Goal: Task Accomplishment & Management: Complete application form

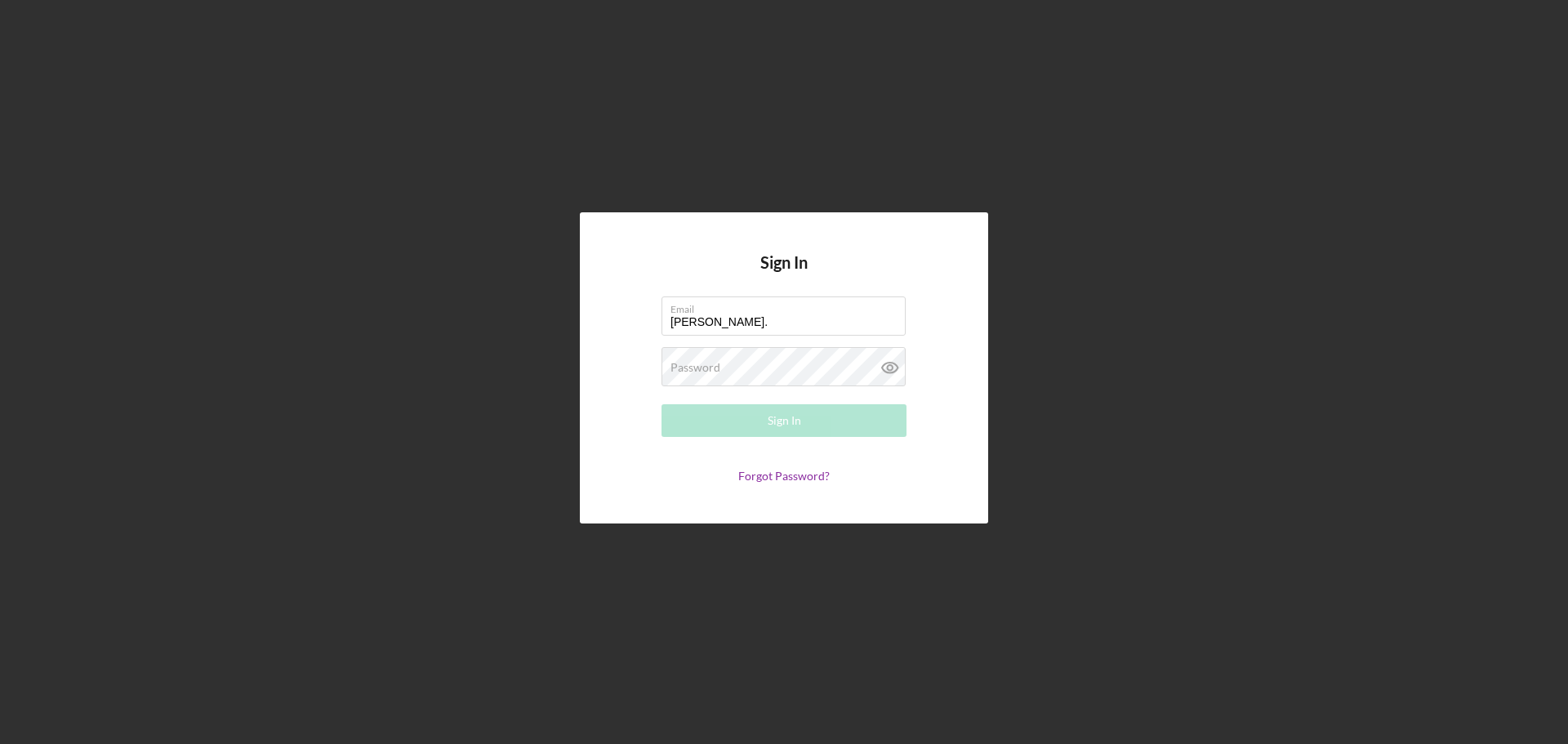
type input "[PERSON_NAME][EMAIL_ADDRESS][PERSON_NAME][DOMAIN_NAME]"
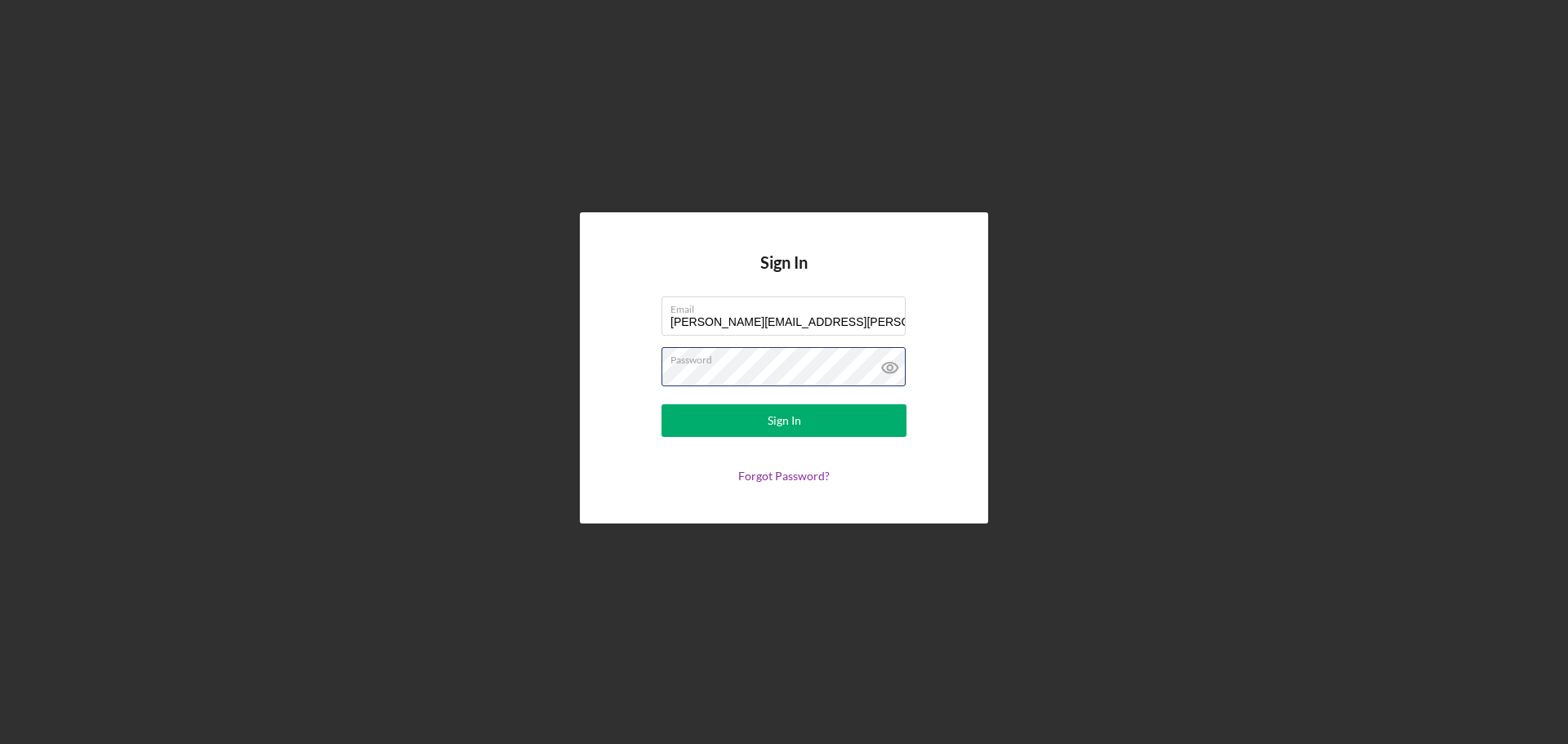
click at [662, 404] on button "Sign In" at bounding box center [784, 421] width 245 height 33
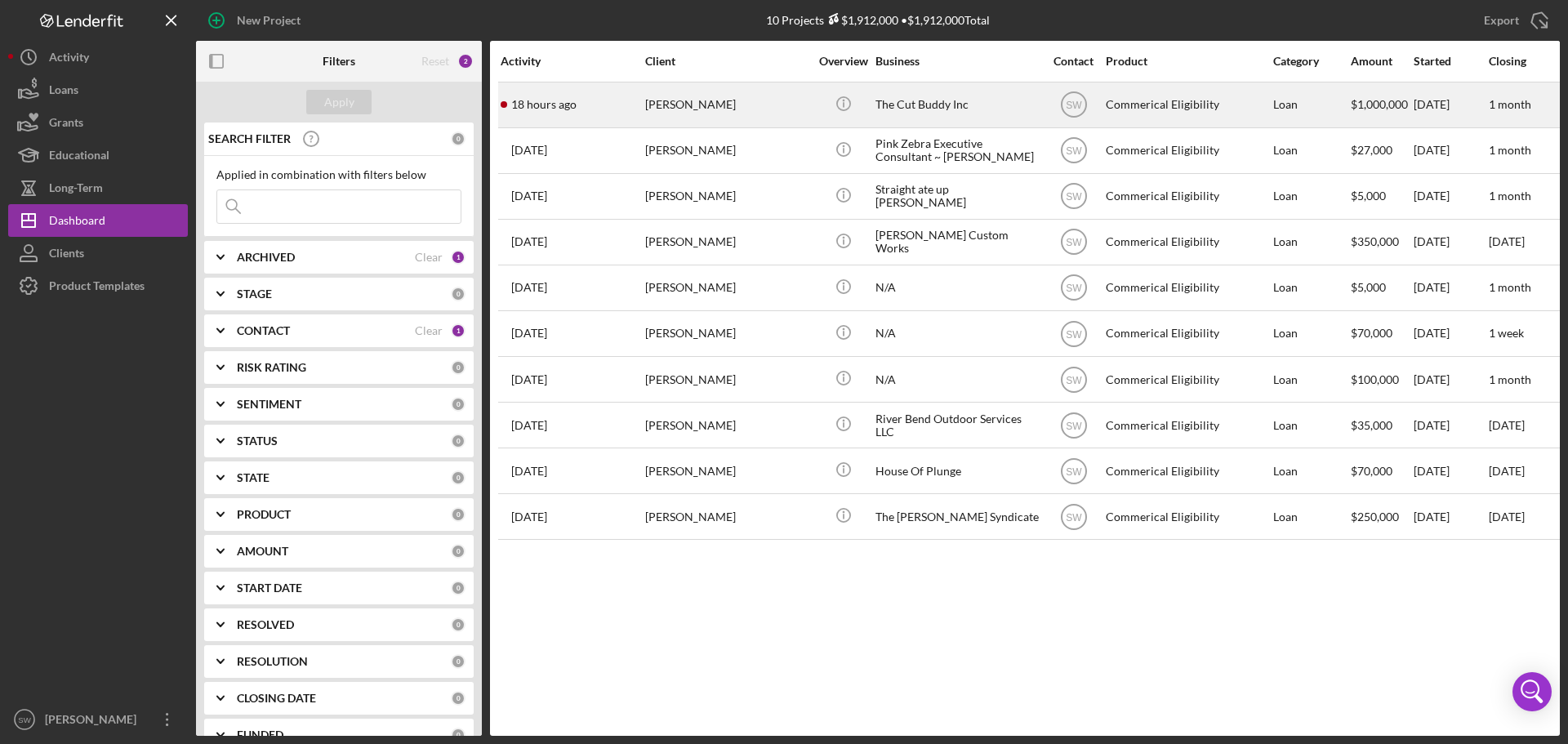
click at [666, 106] on div "[PERSON_NAME]" at bounding box center [727, 105] width 163 height 43
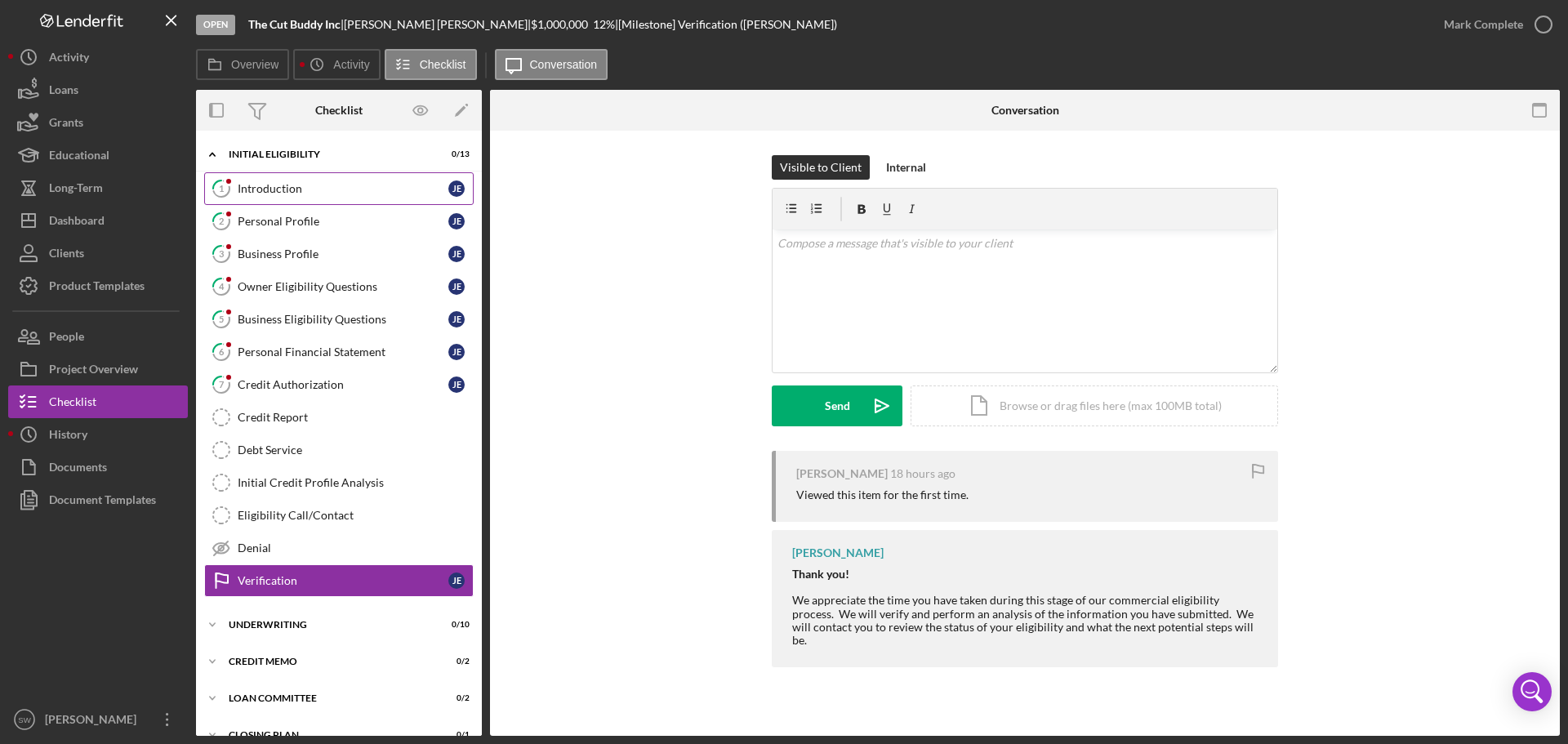
click at [264, 185] on div "Introduction" at bounding box center [342, 189] width 210 height 13
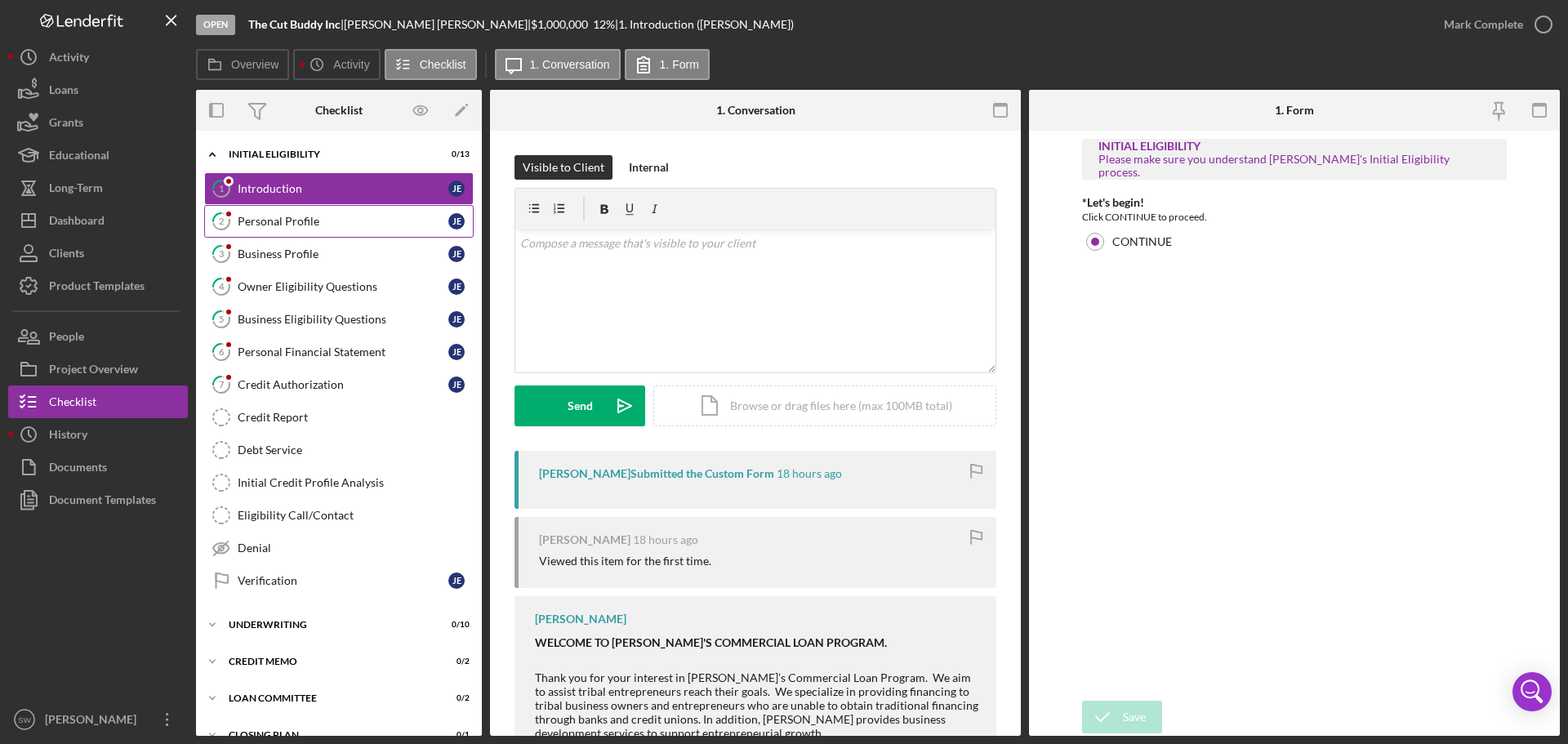
click at [246, 221] on div "Personal Profile" at bounding box center [342, 221] width 210 height 13
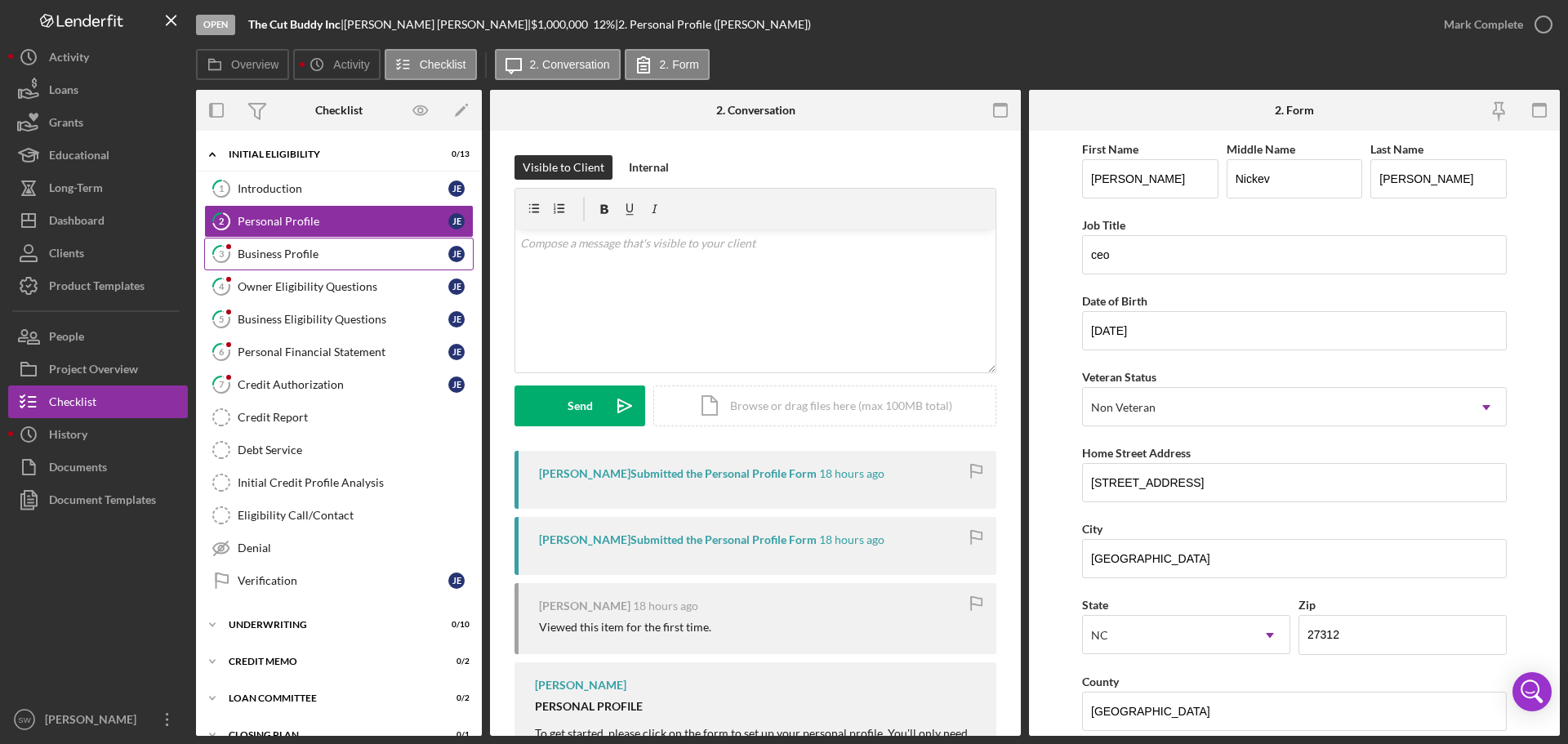
click at [270, 251] on div "Business Profile" at bounding box center [342, 254] width 210 height 13
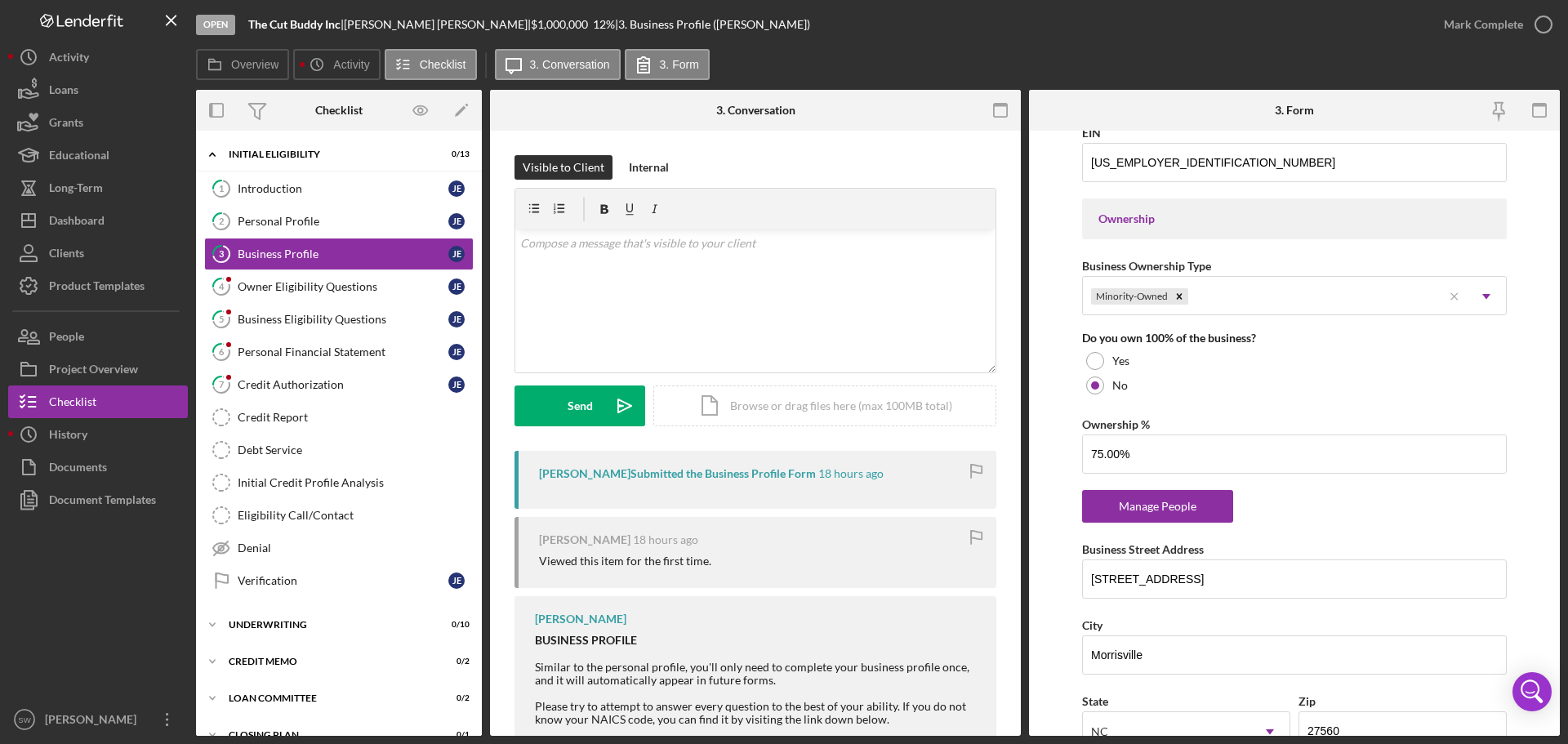
scroll to position [653, 0]
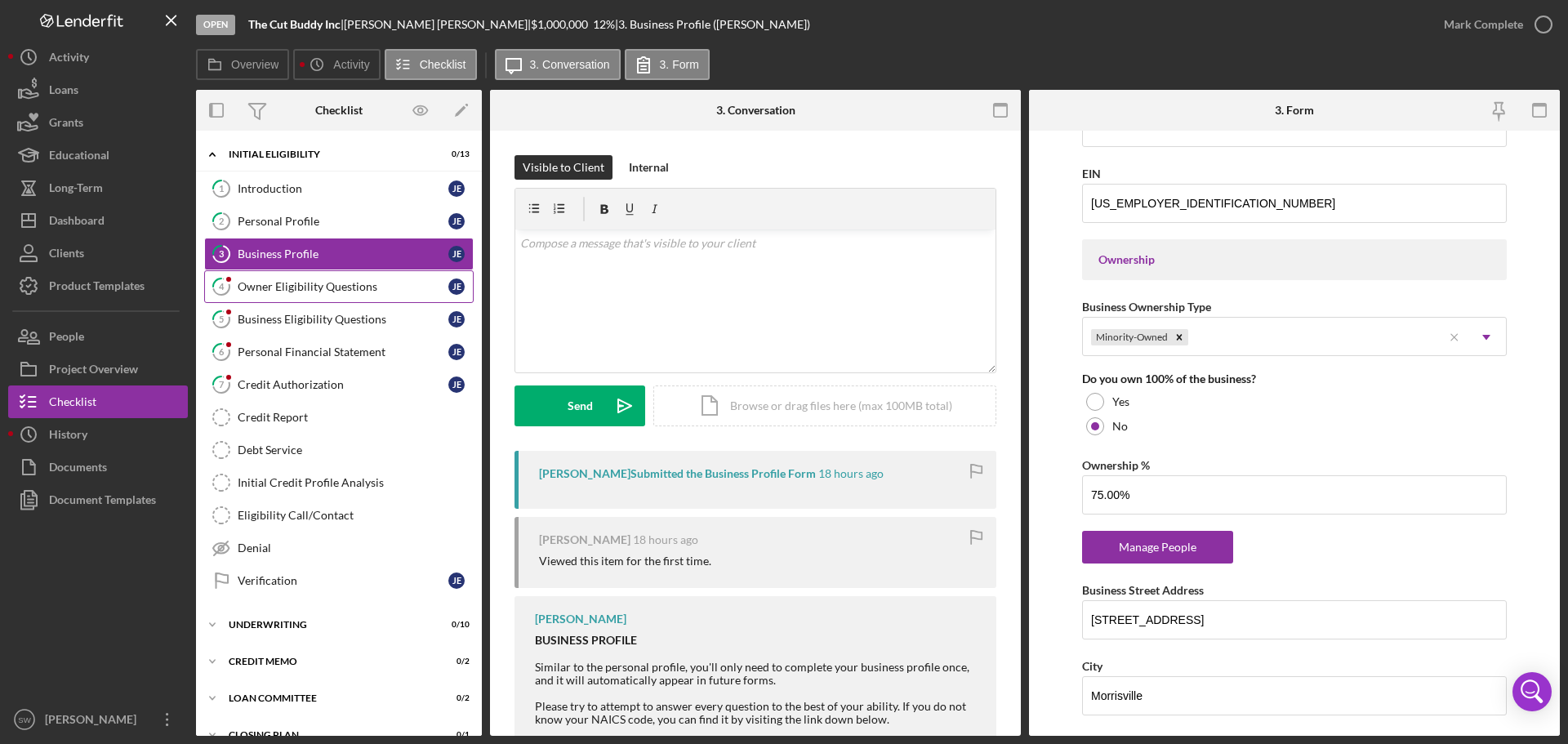
click at [257, 285] on div "Owner Eligibility Questions" at bounding box center [342, 287] width 210 height 13
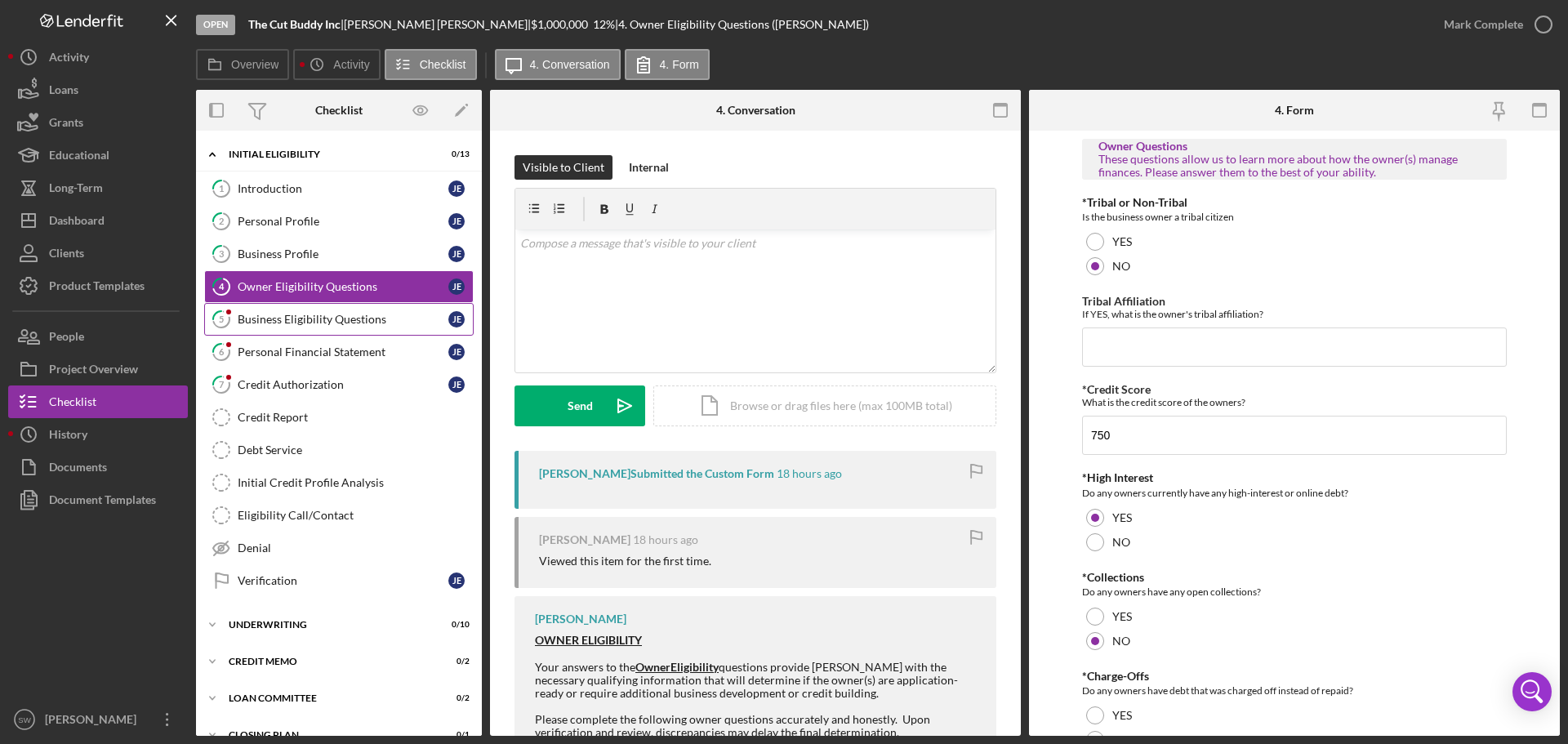
click at [266, 316] on div "Business Eligibility Questions" at bounding box center [342, 319] width 210 height 13
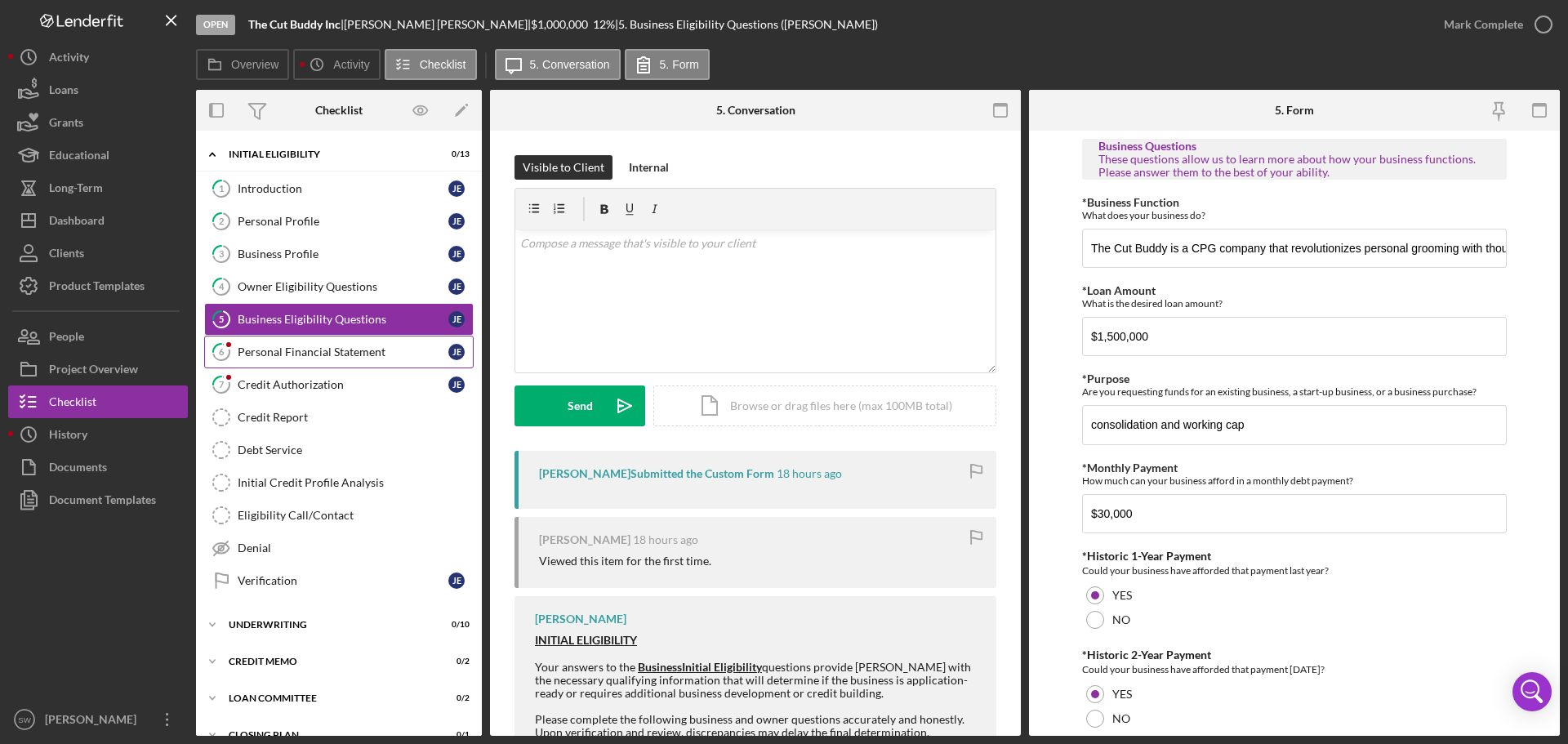
click at [245, 358] on div "Personal Financial Statement" at bounding box center [342, 352] width 210 height 13
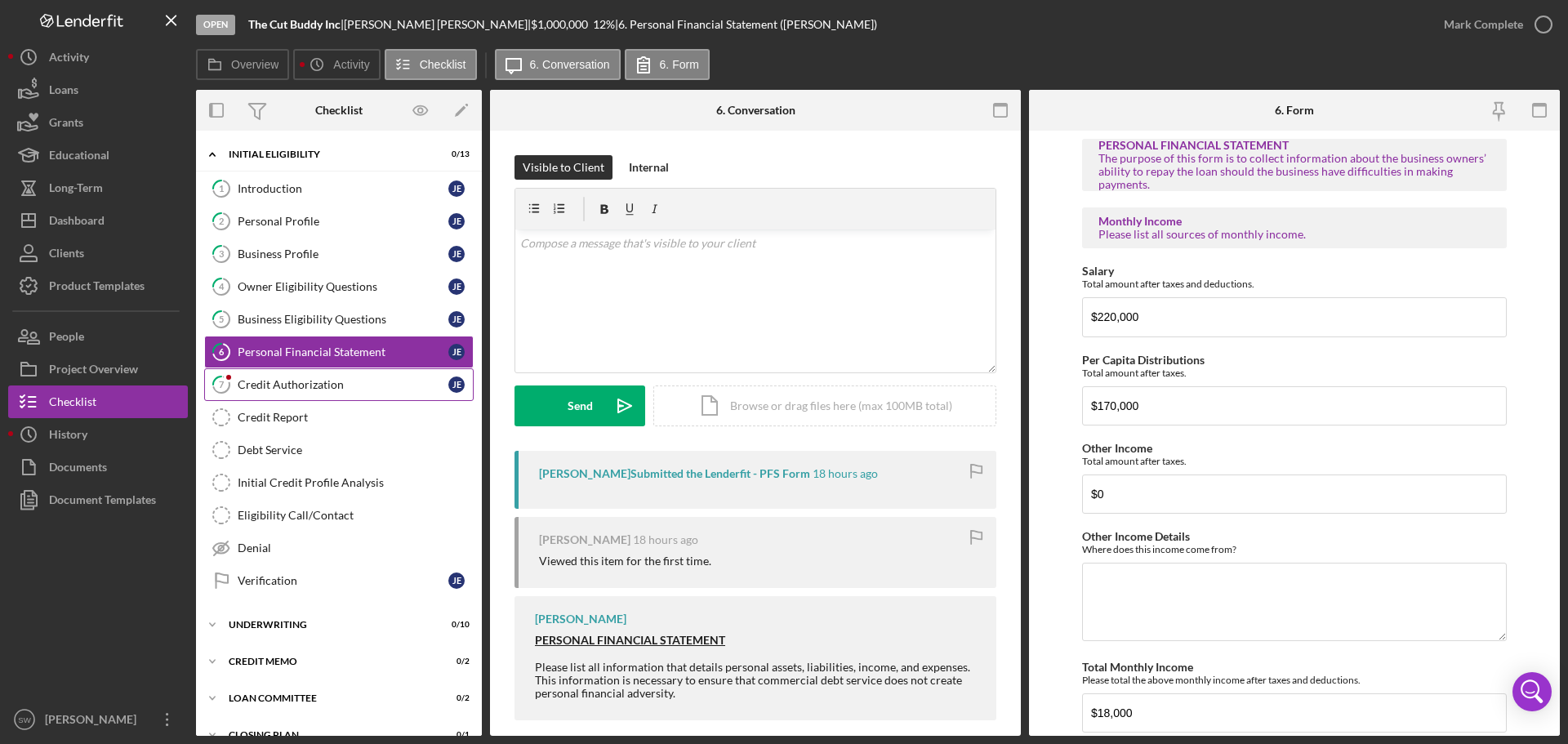
click at [268, 391] on div "Credit Authorization" at bounding box center [342, 384] width 210 height 13
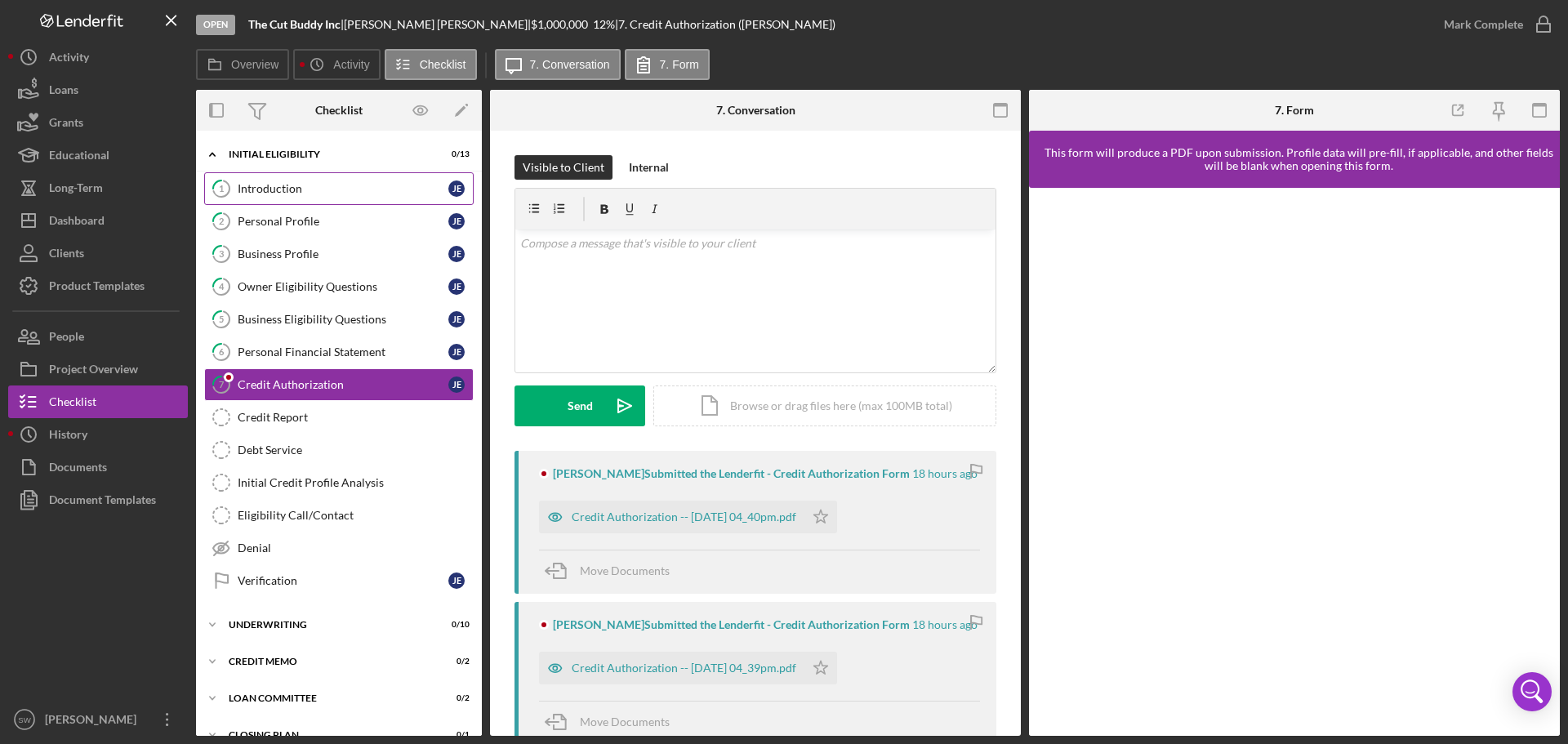
click at [256, 195] on div "Introduction" at bounding box center [342, 189] width 210 height 13
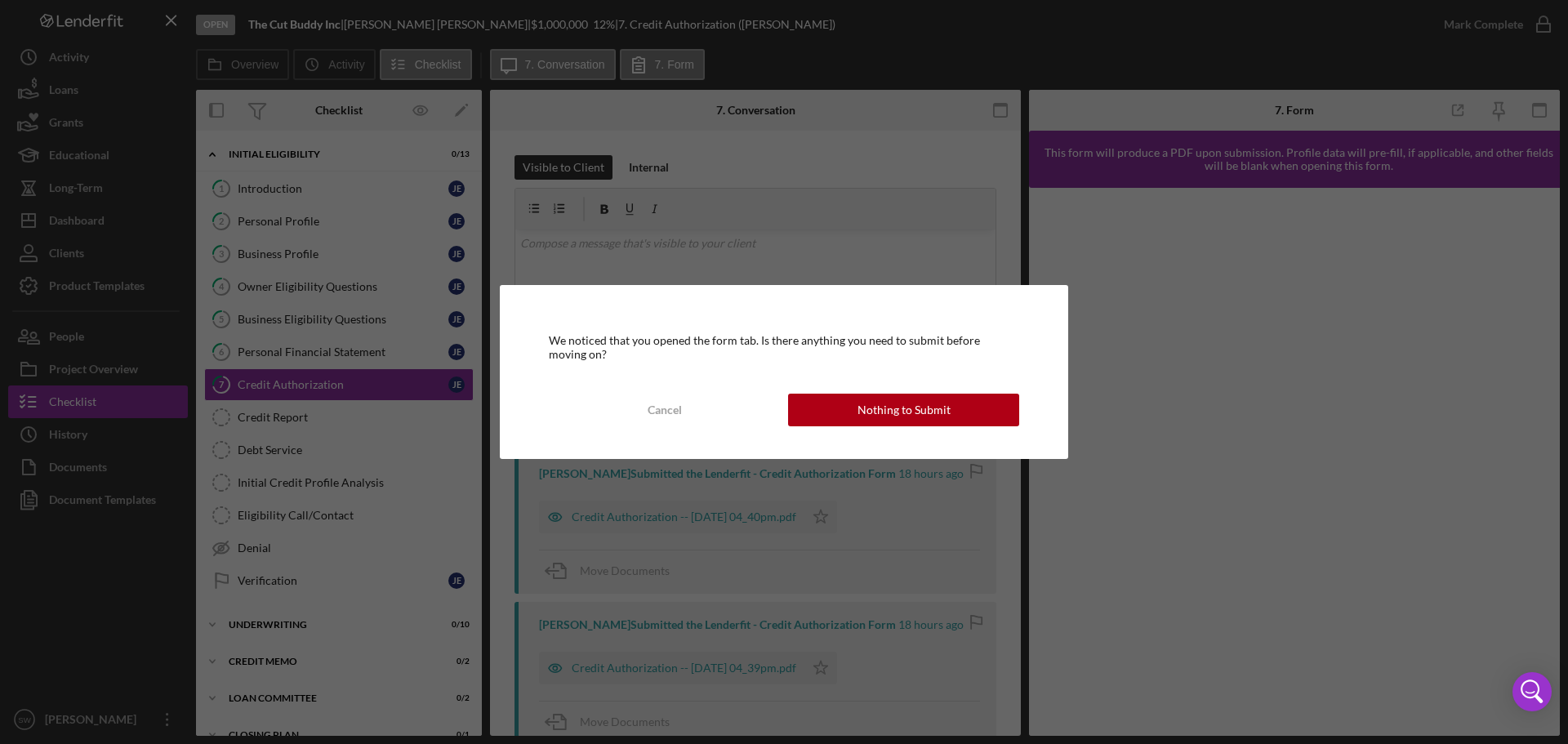
click at [877, 408] on div "Nothing to Submit" at bounding box center [903, 410] width 93 height 33
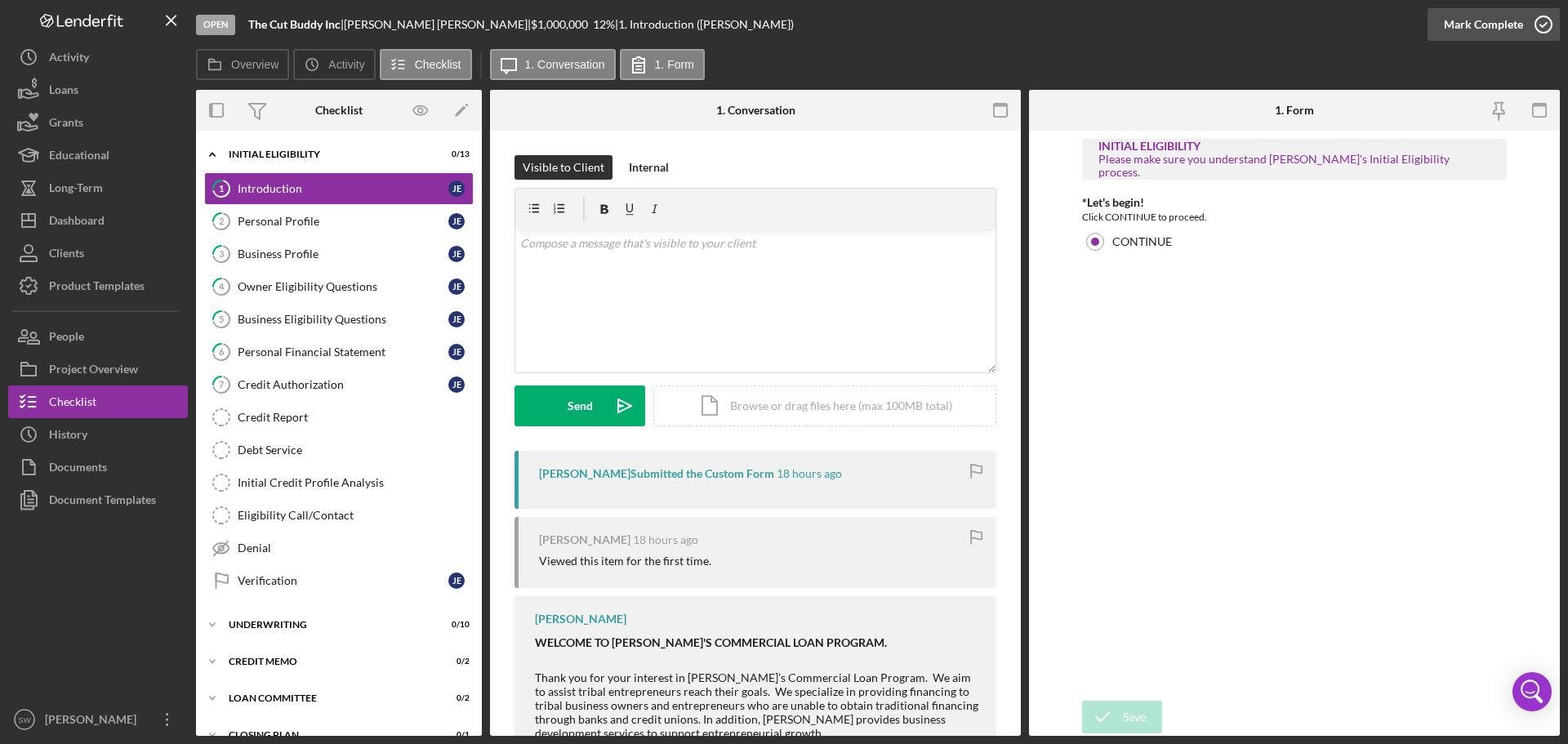
click at [1546, 21] on icon "button" at bounding box center [1542, 24] width 40 height 40
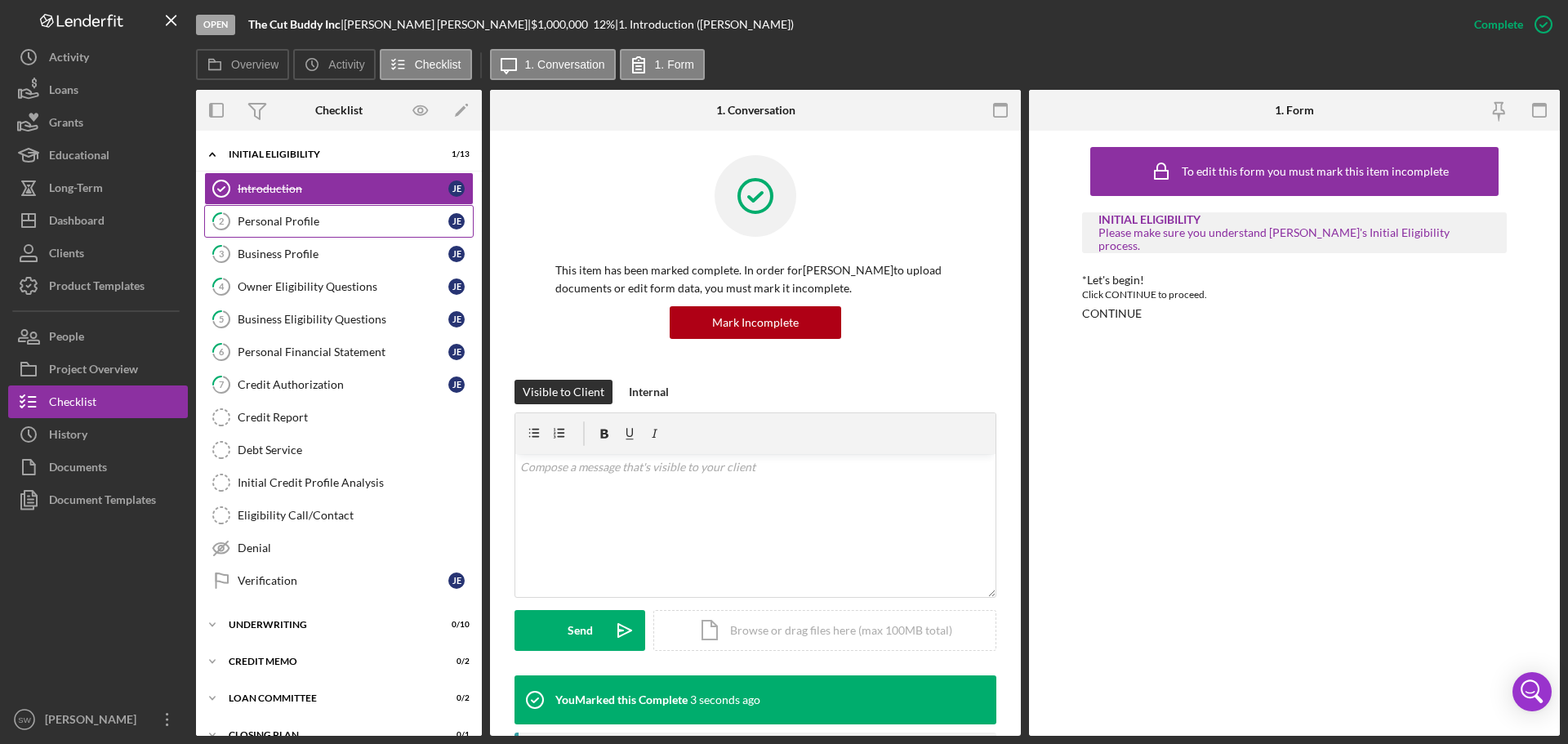
click at [264, 224] on div "Personal Profile" at bounding box center [342, 221] width 210 height 13
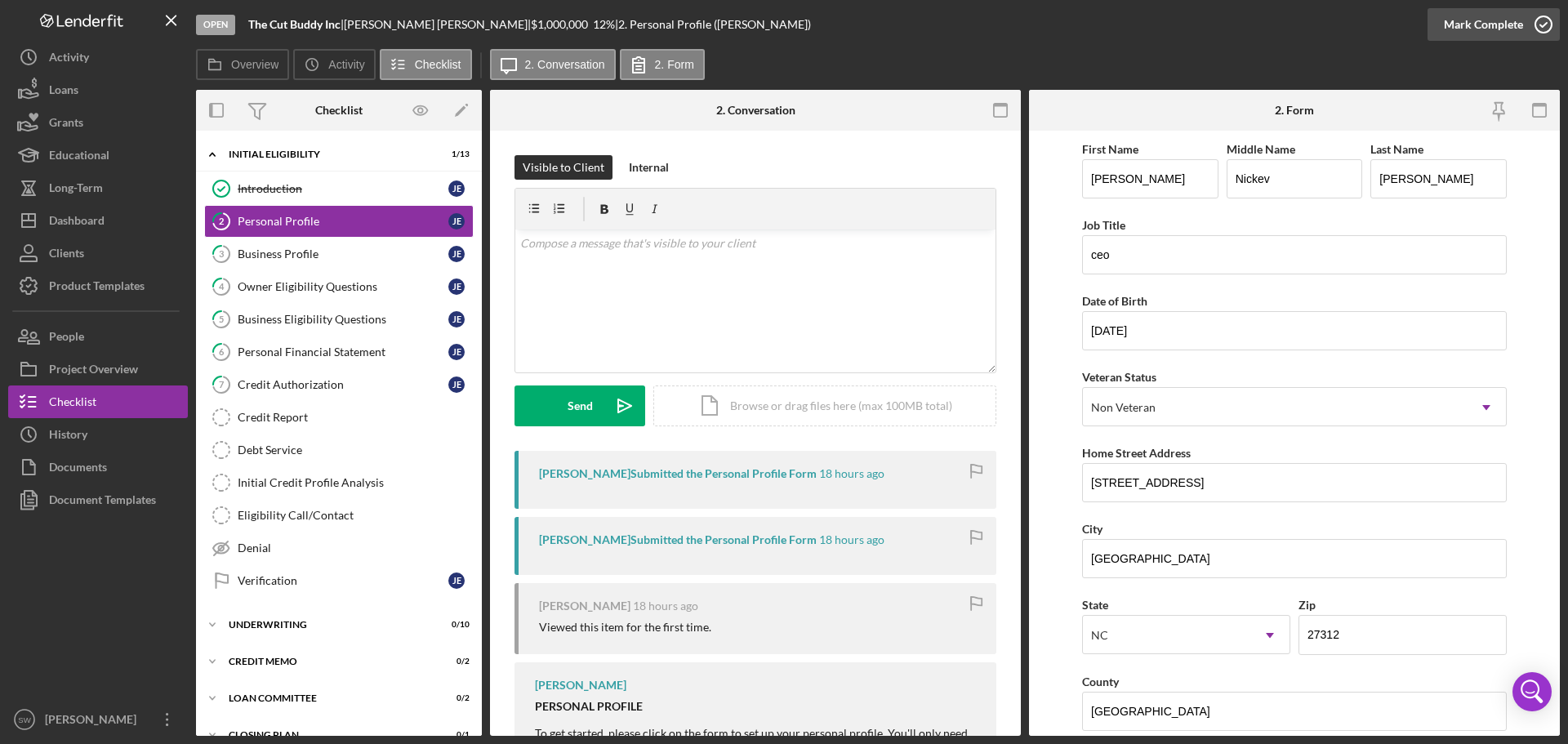
click at [1542, 23] on icon "button" at bounding box center [1542, 24] width 40 height 40
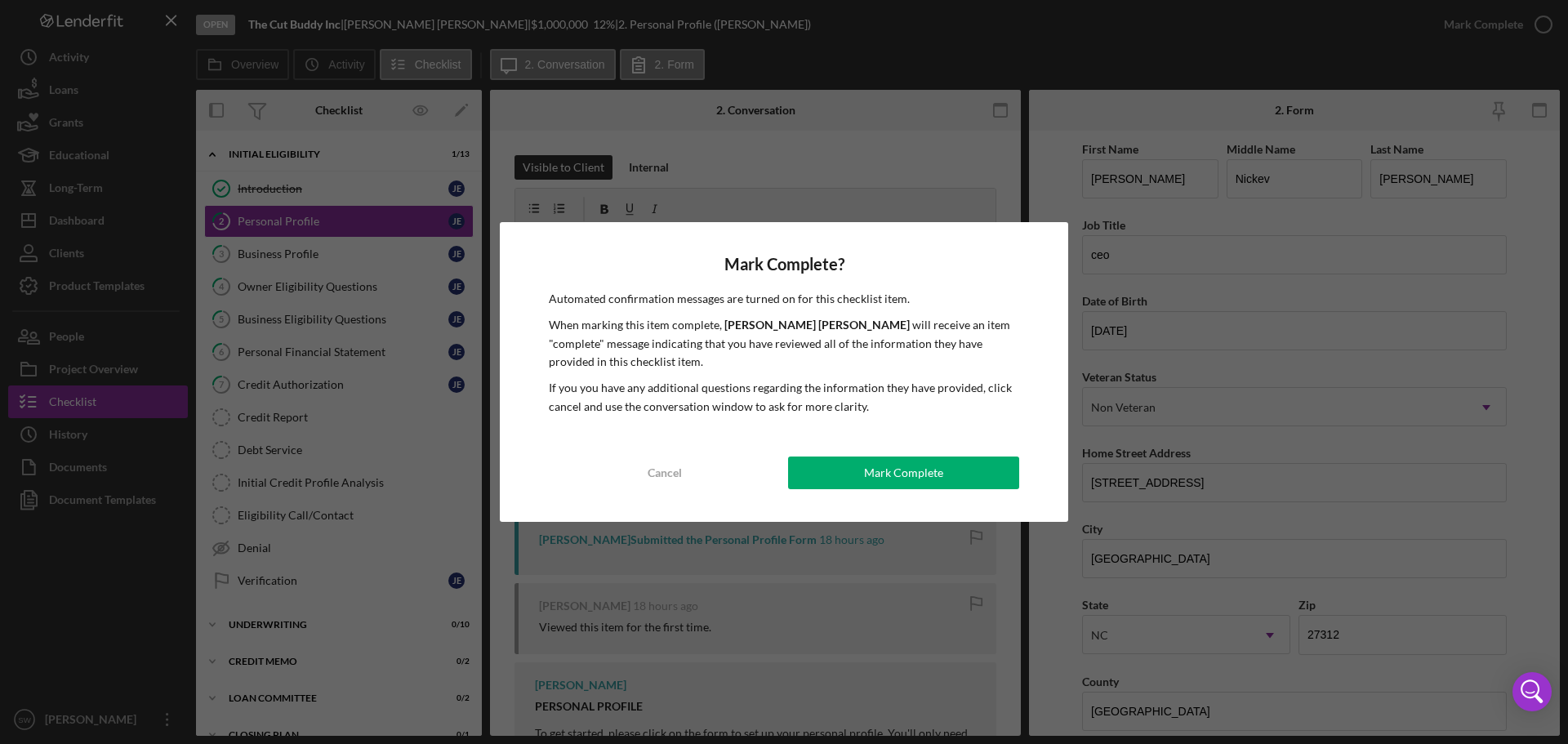
drag, startPoint x: 877, startPoint y: 478, endPoint x: 862, endPoint y: 478, distance: 15.0
click at [876, 477] on div "Mark Complete" at bounding box center [903, 473] width 79 height 33
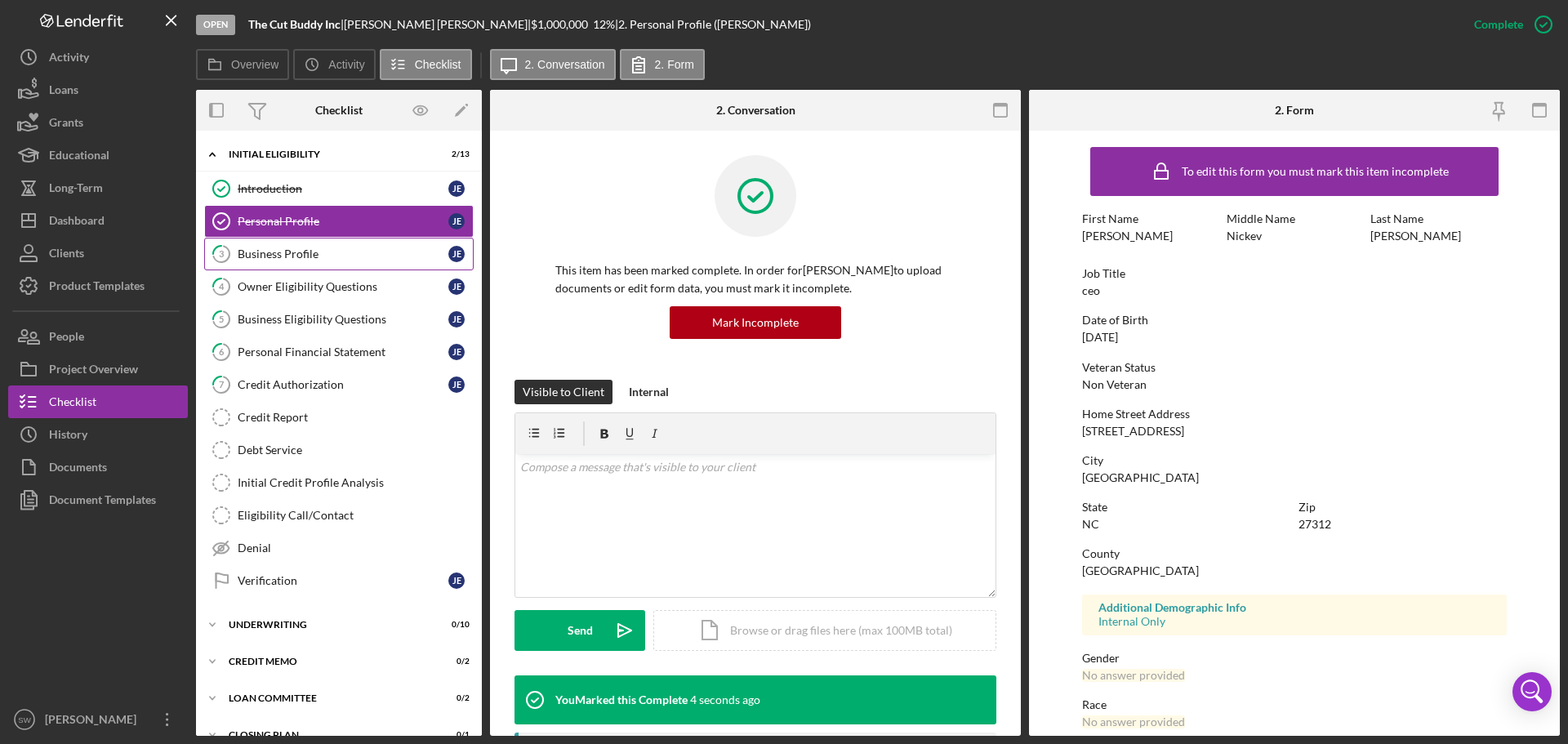
click at [259, 256] on div "Business Profile" at bounding box center [342, 254] width 210 height 13
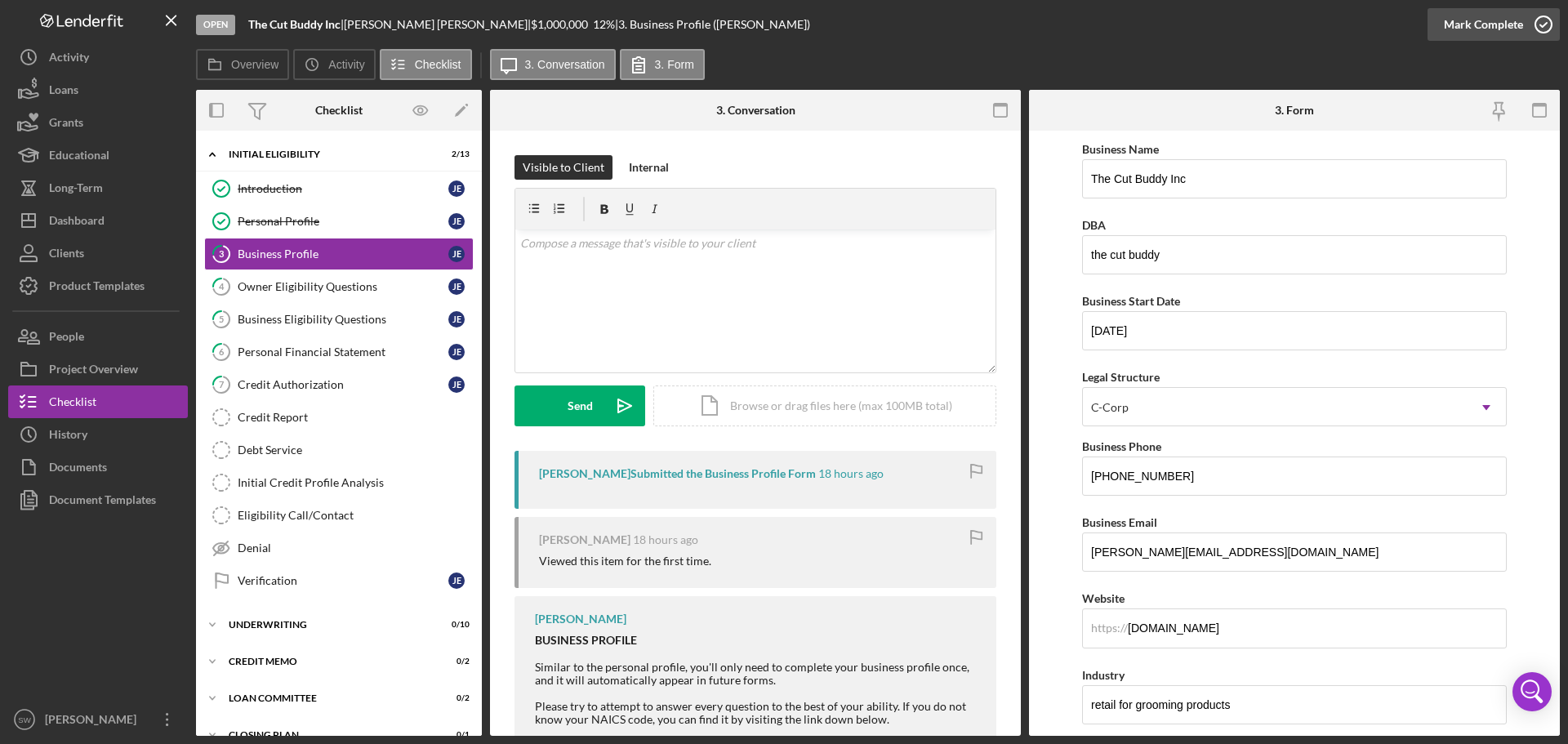
click at [1542, 23] on icon "button" at bounding box center [1542, 24] width 40 height 40
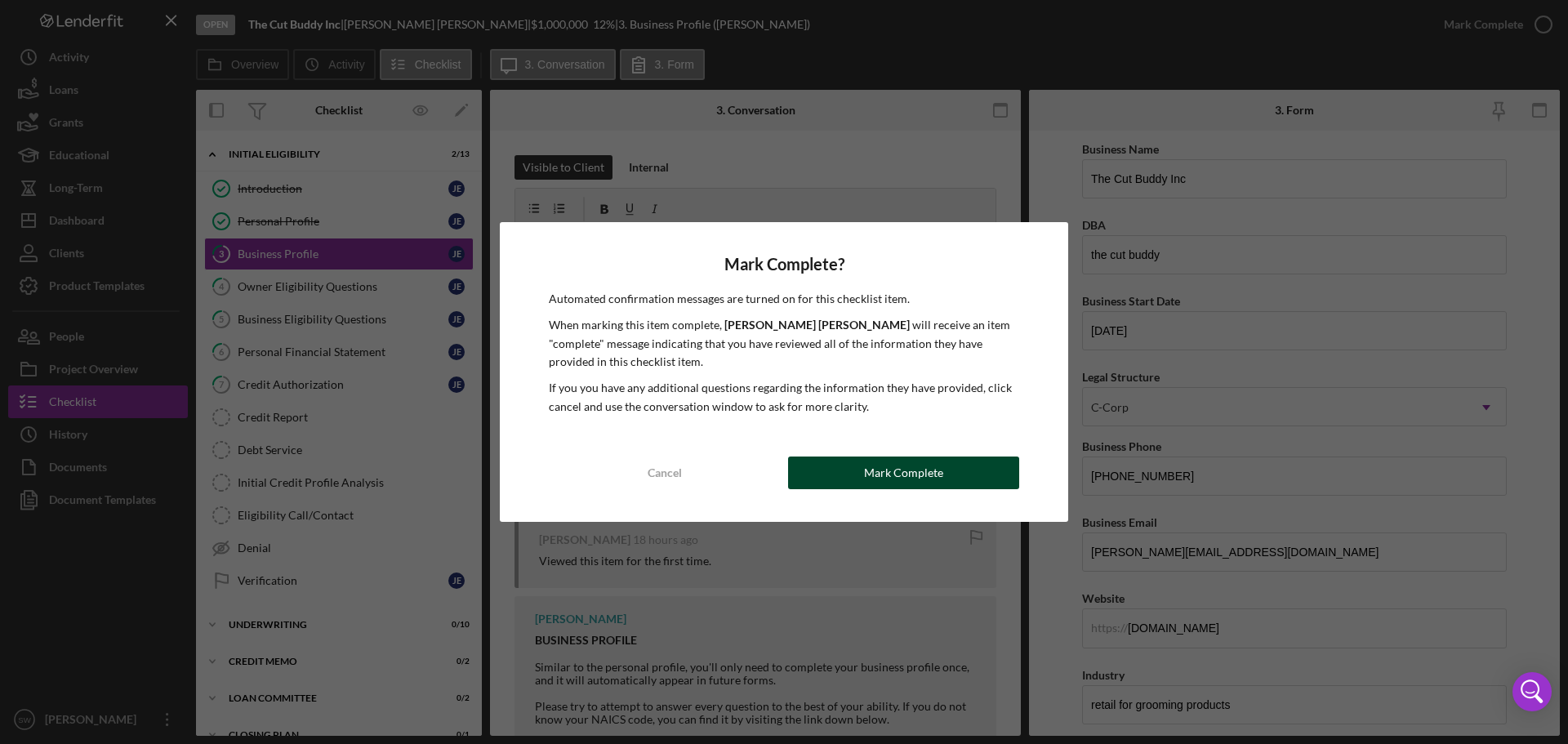
click at [872, 473] on div "Mark Complete" at bounding box center [903, 473] width 79 height 33
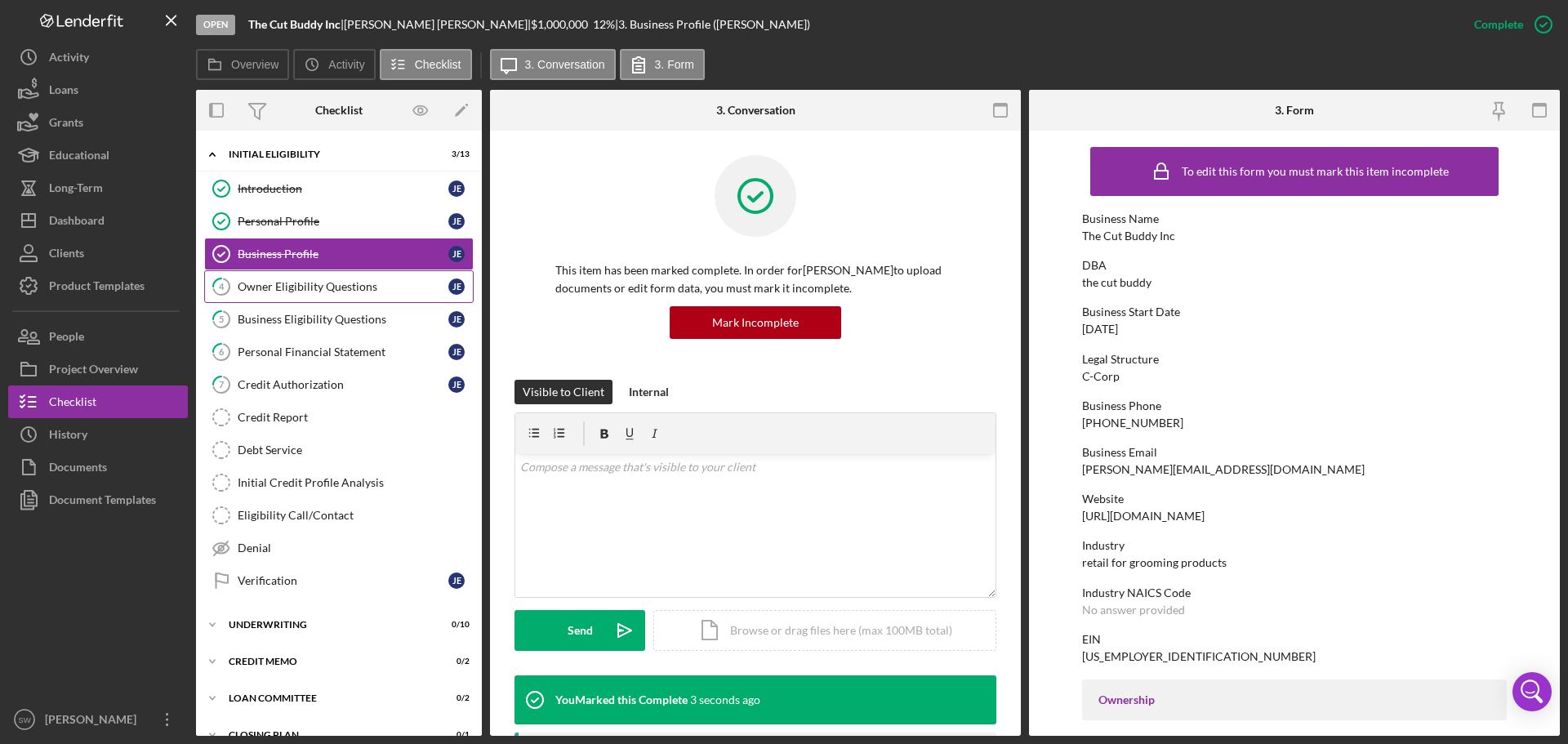
click at [273, 282] on div "Owner Eligibility Questions" at bounding box center [342, 287] width 210 height 13
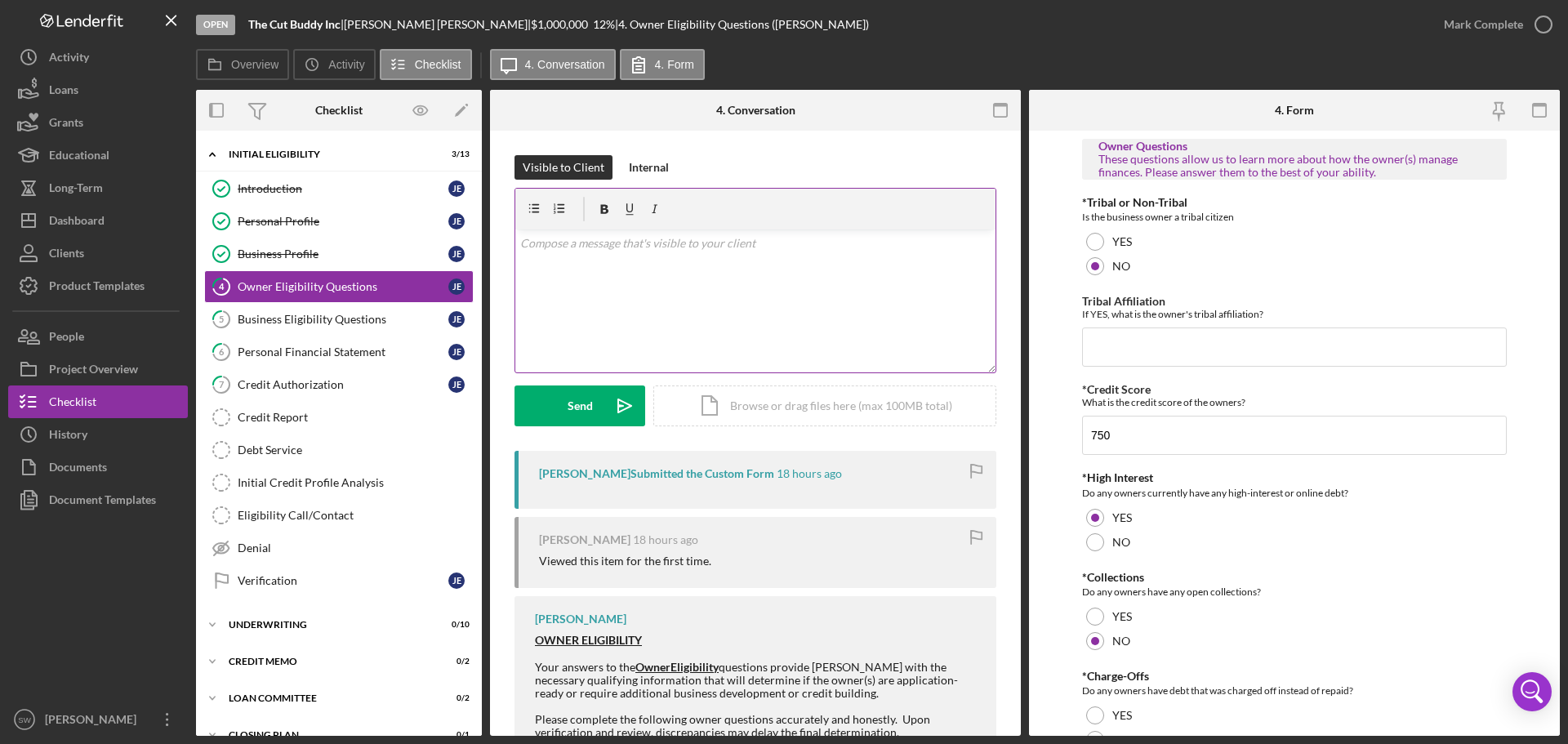
click at [535, 244] on p at bounding box center [756, 243] width 471 height 18
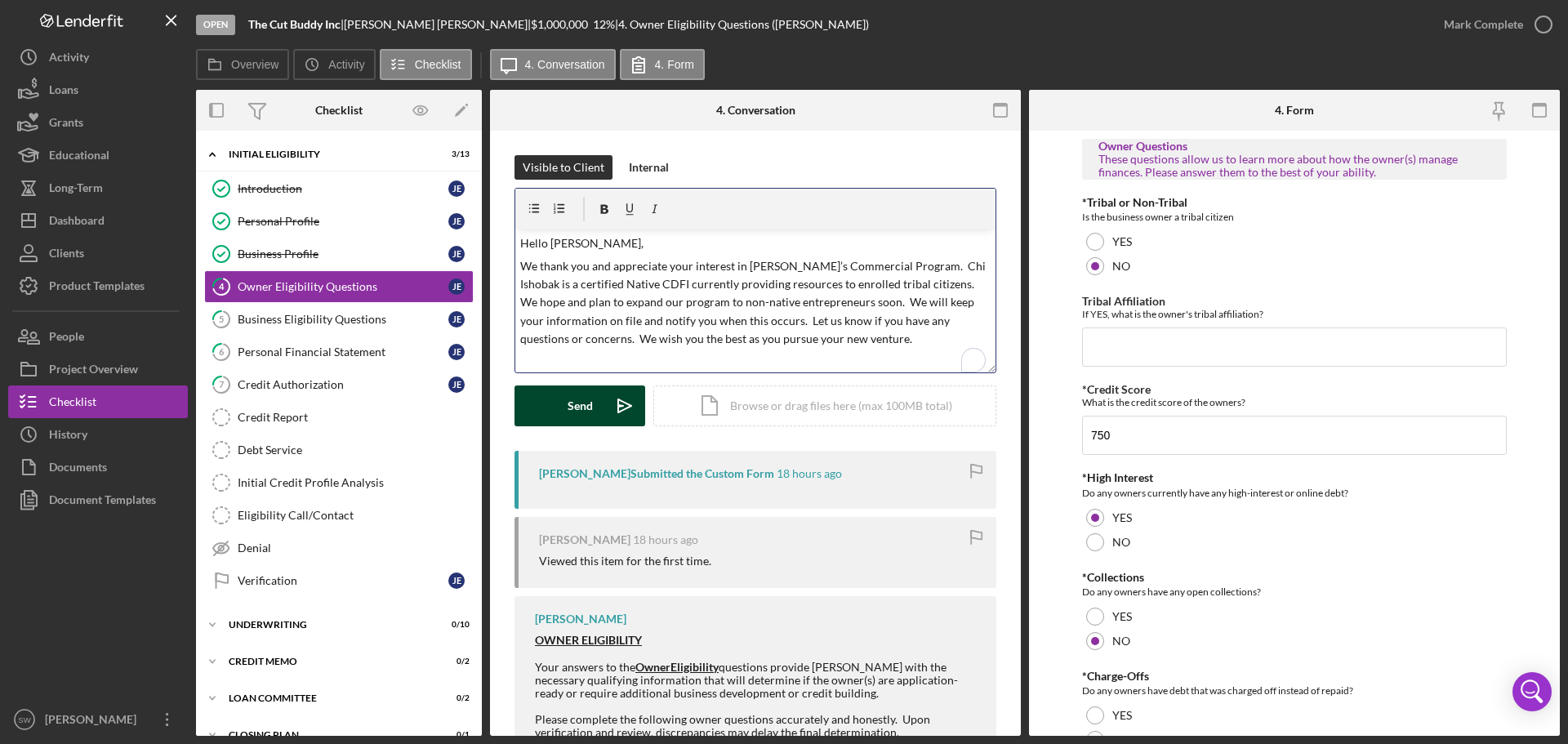
click at [574, 403] on div "Send" at bounding box center [580, 405] width 26 height 40
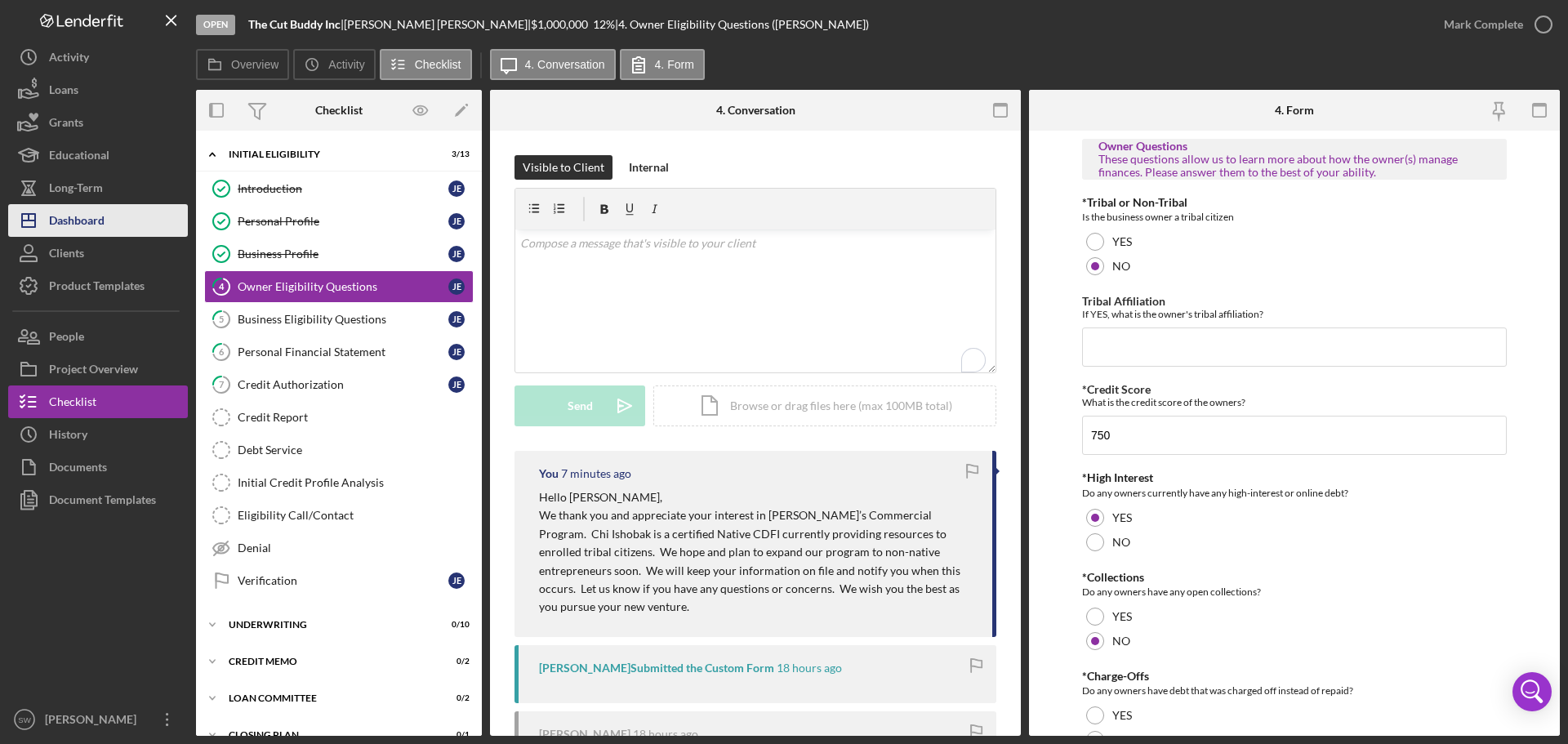
drag, startPoint x: 82, startPoint y: 219, endPoint x: 106, endPoint y: 229, distance: 26.0
click at [82, 219] on div "Dashboard" at bounding box center [76, 222] width 55 height 37
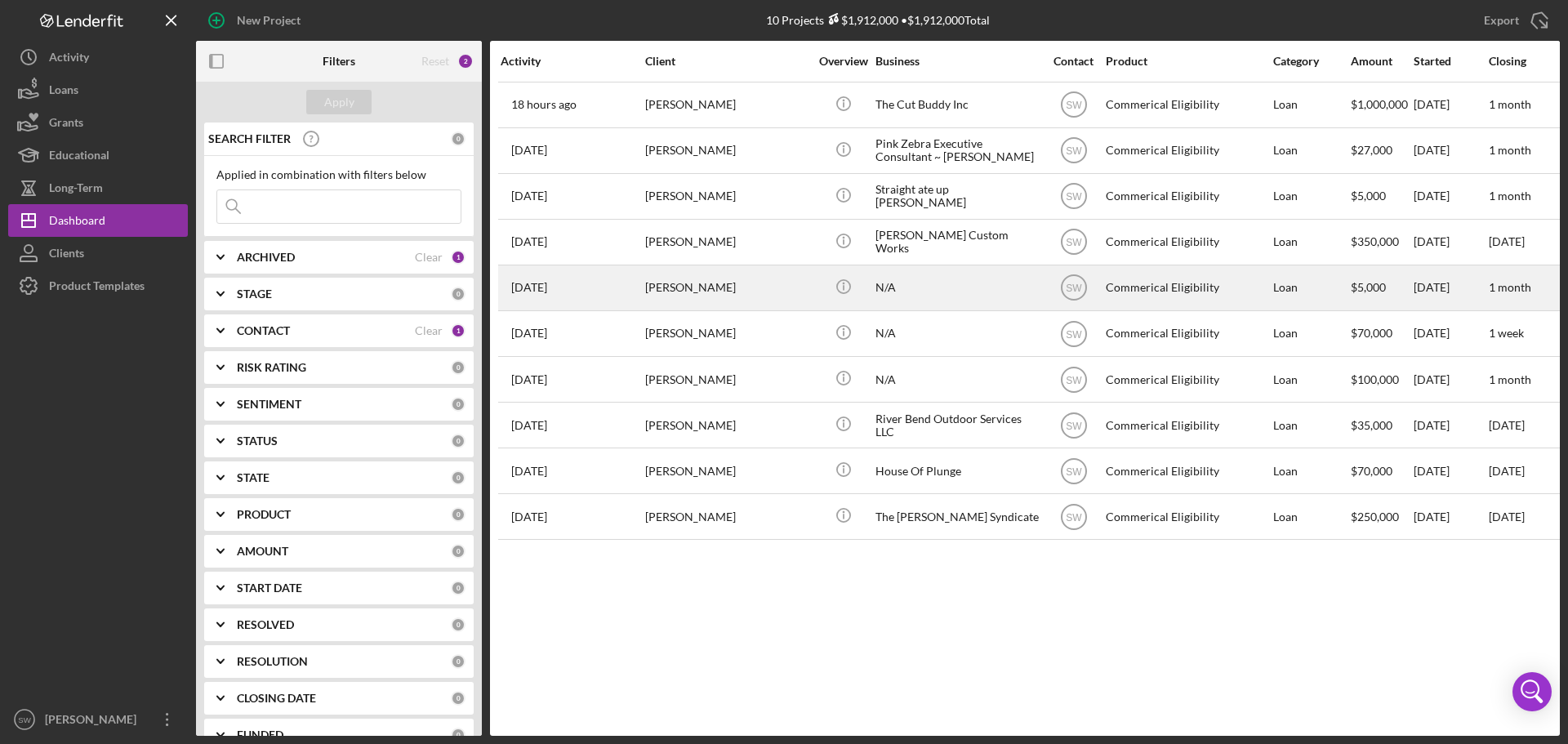
click at [547, 291] on time "[DATE]" at bounding box center [530, 288] width 36 height 13
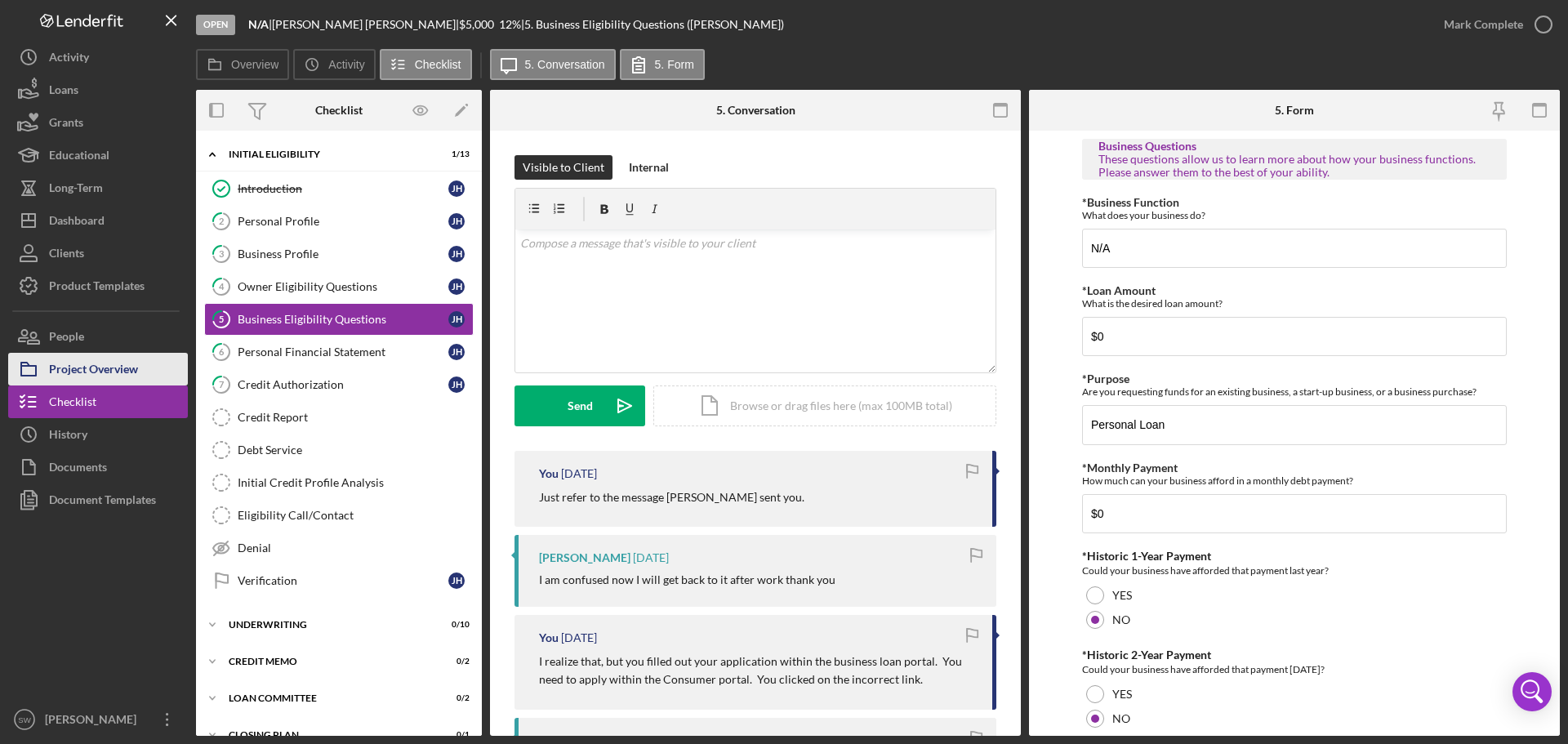
click at [66, 365] on div "Project Overview" at bounding box center [93, 371] width 89 height 37
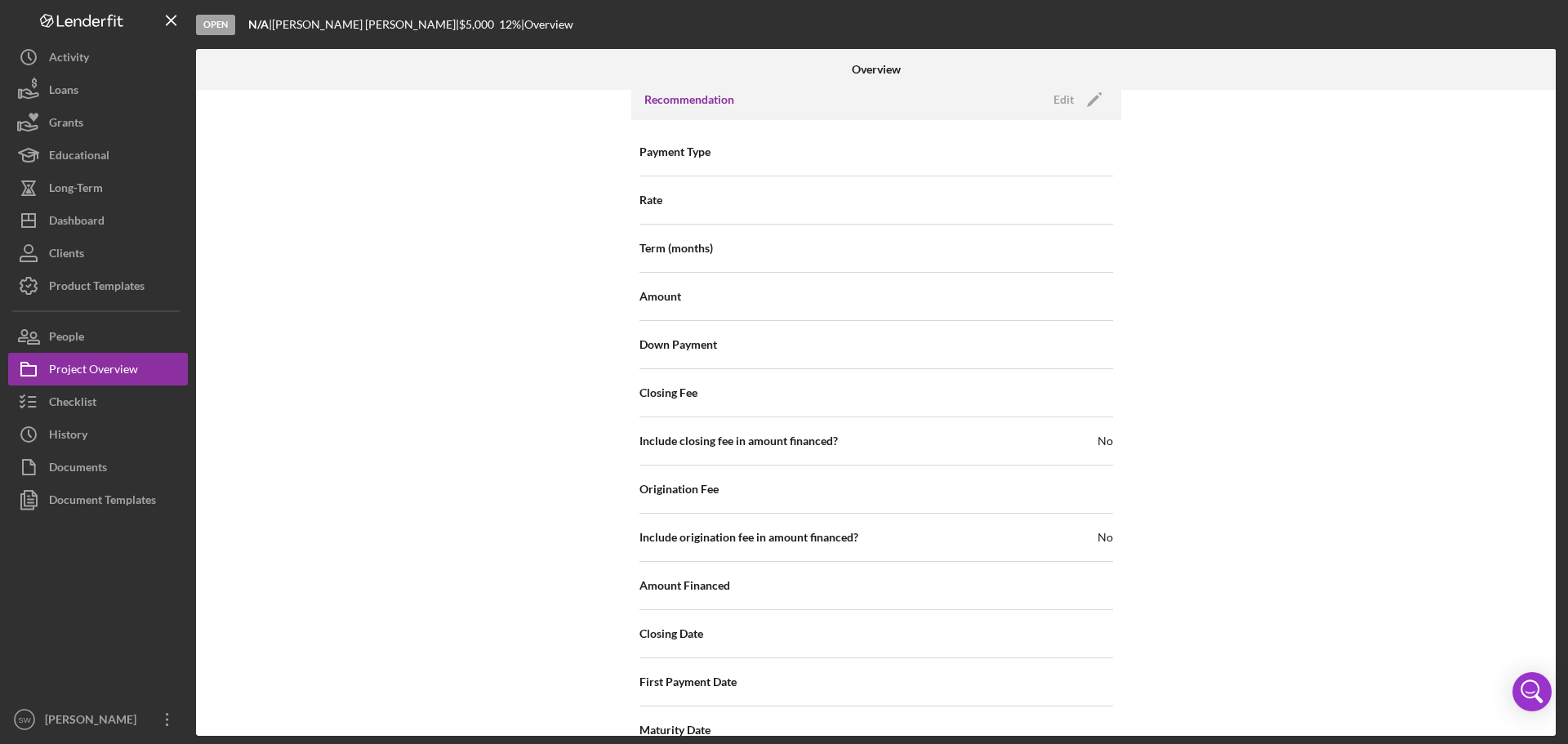
scroll to position [1749, 0]
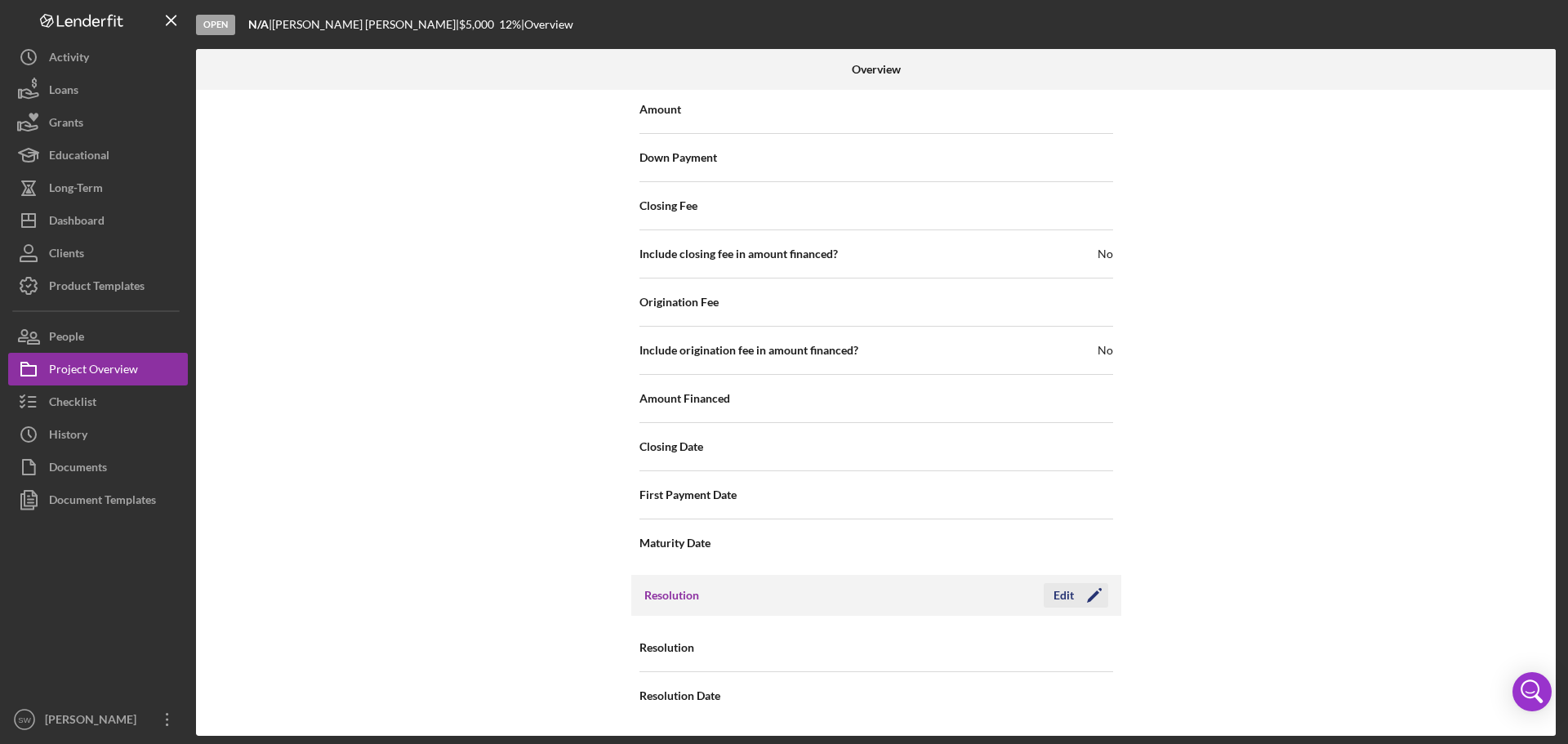
click at [1074, 592] on icon "Icon/Edit" at bounding box center [1094, 595] width 40 height 40
click at [942, 649] on div "Select..." at bounding box center [975, 648] width 196 height 38
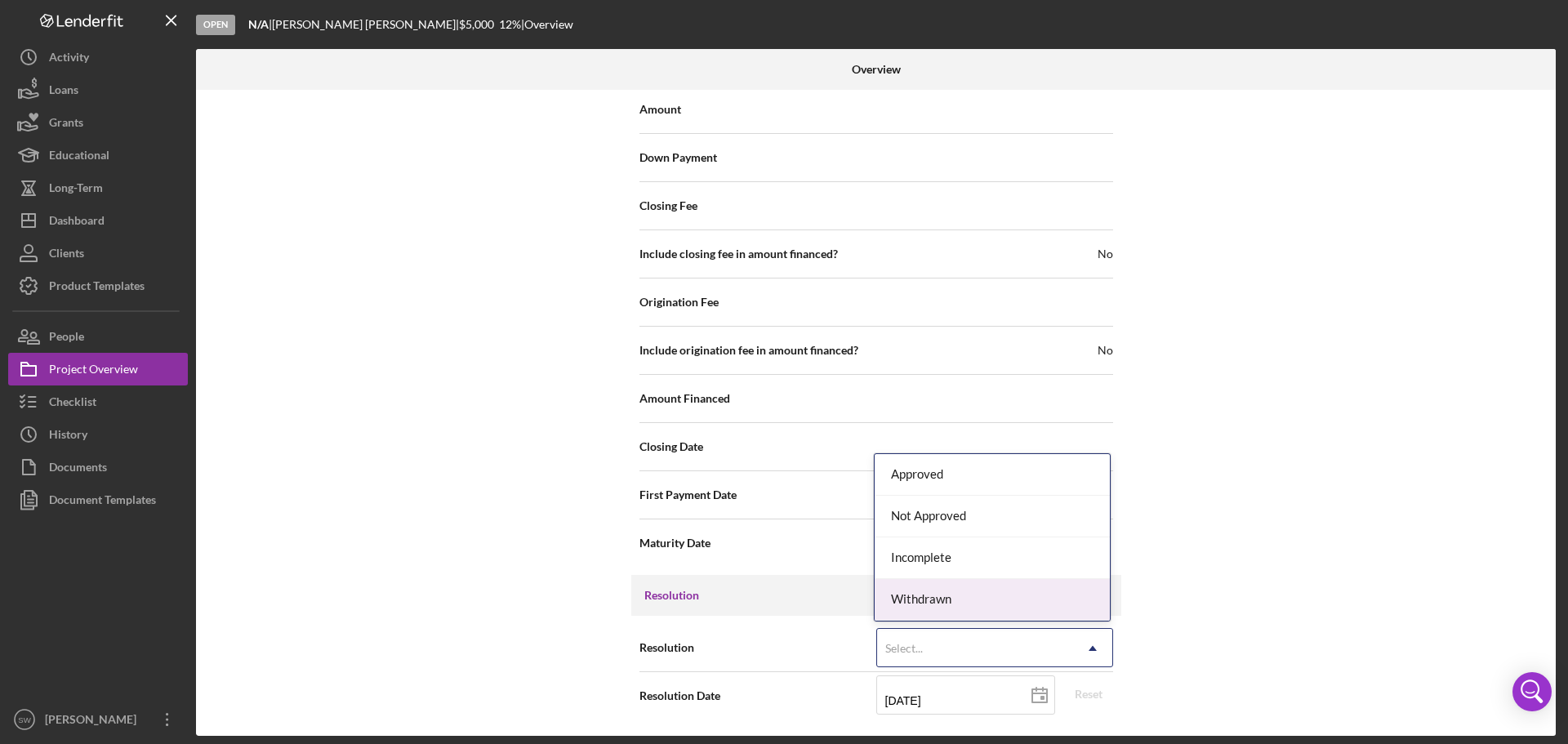
click at [906, 600] on div "Withdrawn" at bounding box center [991, 600] width 235 height 41
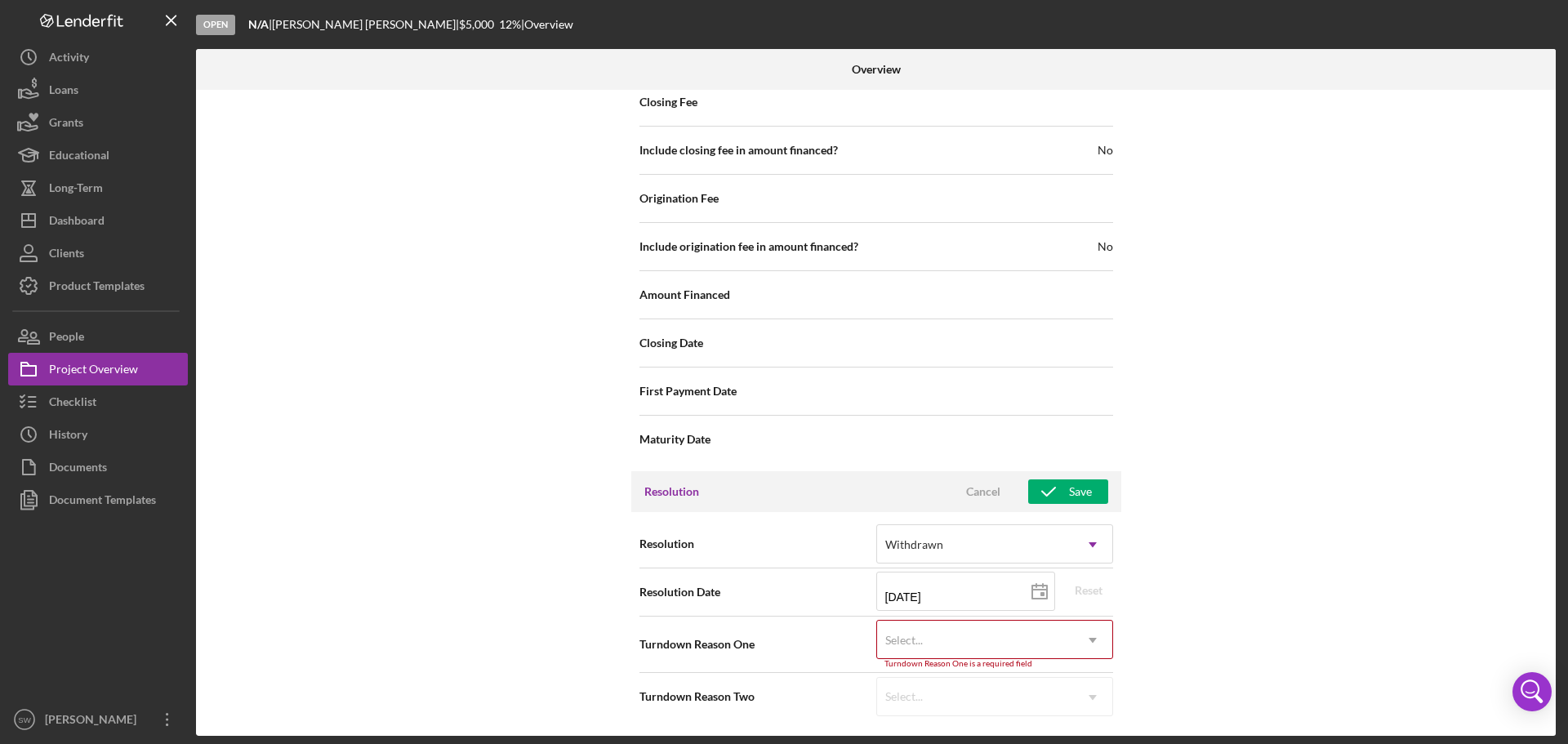
scroll to position [1853, 0]
click at [918, 639] on div "Select..." at bounding box center [904, 639] width 38 height 13
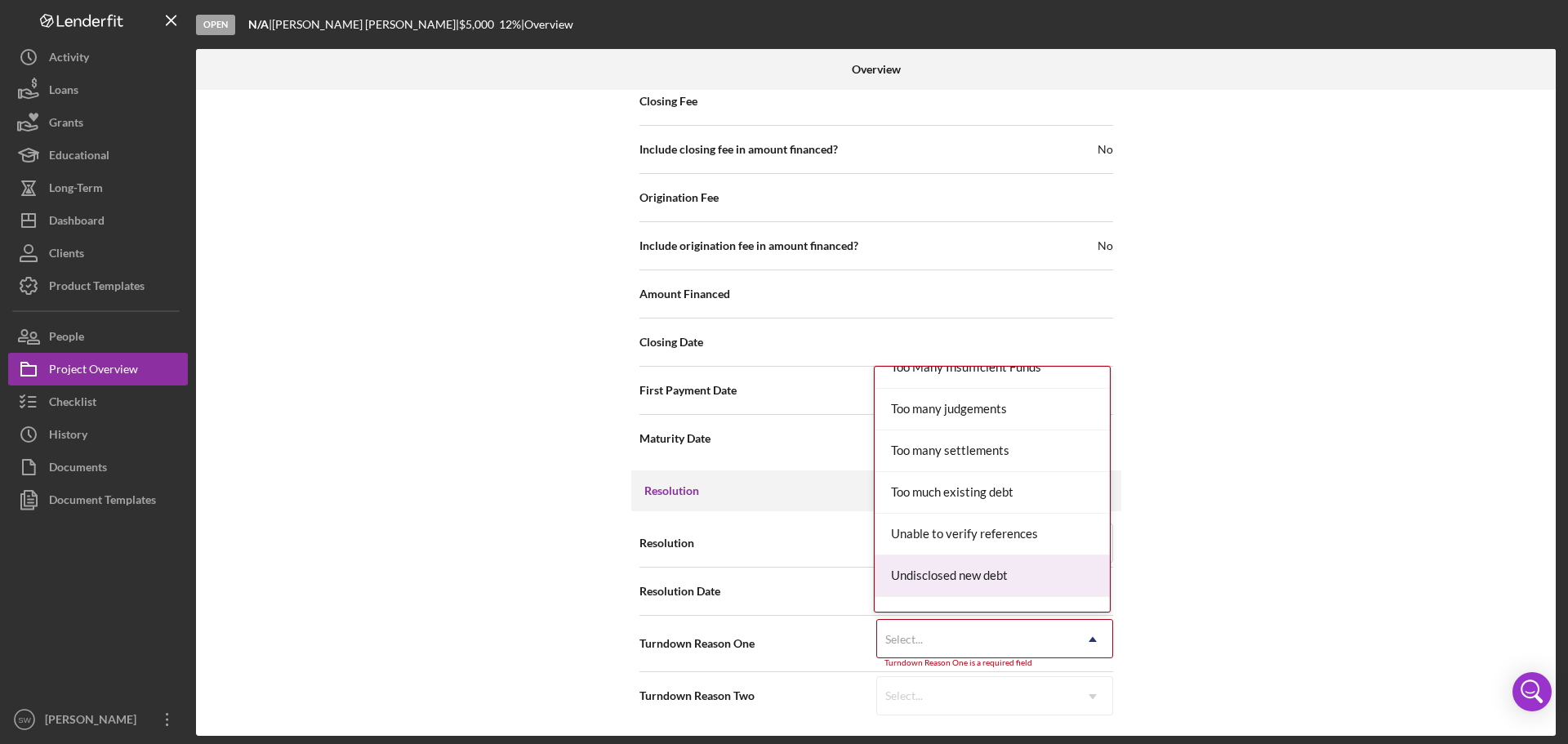
scroll to position [1962, 0]
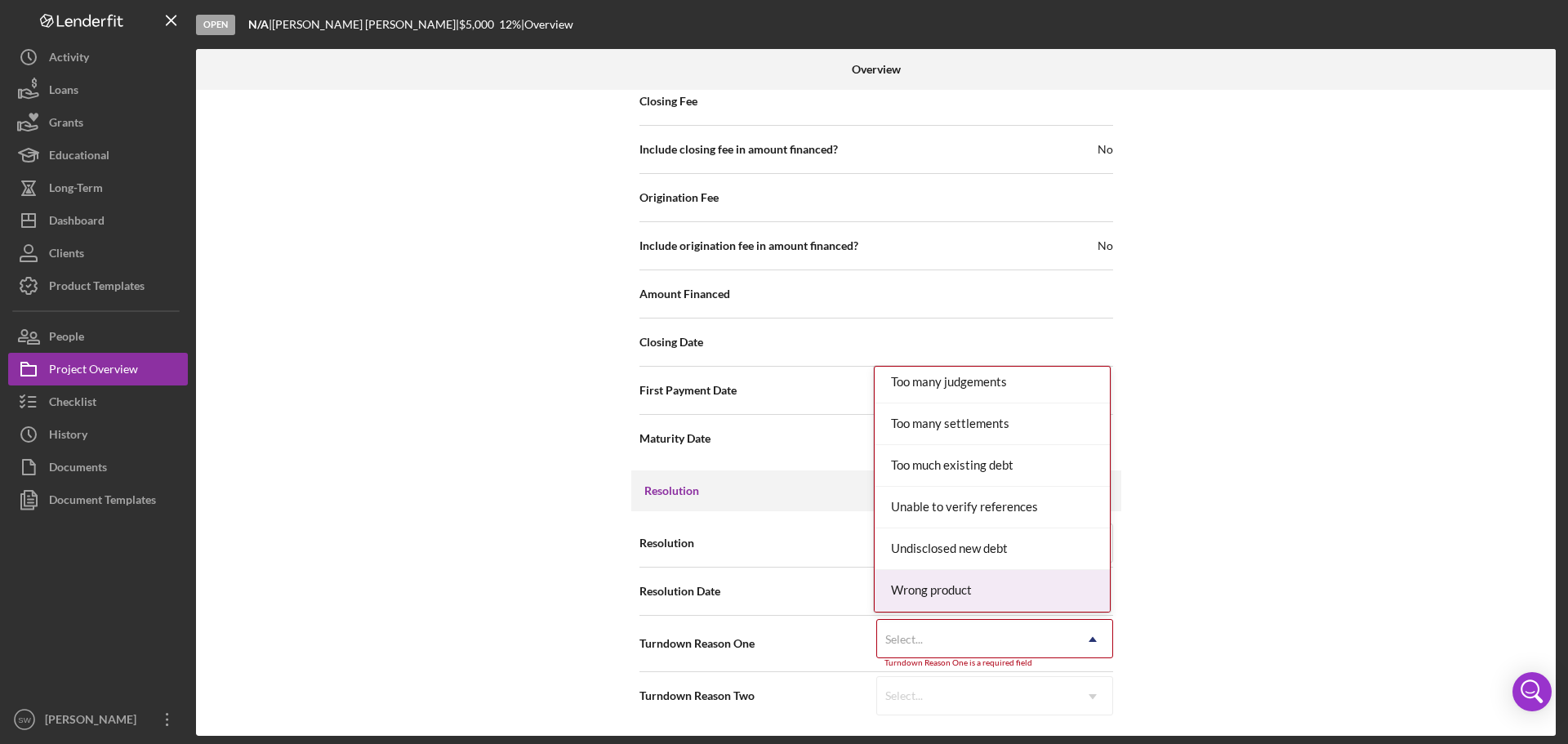
click at [935, 591] on div "Wrong product" at bounding box center [991, 591] width 235 height 41
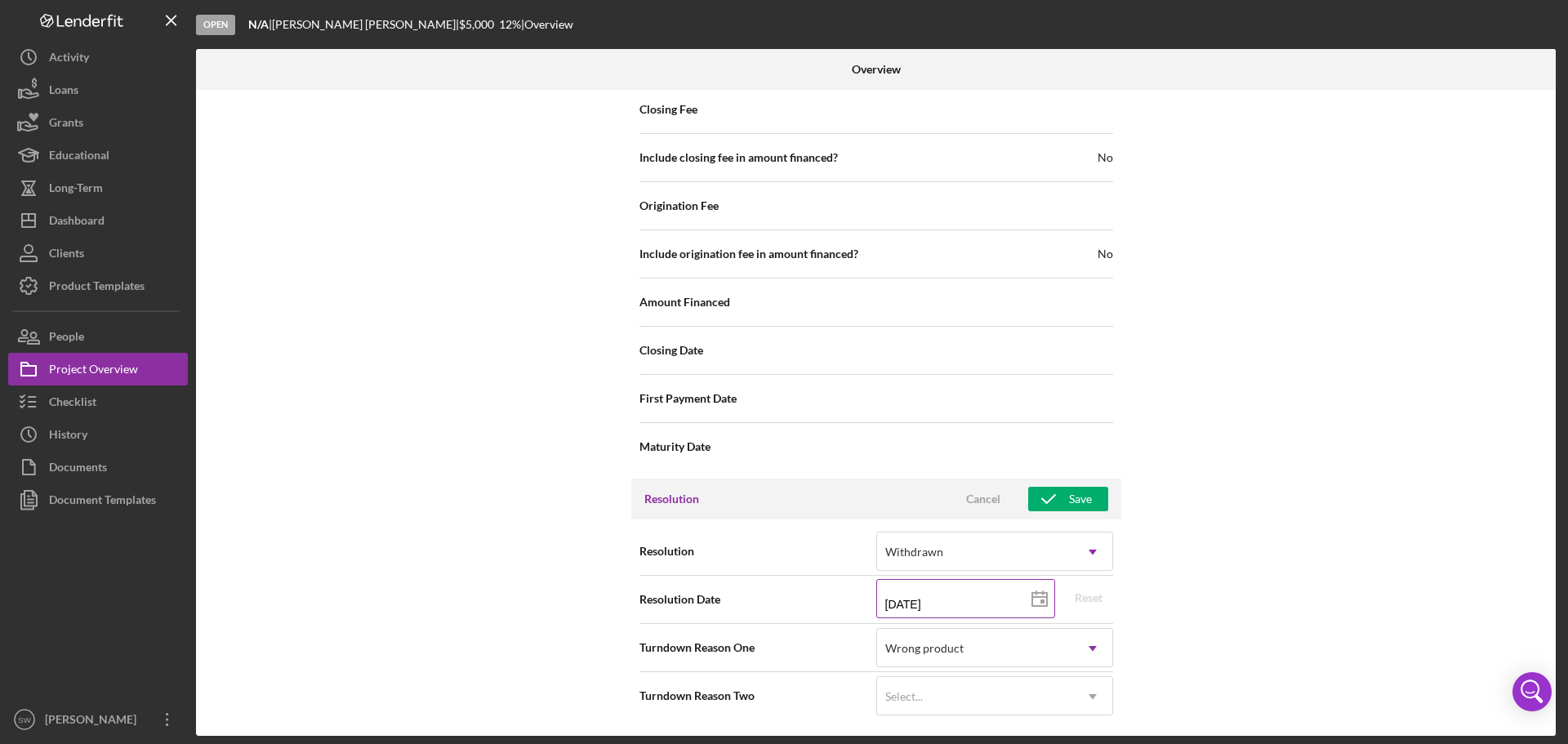
scroll to position [1845, 0]
click at [1069, 501] on div "Save" at bounding box center [1081, 499] width 23 height 25
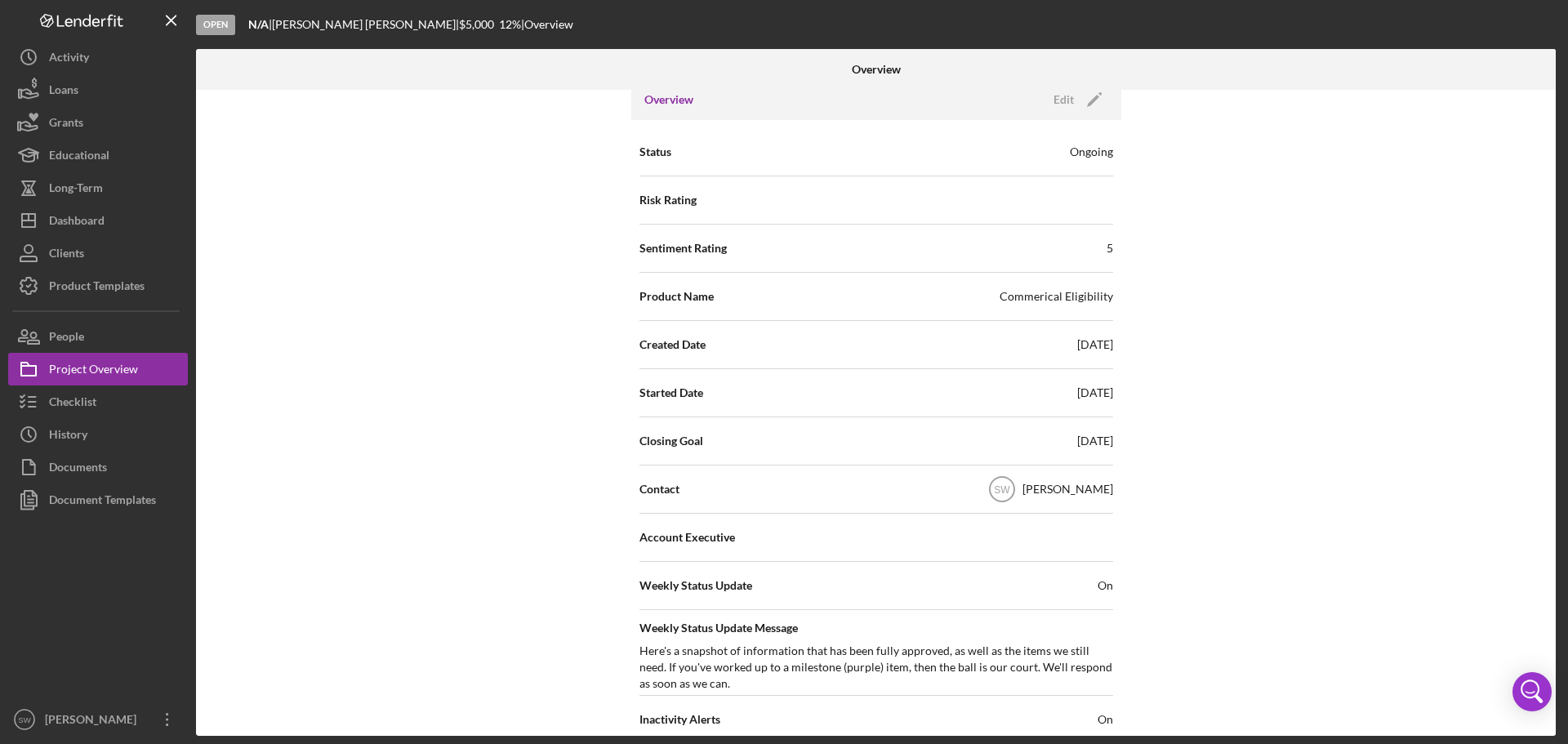
scroll to position [0, 0]
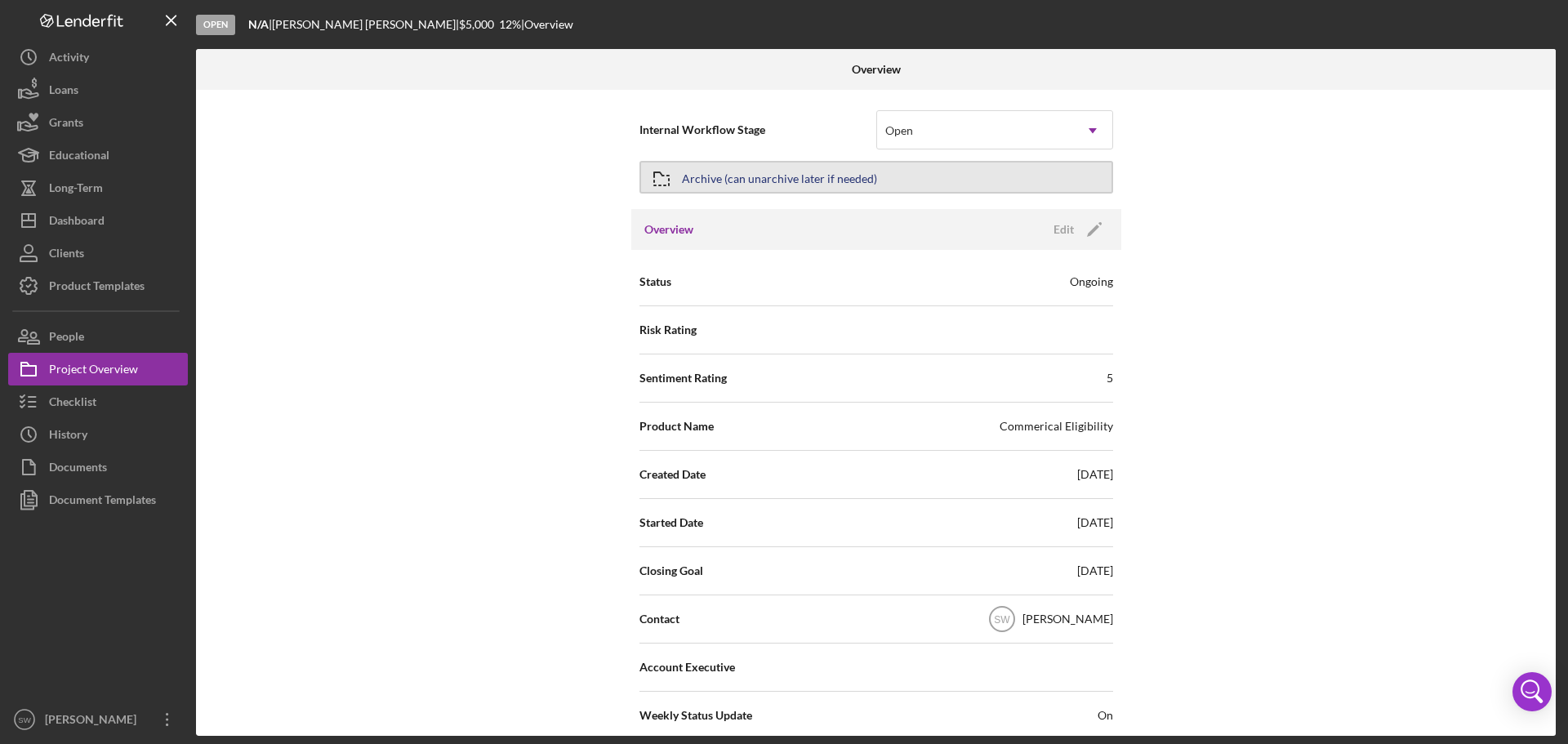
click at [673, 180] on icon "button" at bounding box center [661, 178] width 40 height 40
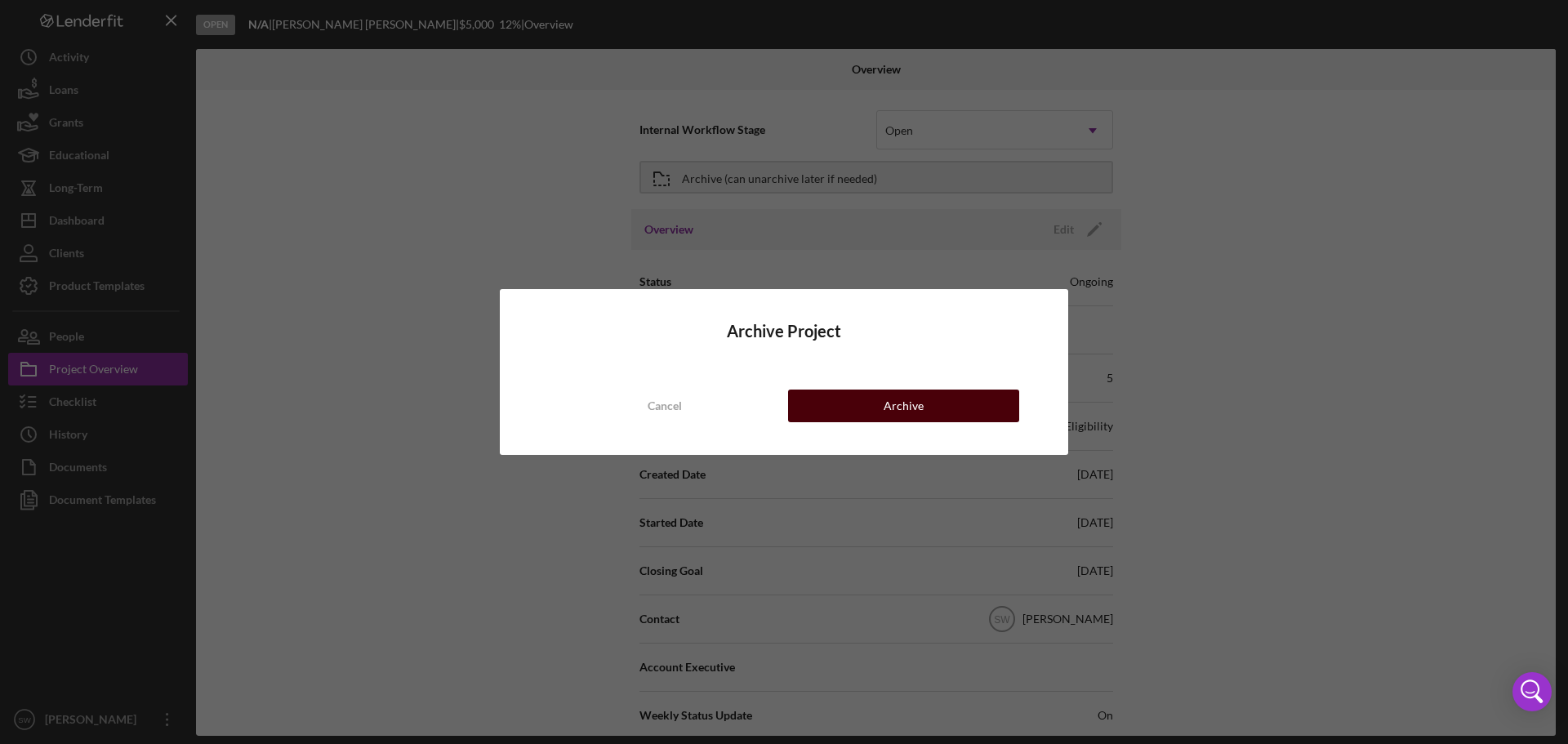
click at [898, 406] on div "Archive" at bounding box center [903, 406] width 40 height 33
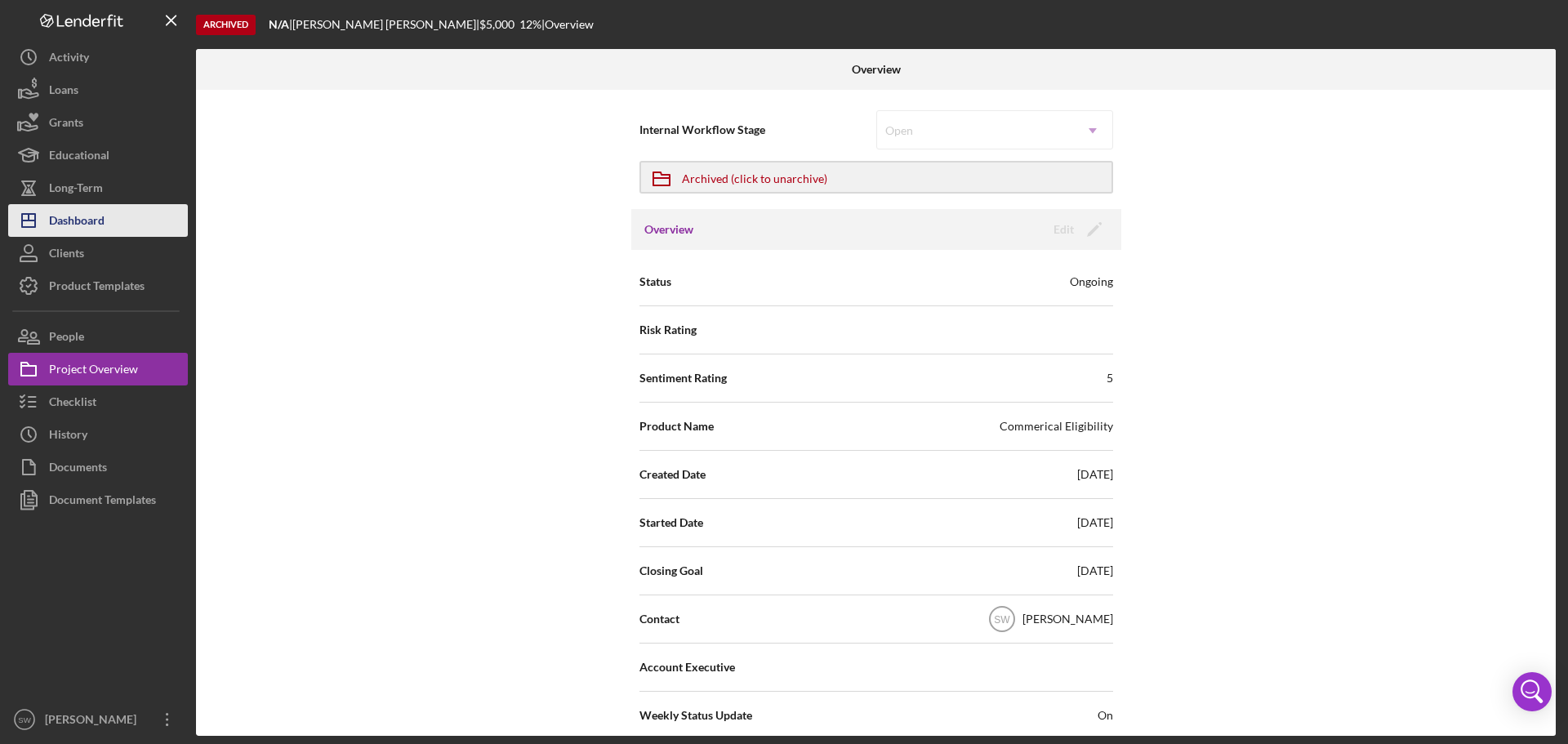
click at [82, 219] on div "Dashboard" at bounding box center [76, 222] width 55 height 37
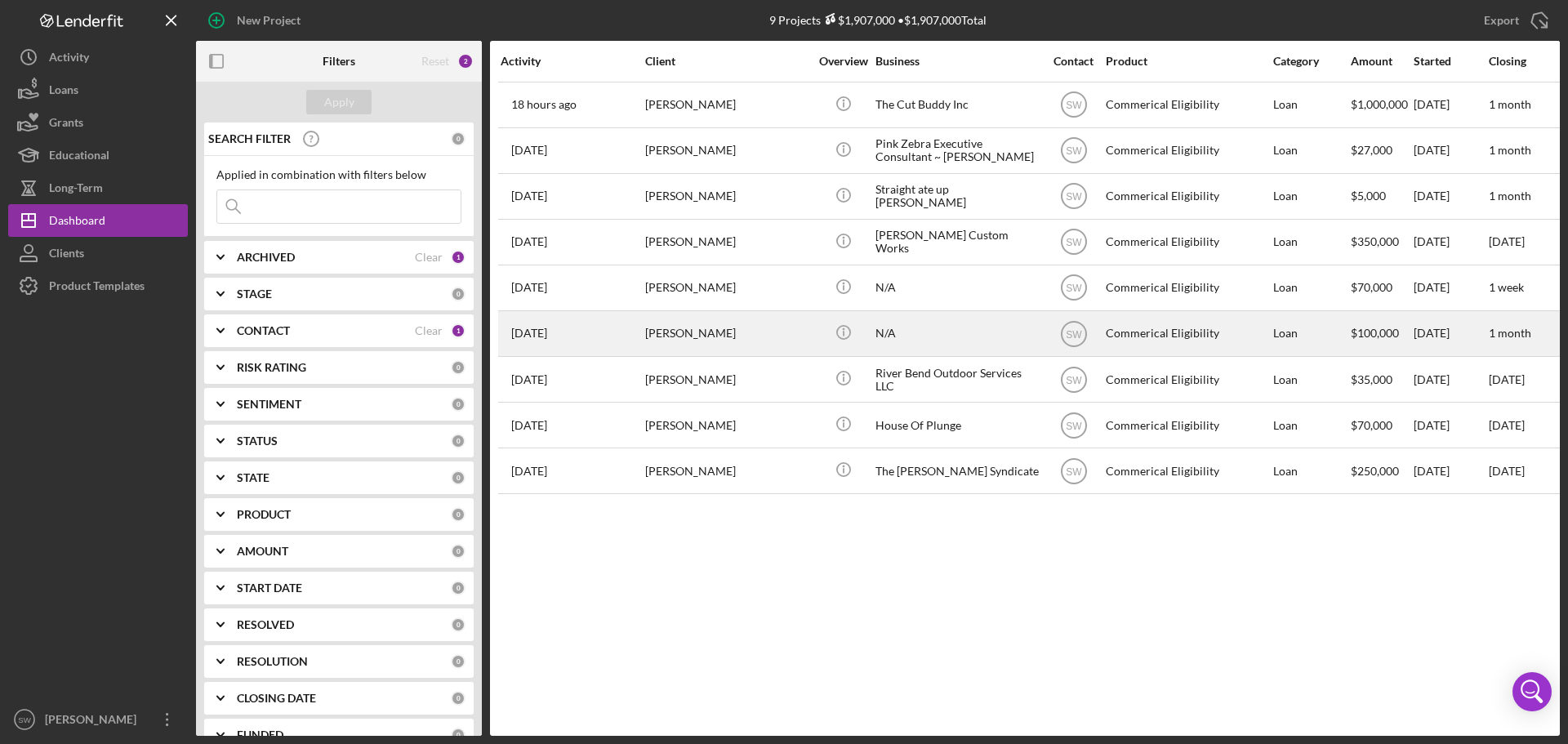
click at [547, 334] on time "[DATE]" at bounding box center [530, 333] width 36 height 13
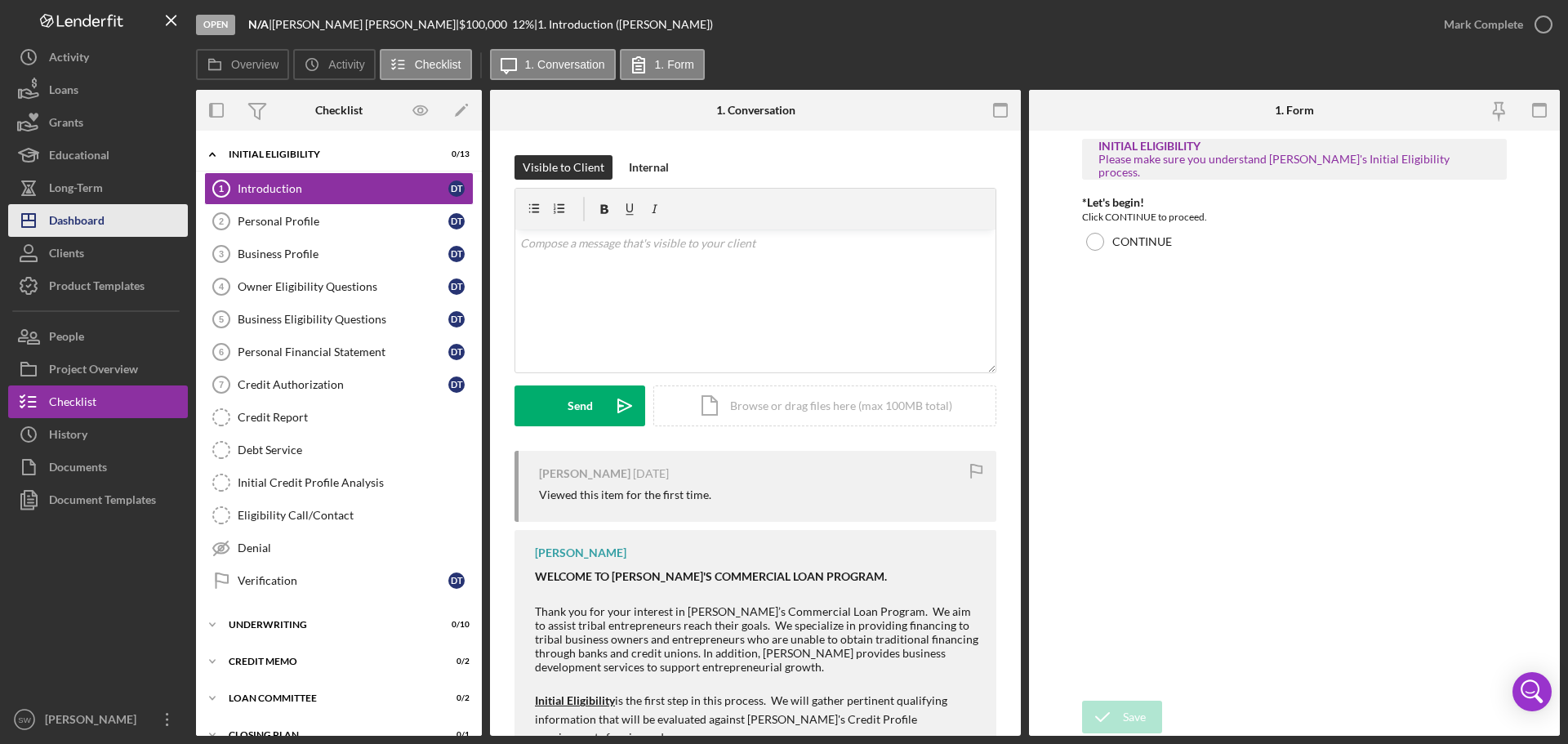
click at [73, 223] on div "Dashboard" at bounding box center [76, 222] width 55 height 37
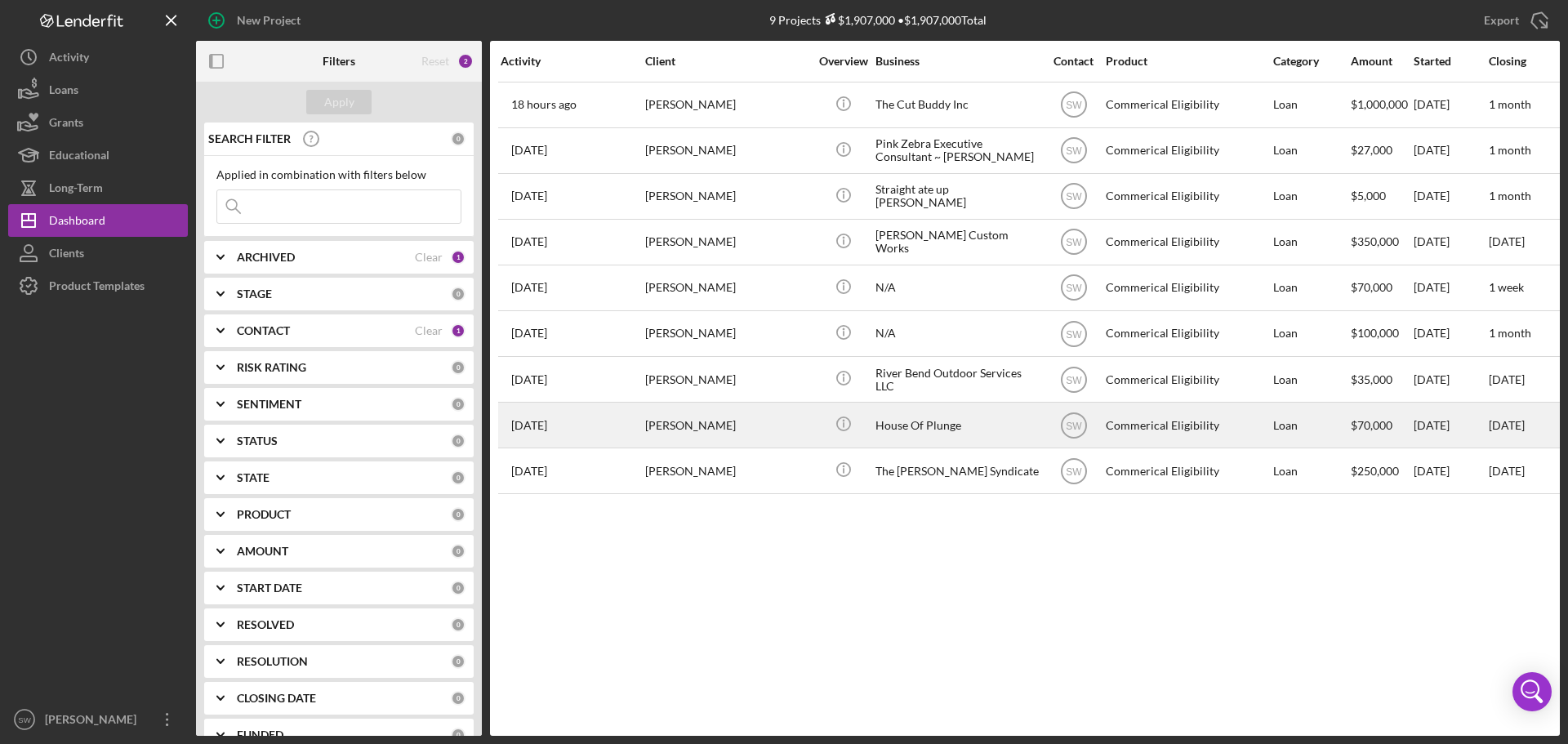
click at [653, 417] on div "[PERSON_NAME]" at bounding box center [727, 425] width 163 height 43
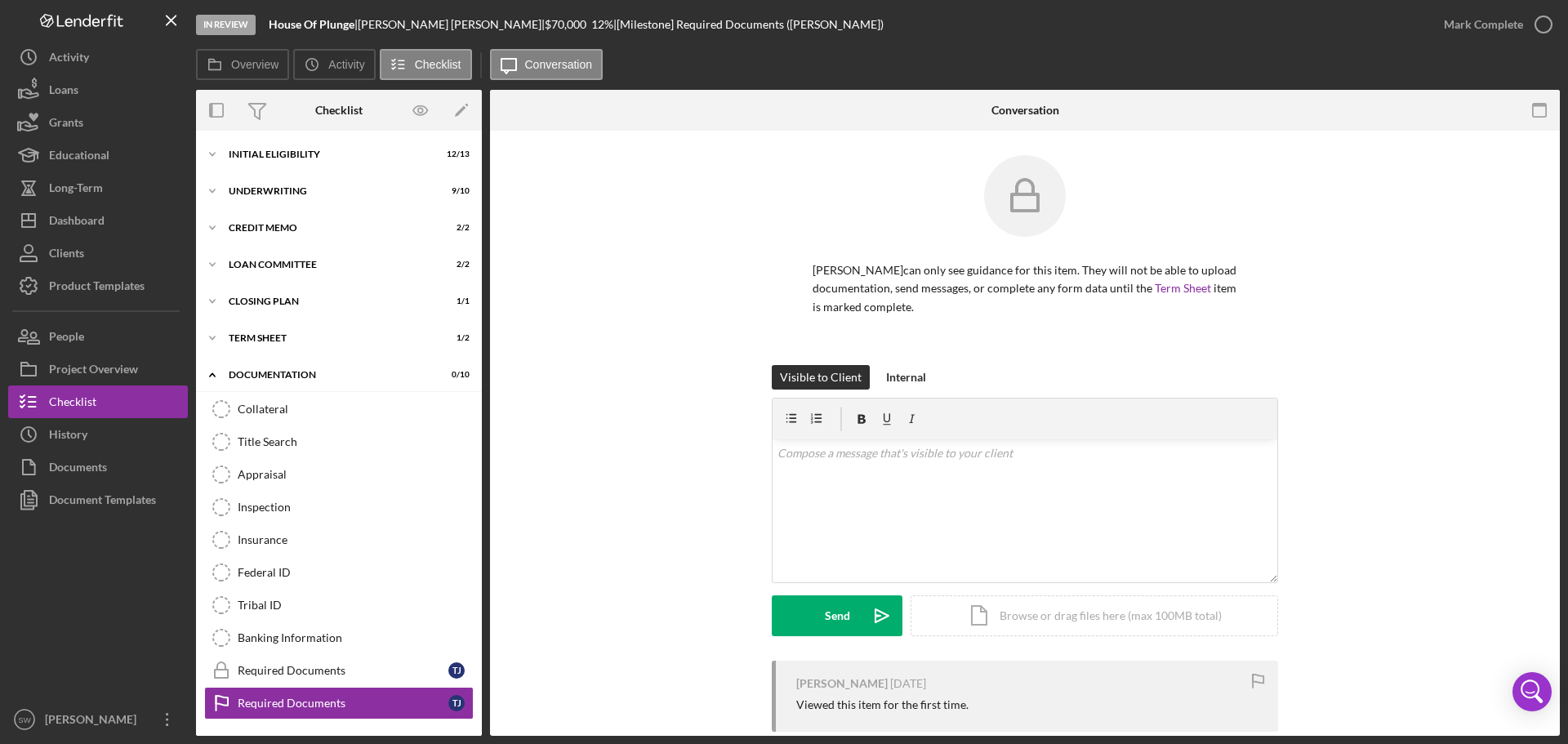
scroll to position [72, 0]
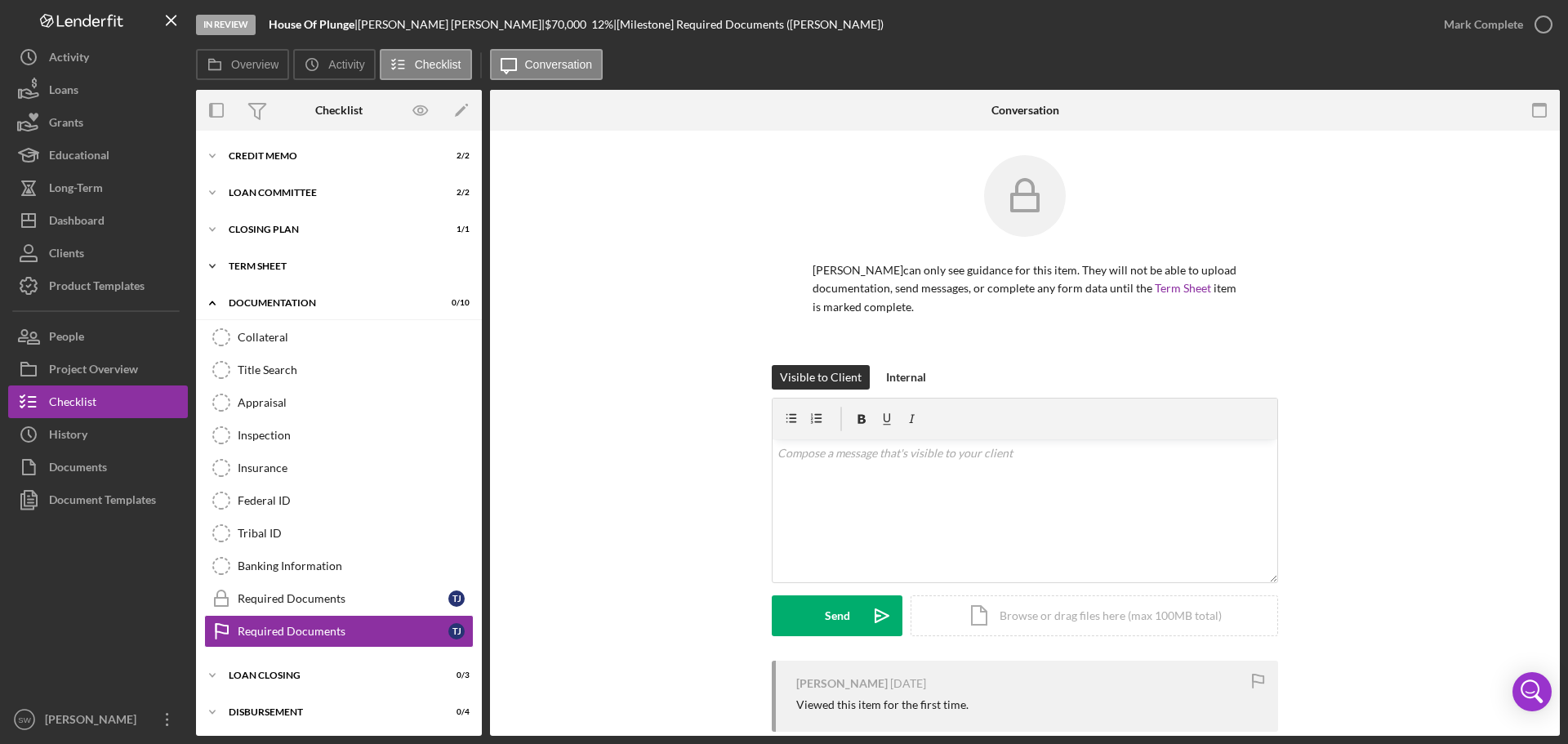
click at [214, 266] on polyline at bounding box center [212, 266] width 5 height 3
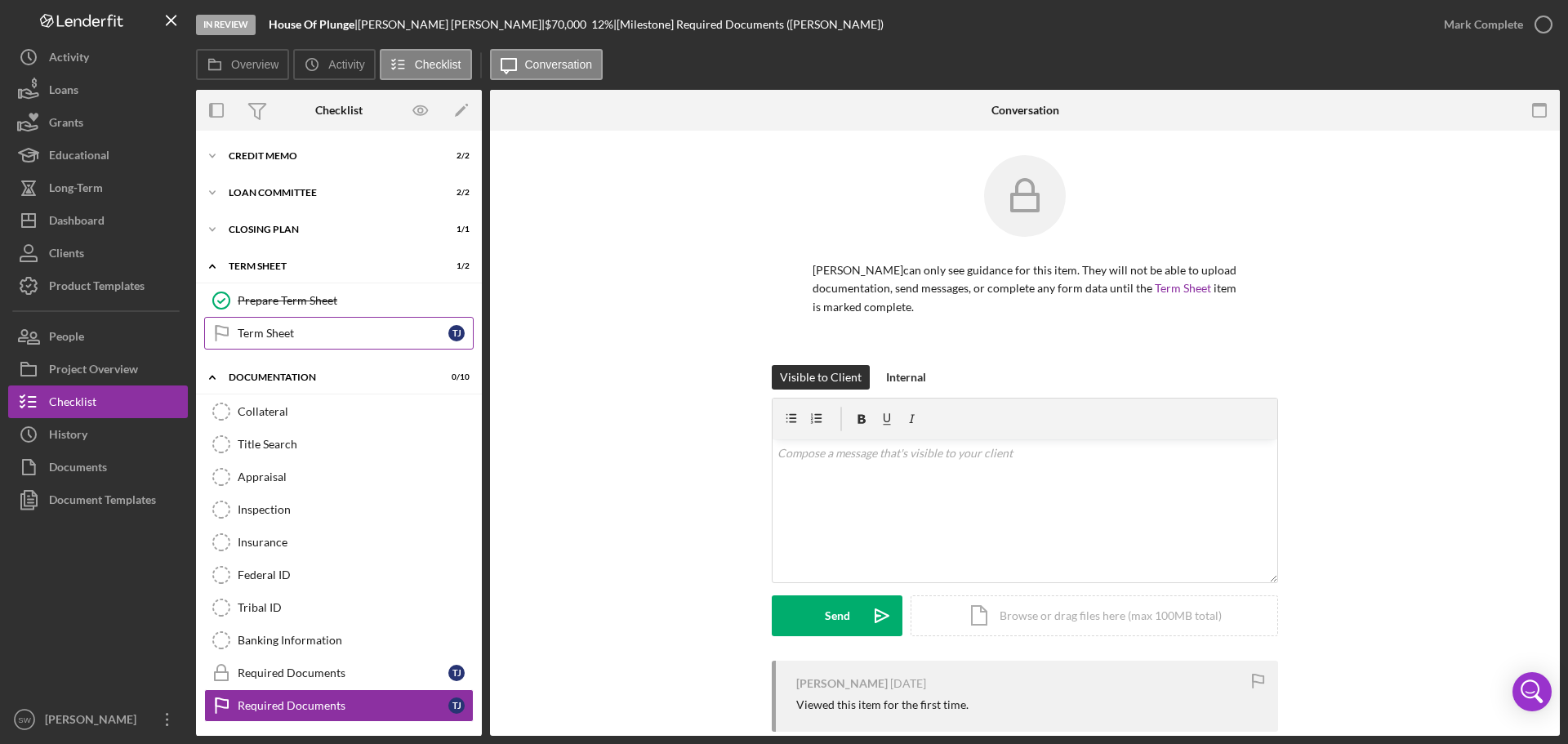
click at [261, 332] on div "Term Sheet" at bounding box center [342, 333] width 210 height 13
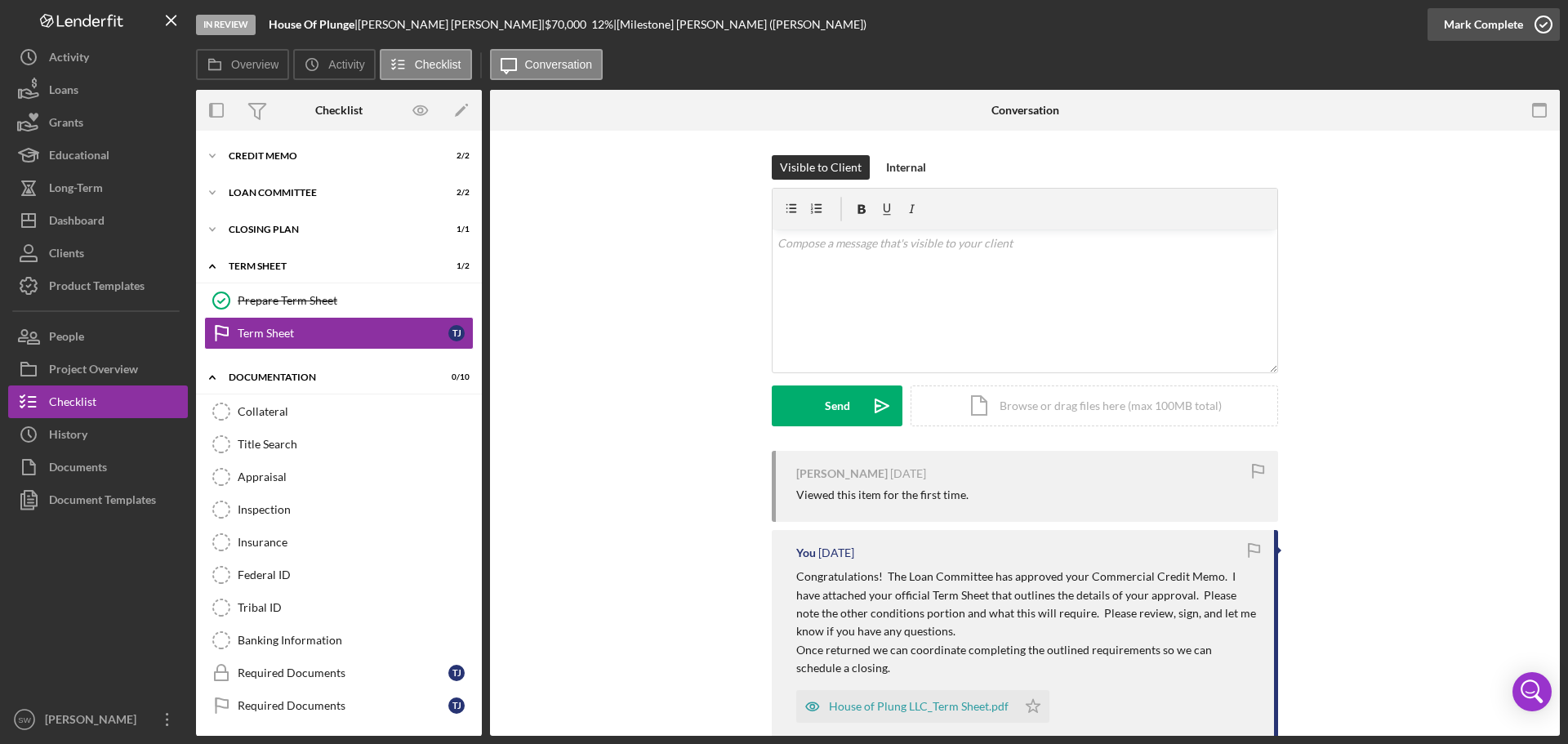
click at [1542, 24] on icon "button" at bounding box center [1542, 24] width 40 height 40
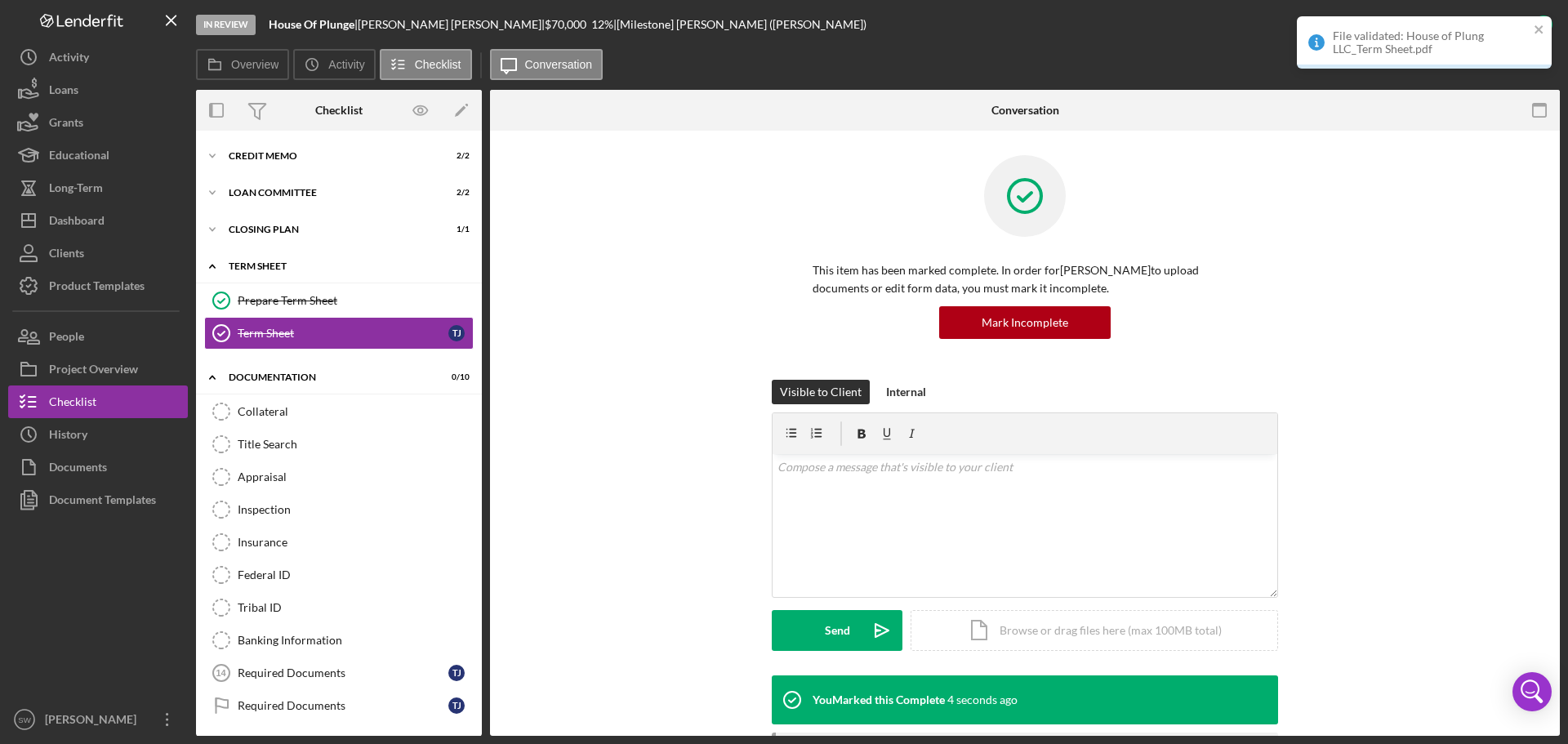
click at [213, 267] on icon "Icon/Expander" at bounding box center [213, 266] width 33 height 33
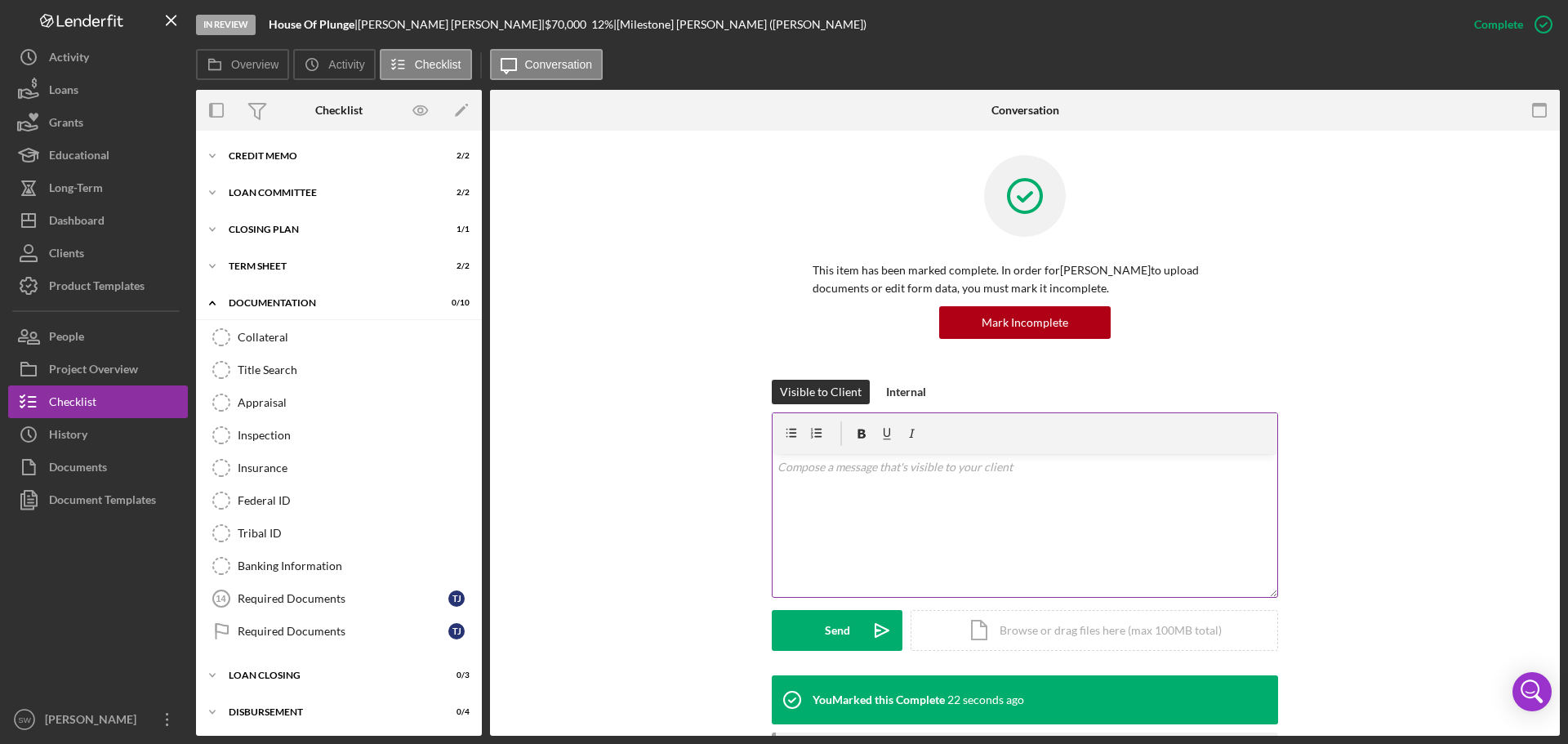
click at [813, 469] on p at bounding box center [1024, 467] width 496 height 18
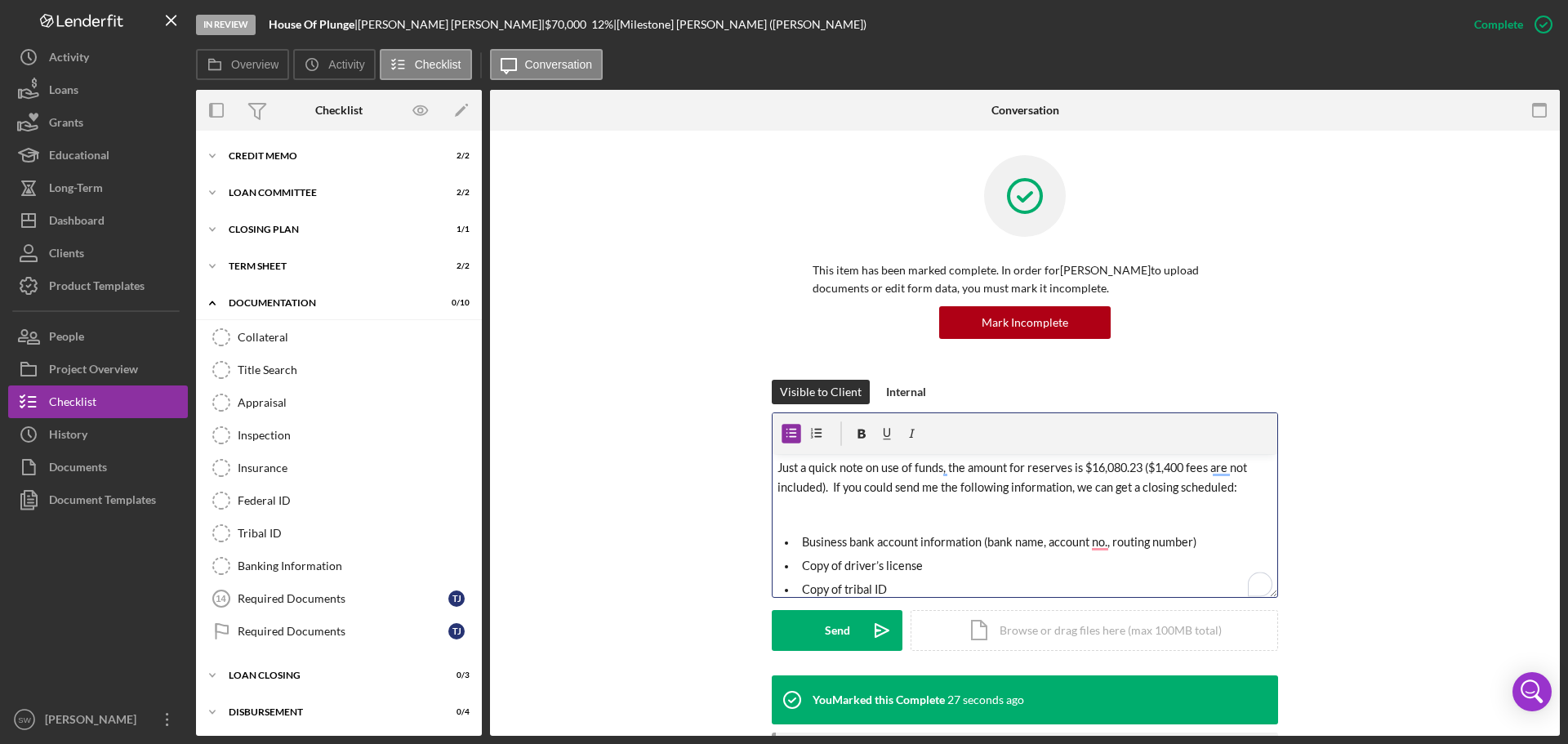
click at [796, 524] on div "v Color teal Color pink Remove color Add row above Add row below Add column bef…" at bounding box center [1025, 525] width 505 height 143
click at [780, 511] on p "To enrich screen reader interactions, please activate Accessibility in Grammarl…" at bounding box center [1024, 511] width 496 height 19
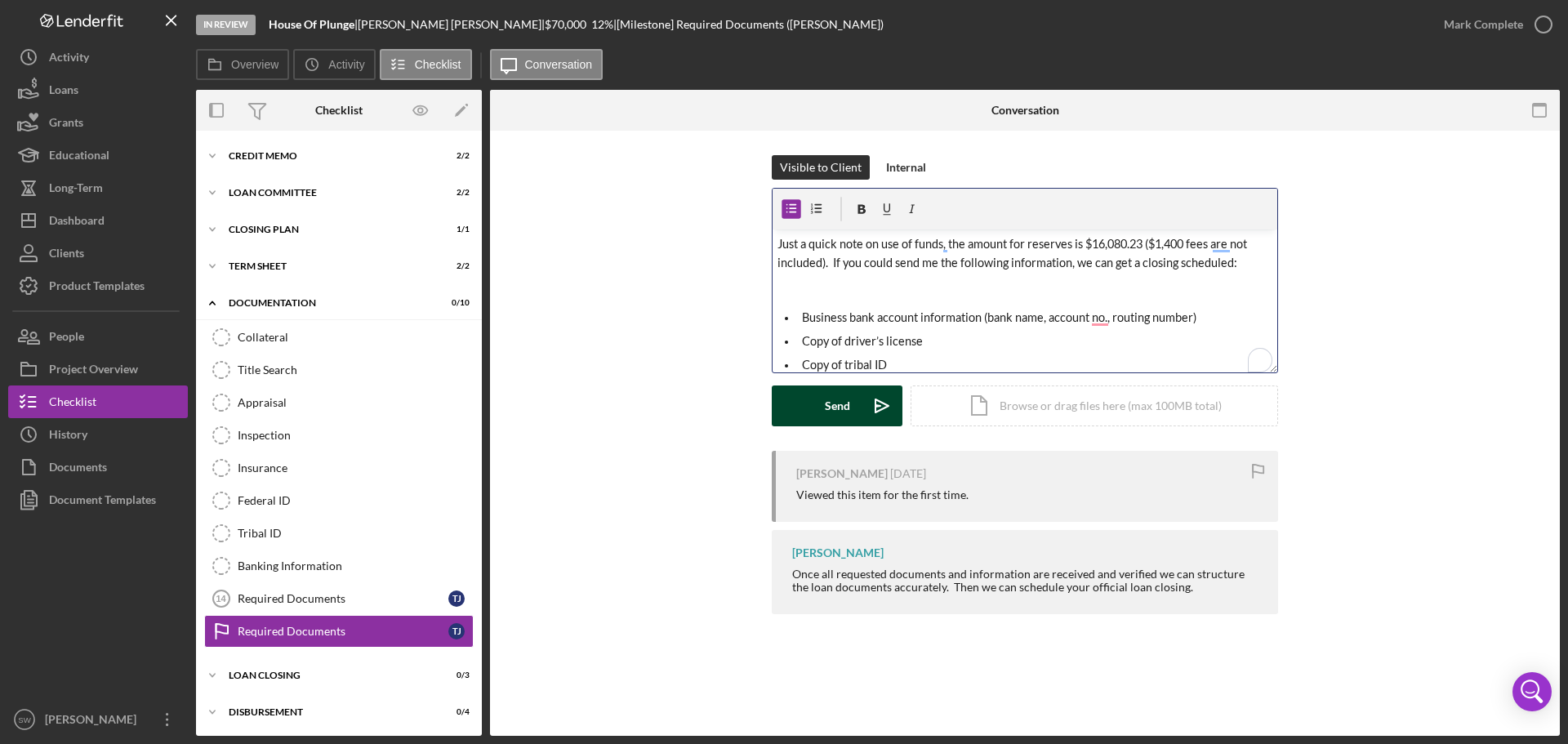
click at [832, 408] on div "Send" at bounding box center [837, 405] width 26 height 40
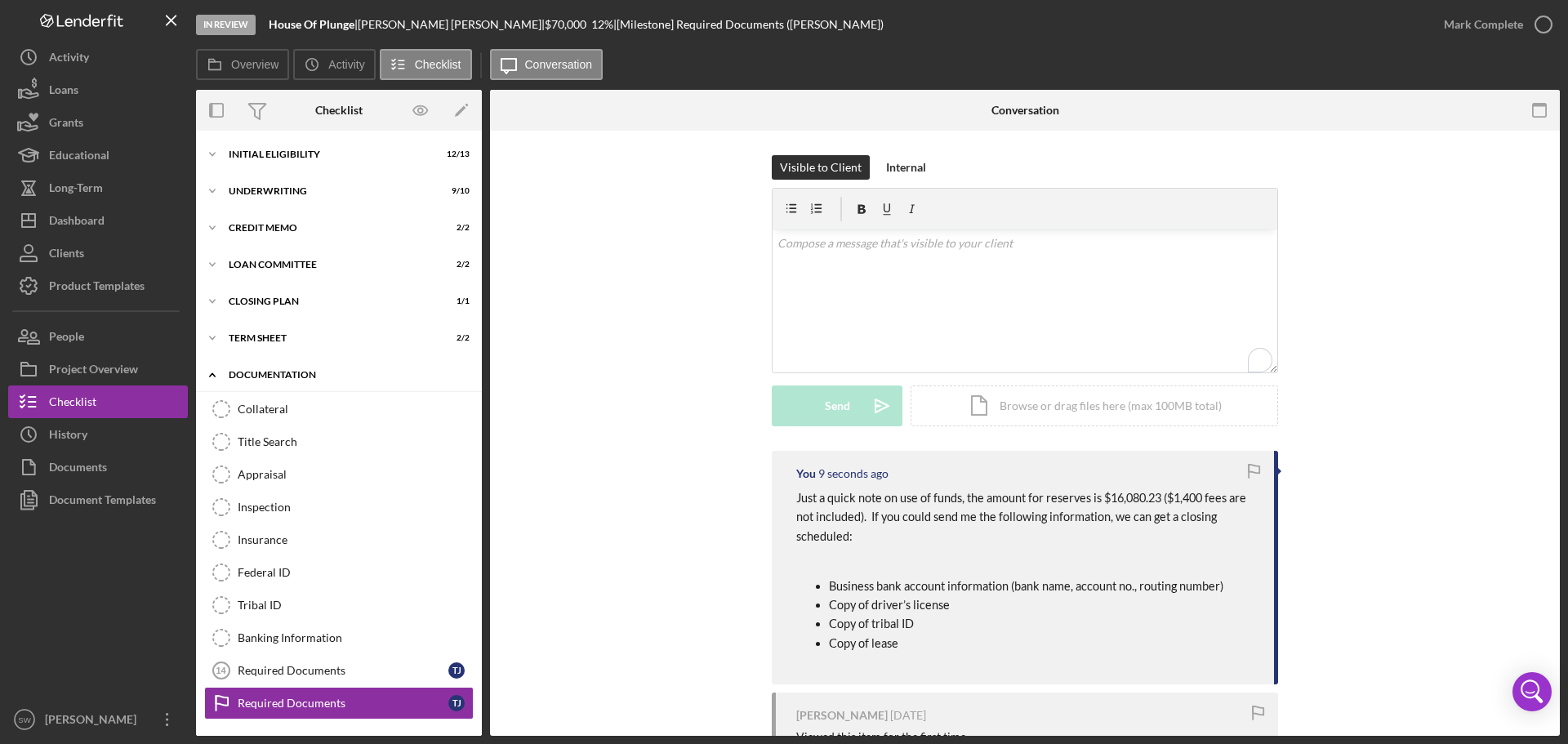
click at [205, 377] on icon "Icon/Expander" at bounding box center [213, 375] width 33 height 33
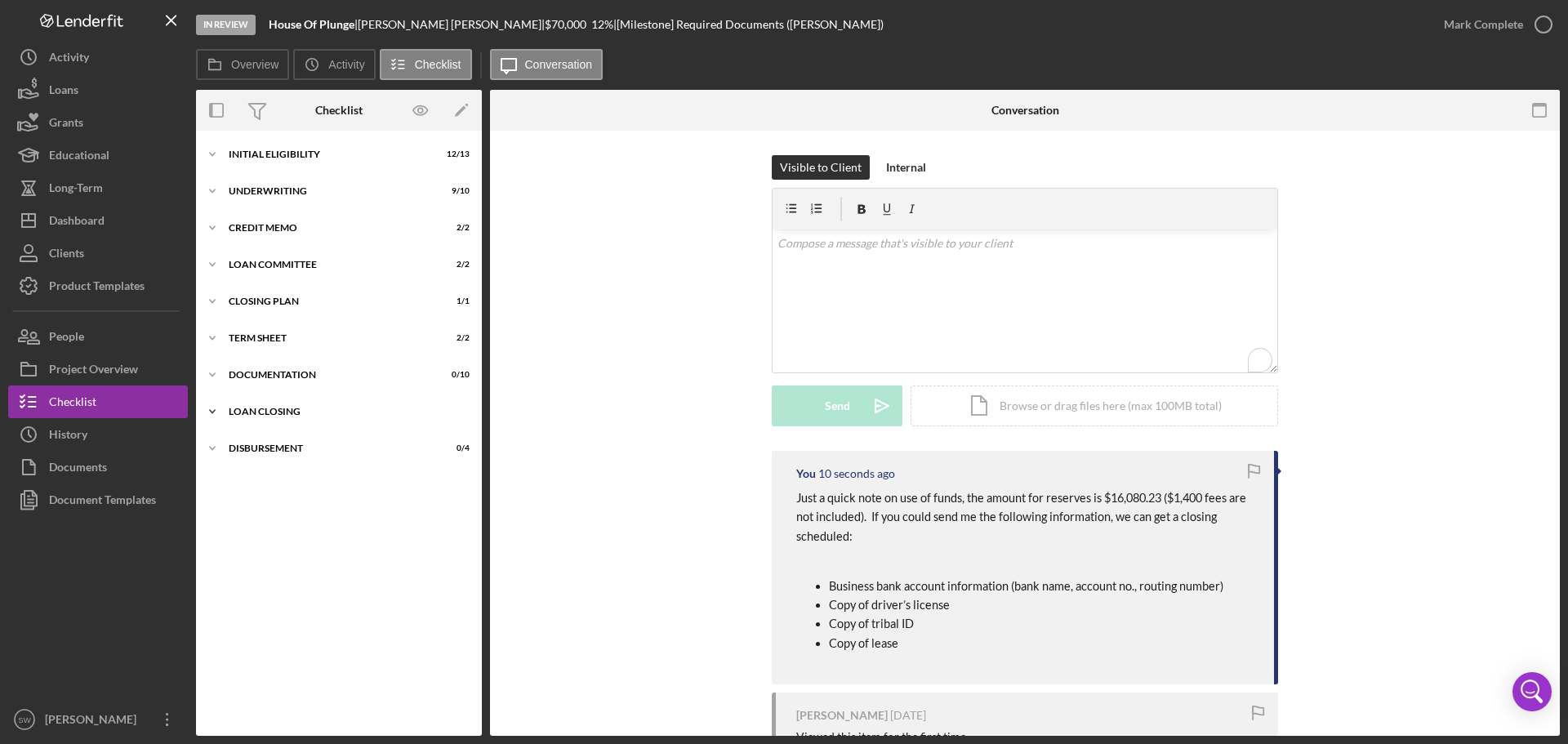
click at [209, 407] on icon "Icon/Expander" at bounding box center [213, 412] width 33 height 33
click at [211, 412] on icon "Icon/Expander" at bounding box center [213, 412] width 33 height 33
click at [75, 220] on div "Dashboard" at bounding box center [76, 222] width 55 height 37
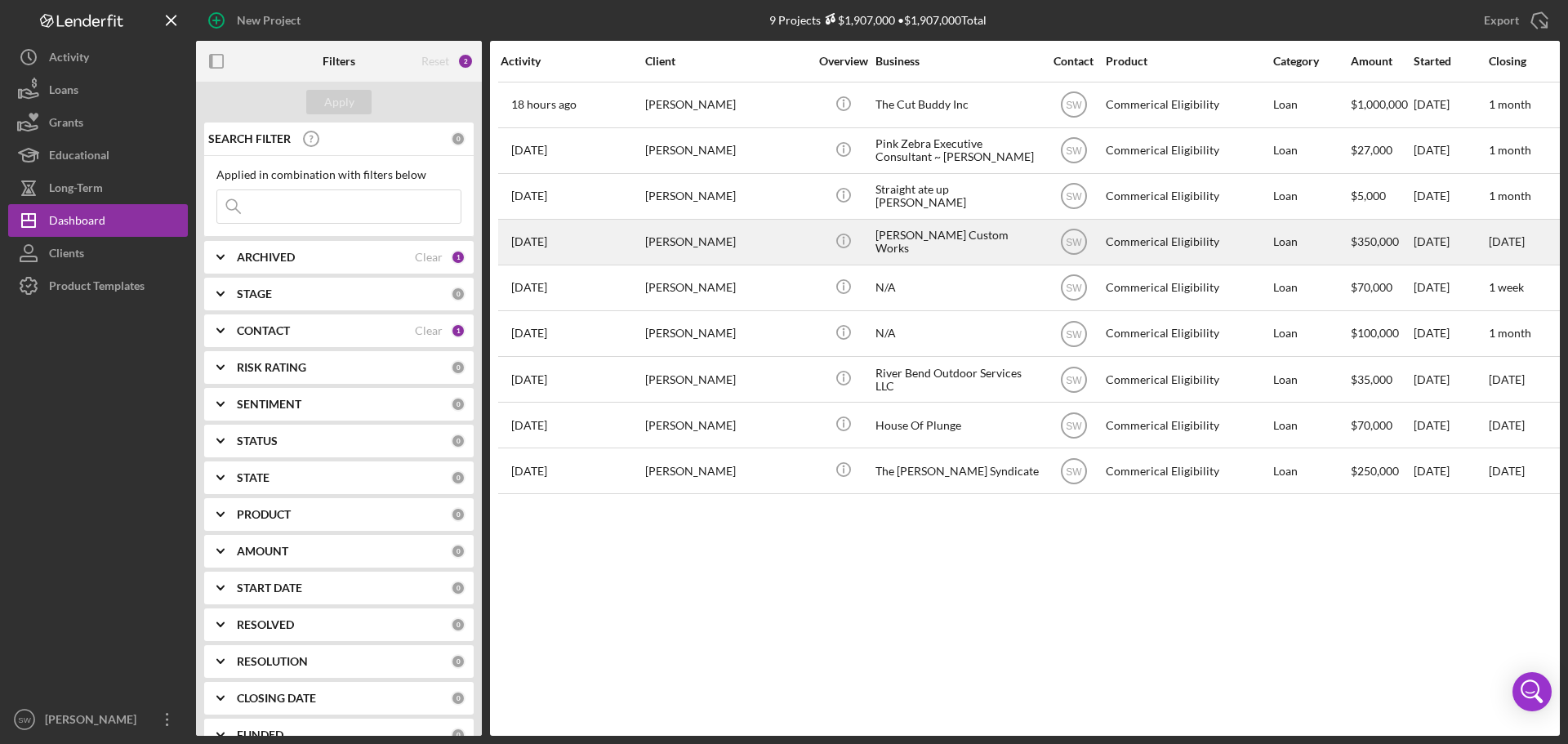
click at [671, 243] on div "[PERSON_NAME]" at bounding box center [727, 242] width 163 height 43
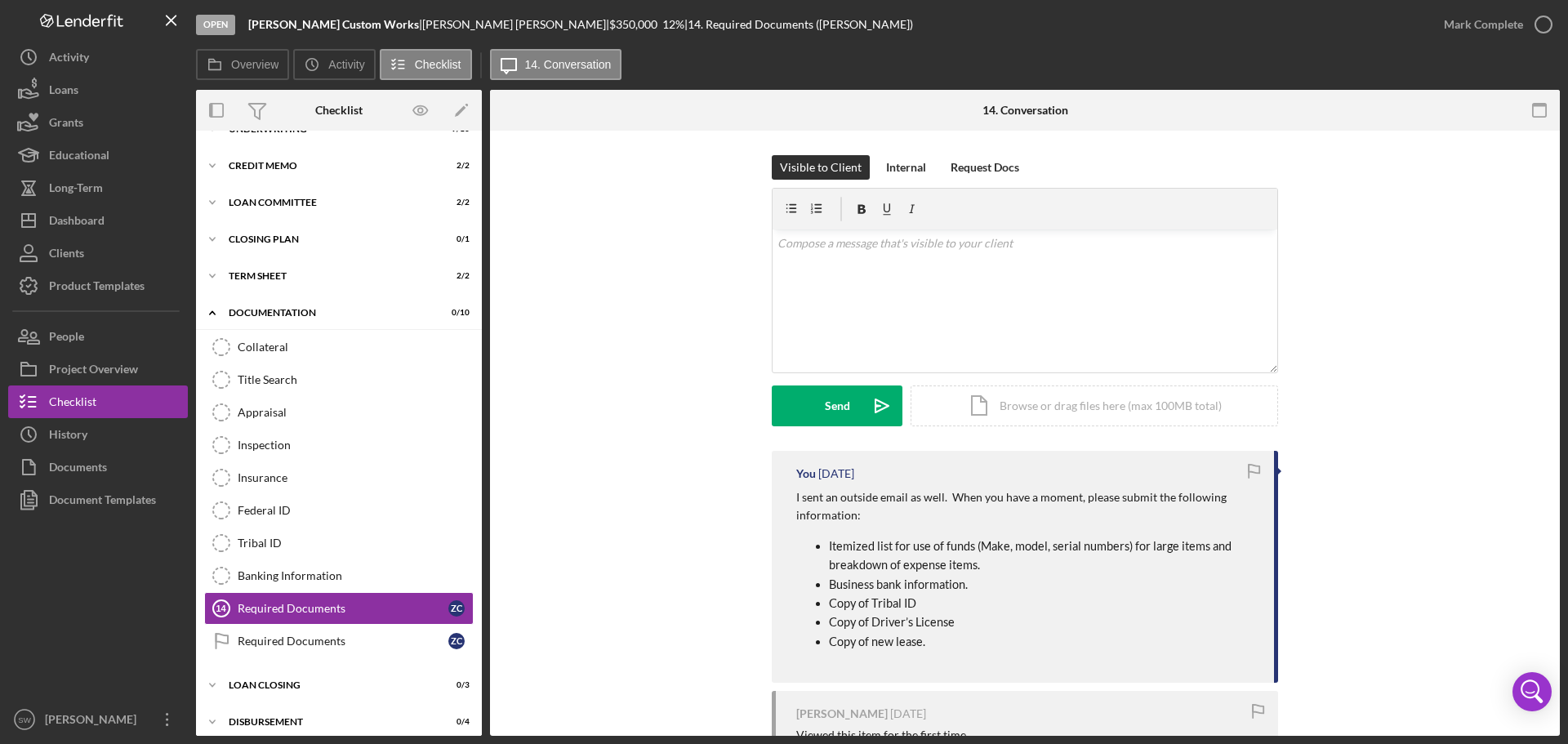
scroll to position [72, 0]
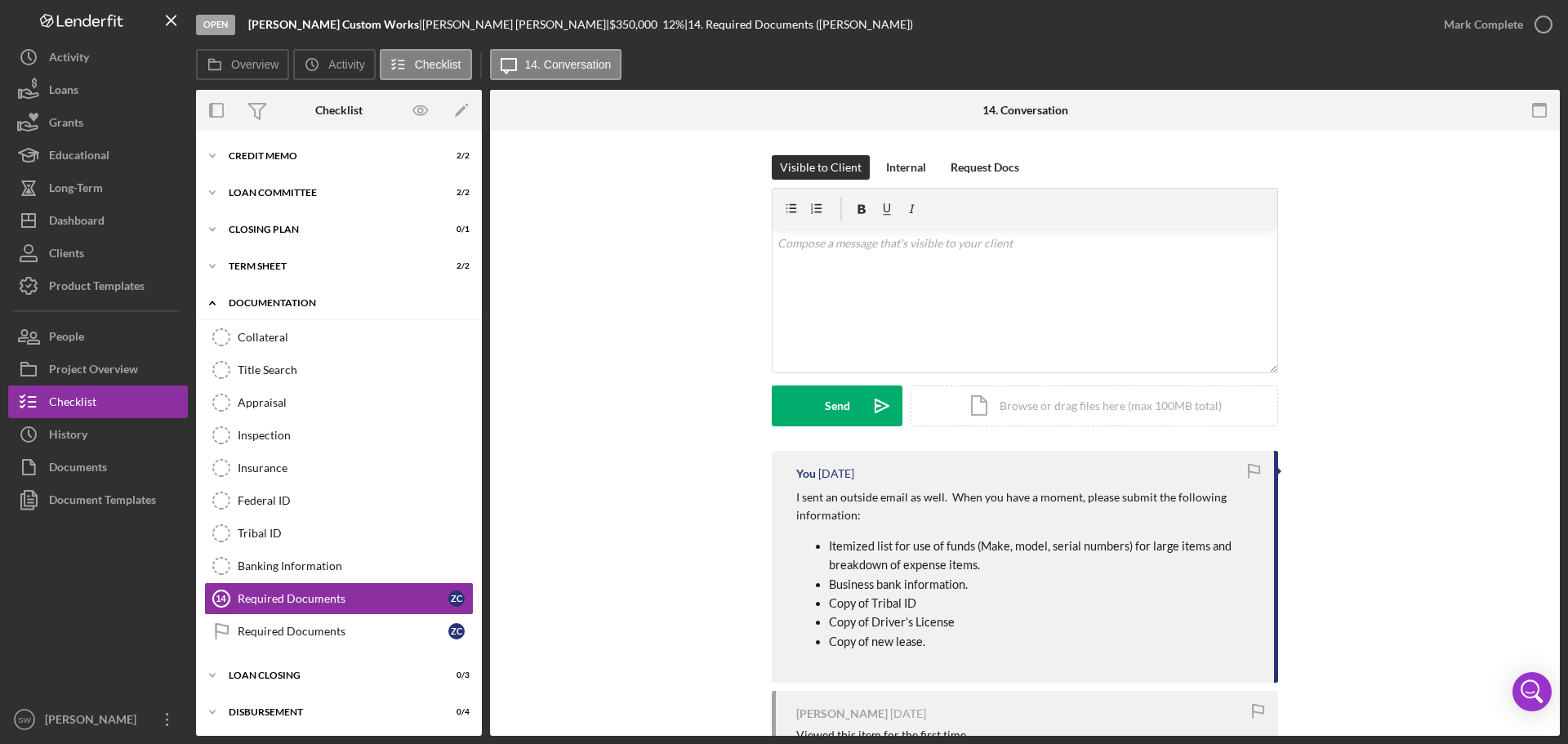
click at [207, 300] on icon "Icon/Expander" at bounding box center [213, 303] width 33 height 33
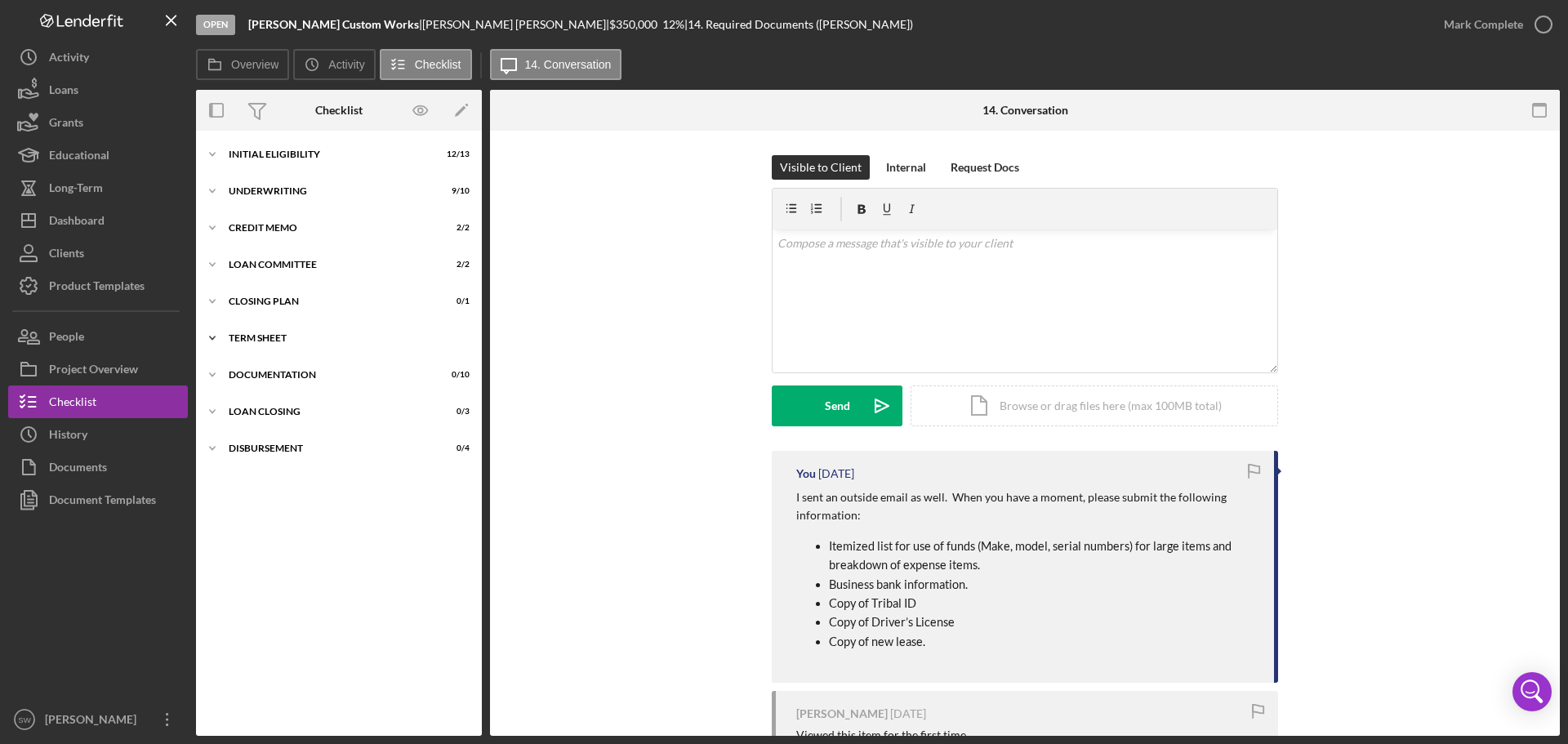
click at [211, 339] on polyline at bounding box center [212, 338] width 5 height 3
click at [255, 408] on div "Term Sheet" at bounding box center [342, 405] width 210 height 13
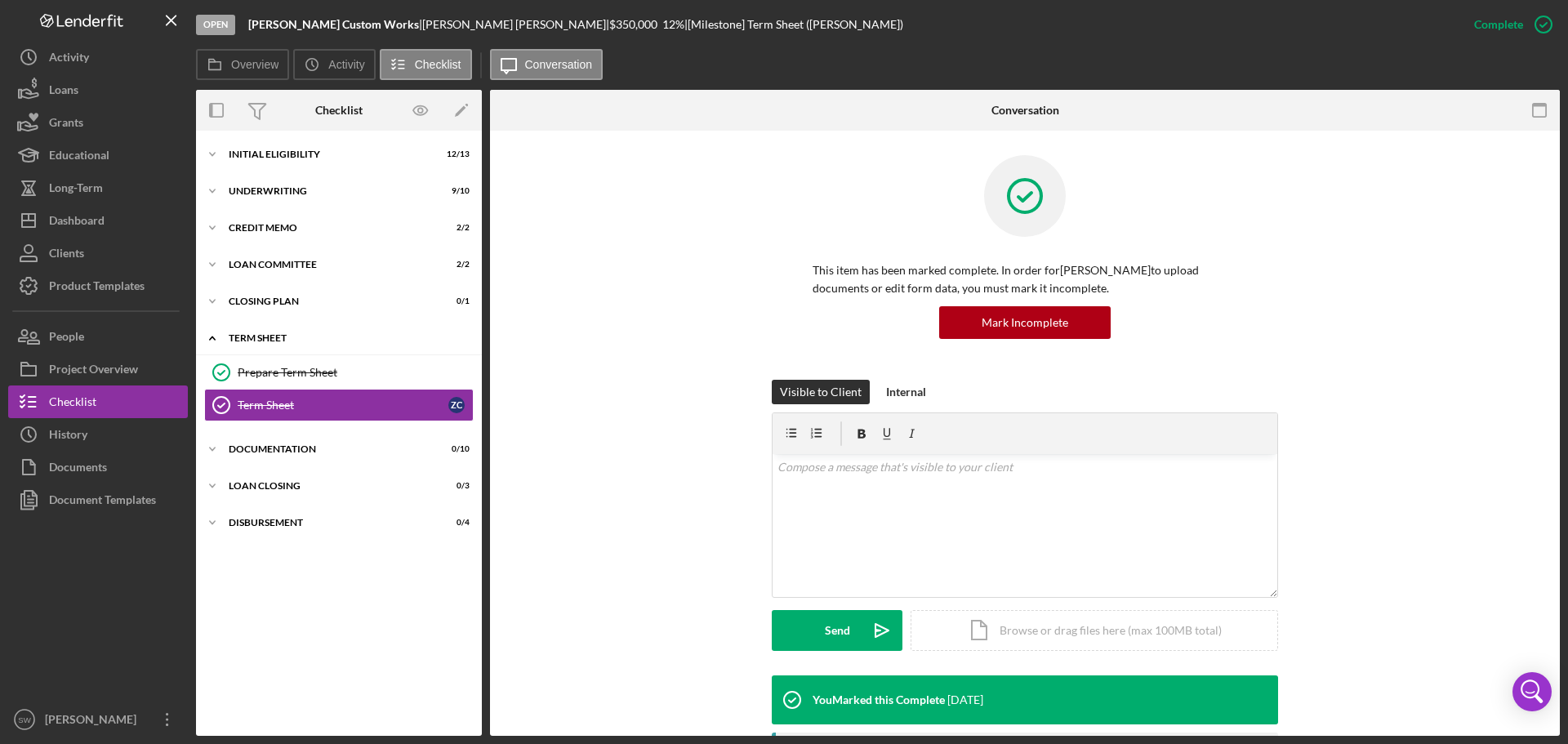
click at [207, 335] on icon "Icon/Expander" at bounding box center [213, 338] width 33 height 33
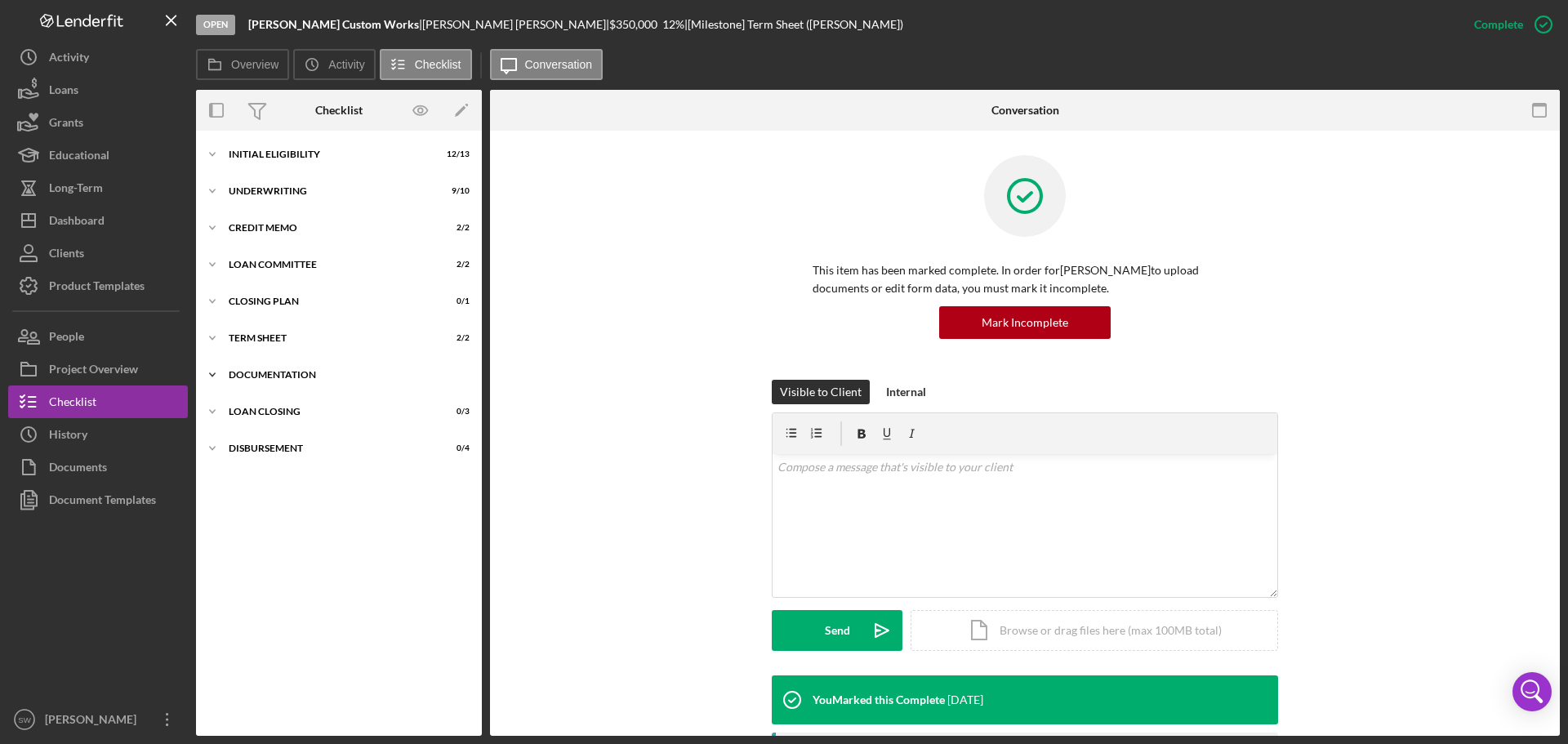
click at [214, 372] on icon "Icon/Expander" at bounding box center [213, 375] width 33 height 33
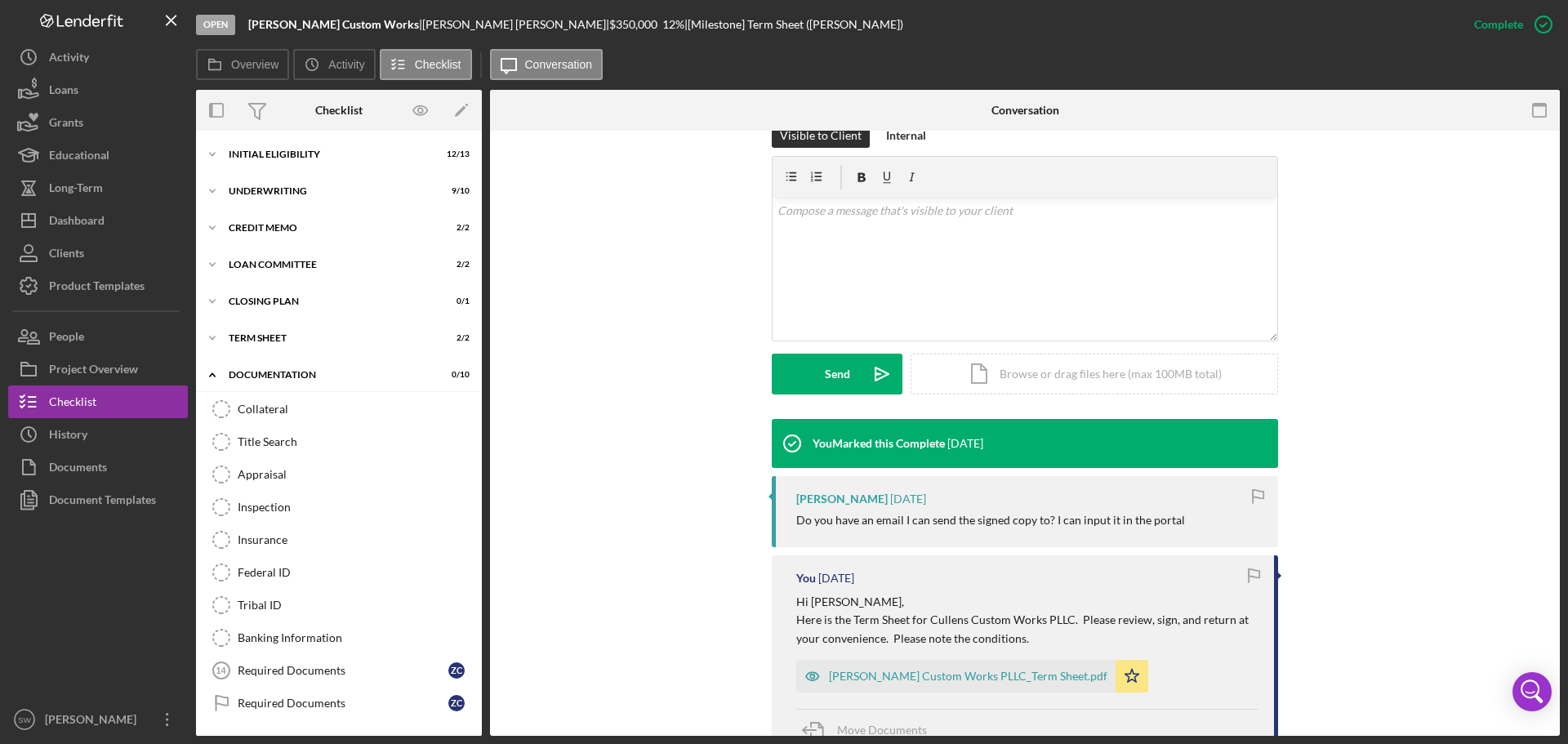
scroll to position [327, 0]
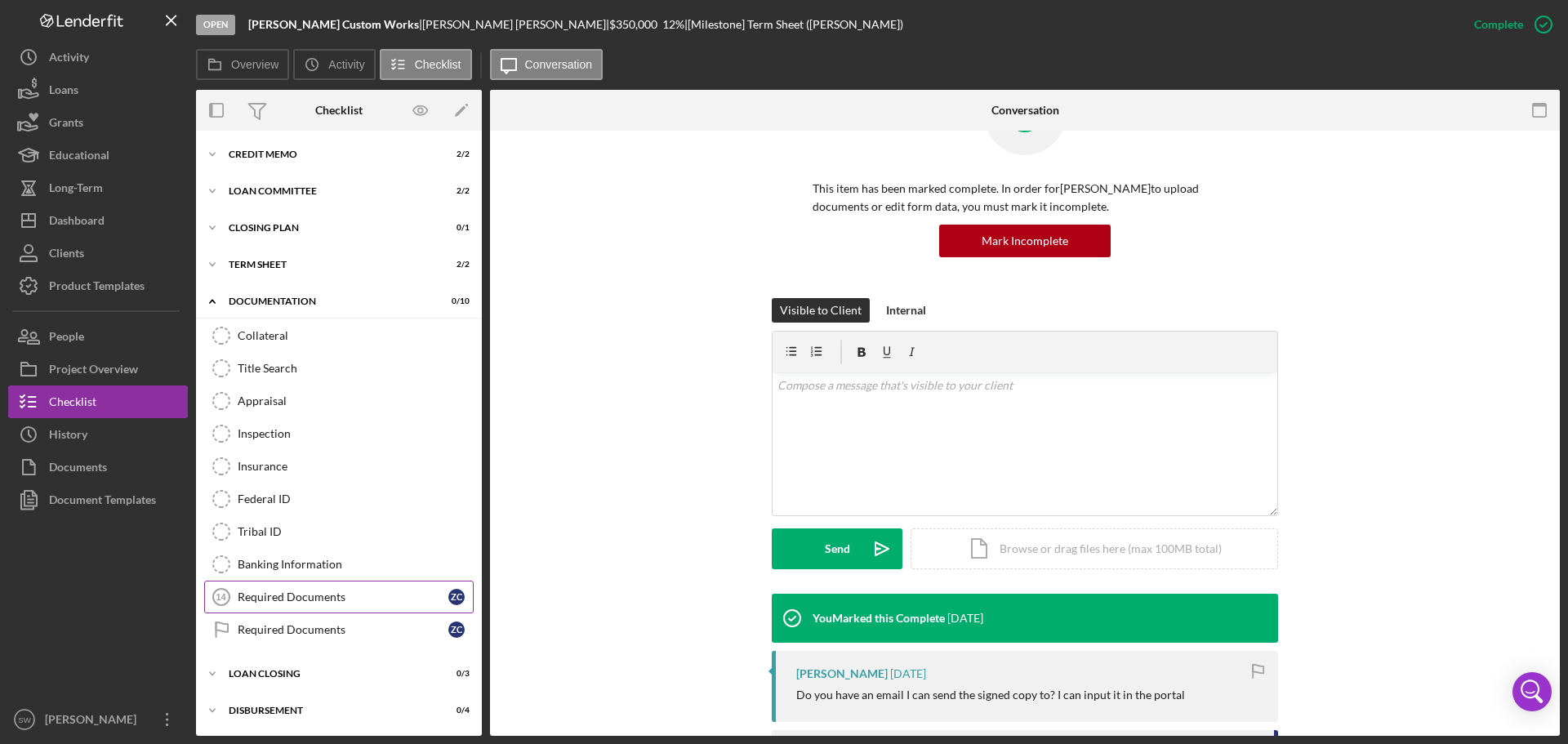
click at [260, 595] on div "Required Documents" at bounding box center [342, 597] width 210 height 13
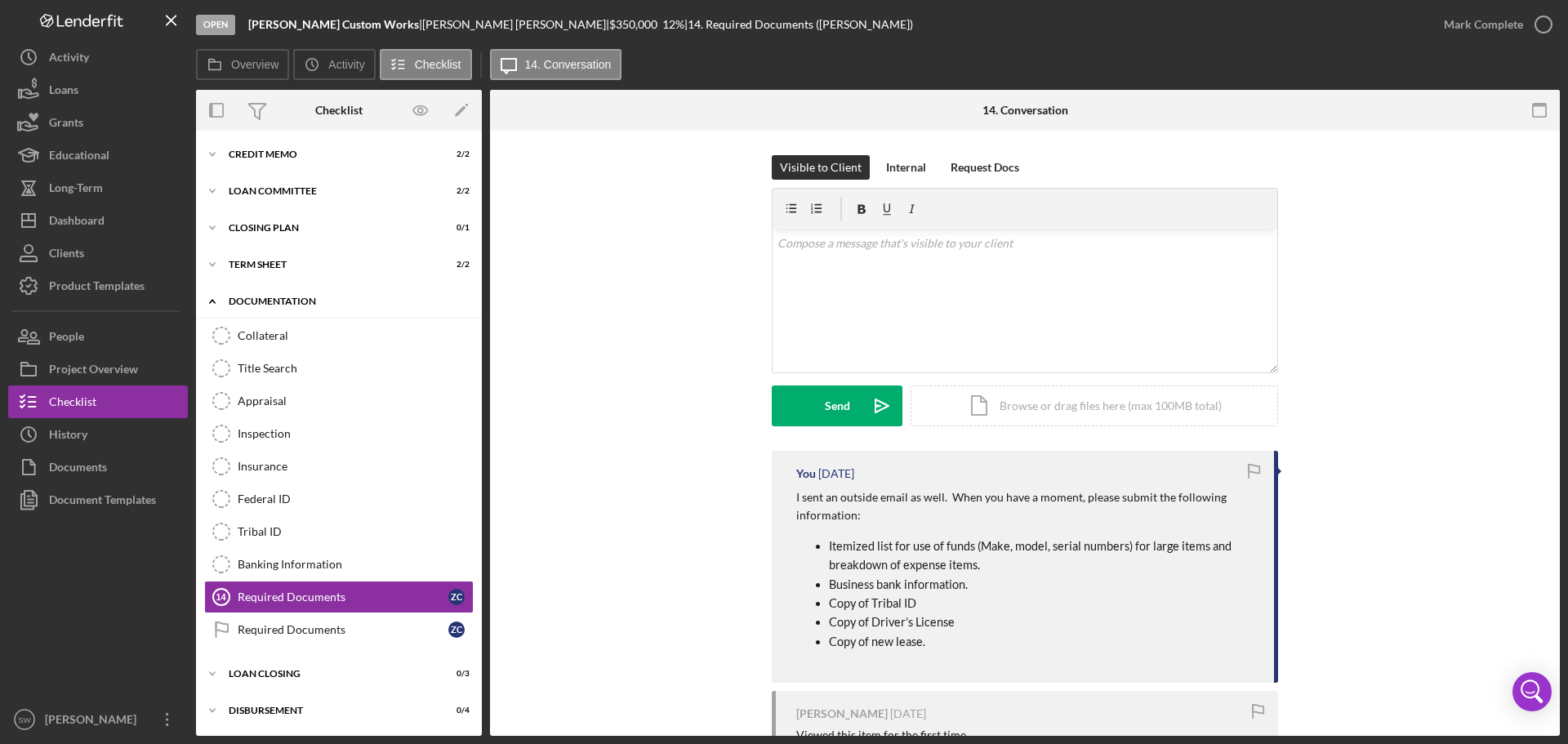
click at [205, 303] on icon "Icon/Expander" at bounding box center [213, 302] width 33 height 33
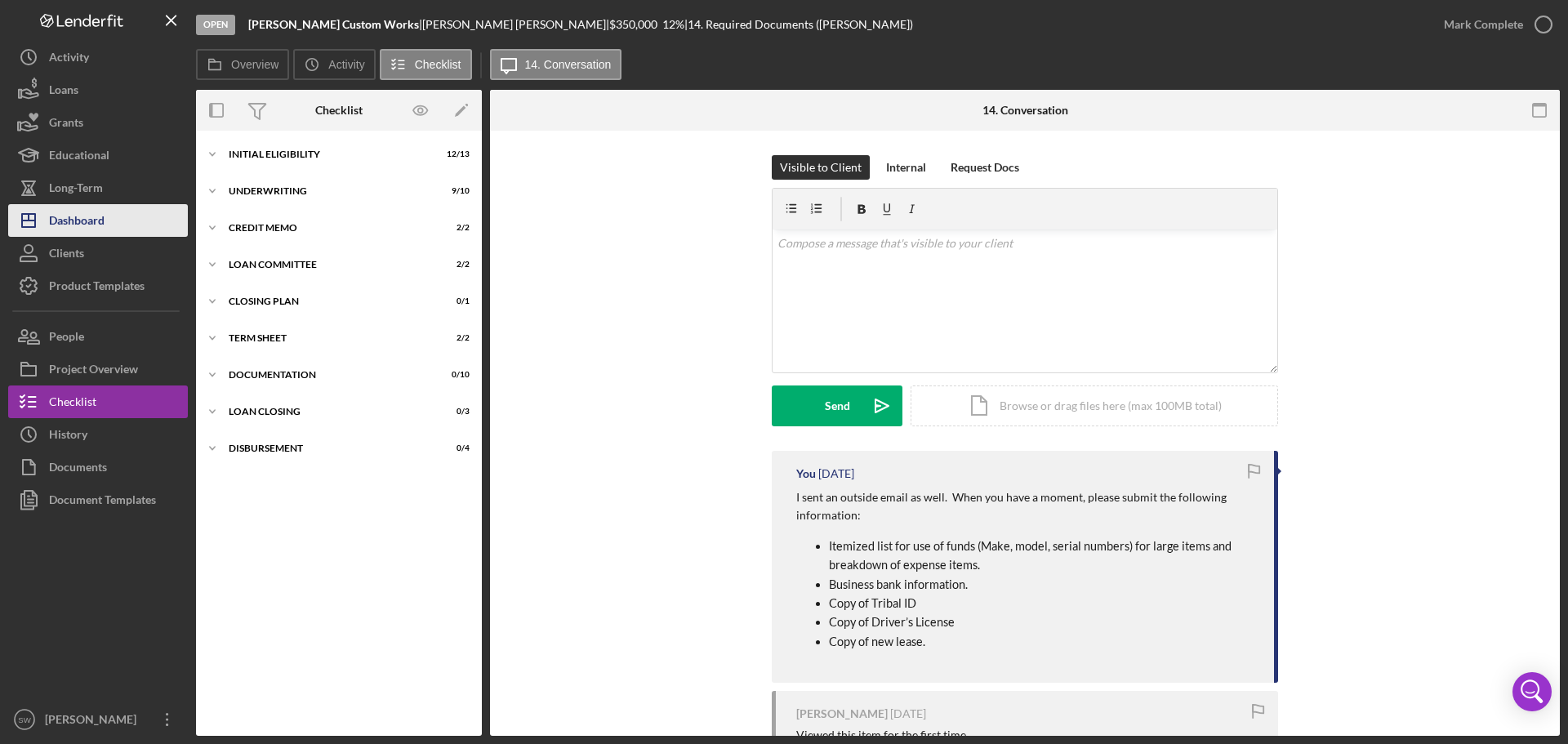
click at [65, 220] on div "Dashboard" at bounding box center [76, 222] width 55 height 37
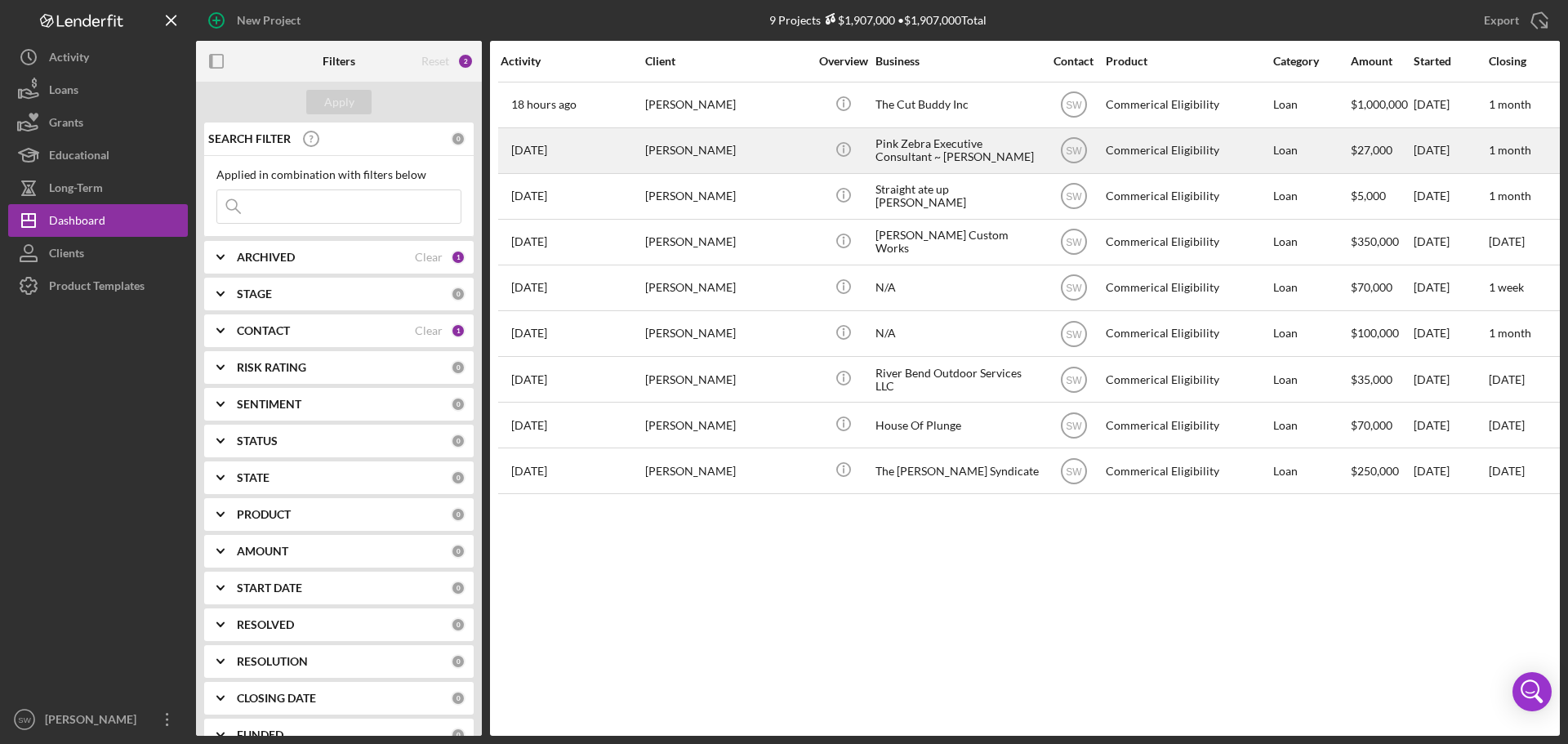
click at [664, 144] on div "[PERSON_NAME]" at bounding box center [727, 150] width 163 height 43
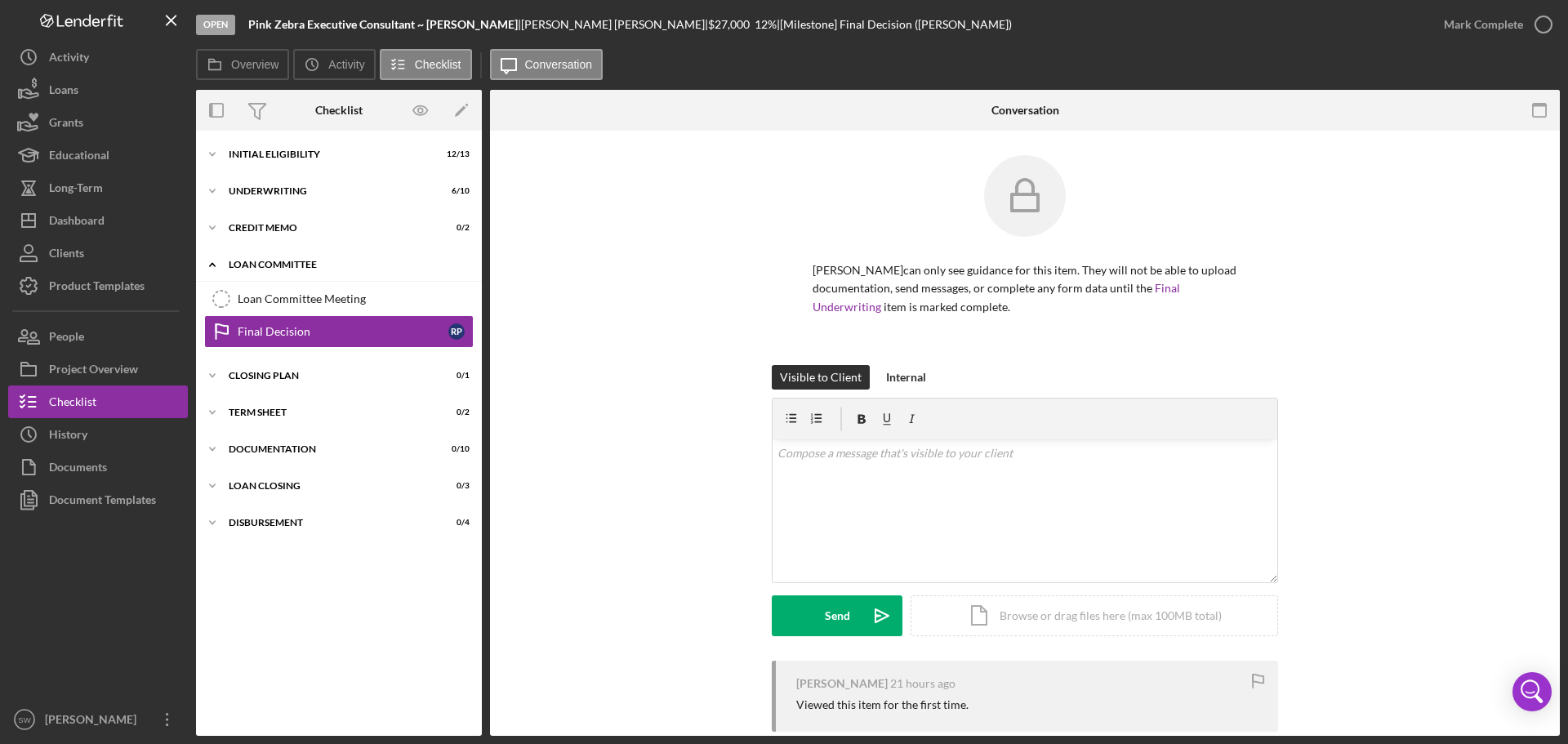
click at [209, 261] on icon "Icon/Expander" at bounding box center [213, 265] width 33 height 33
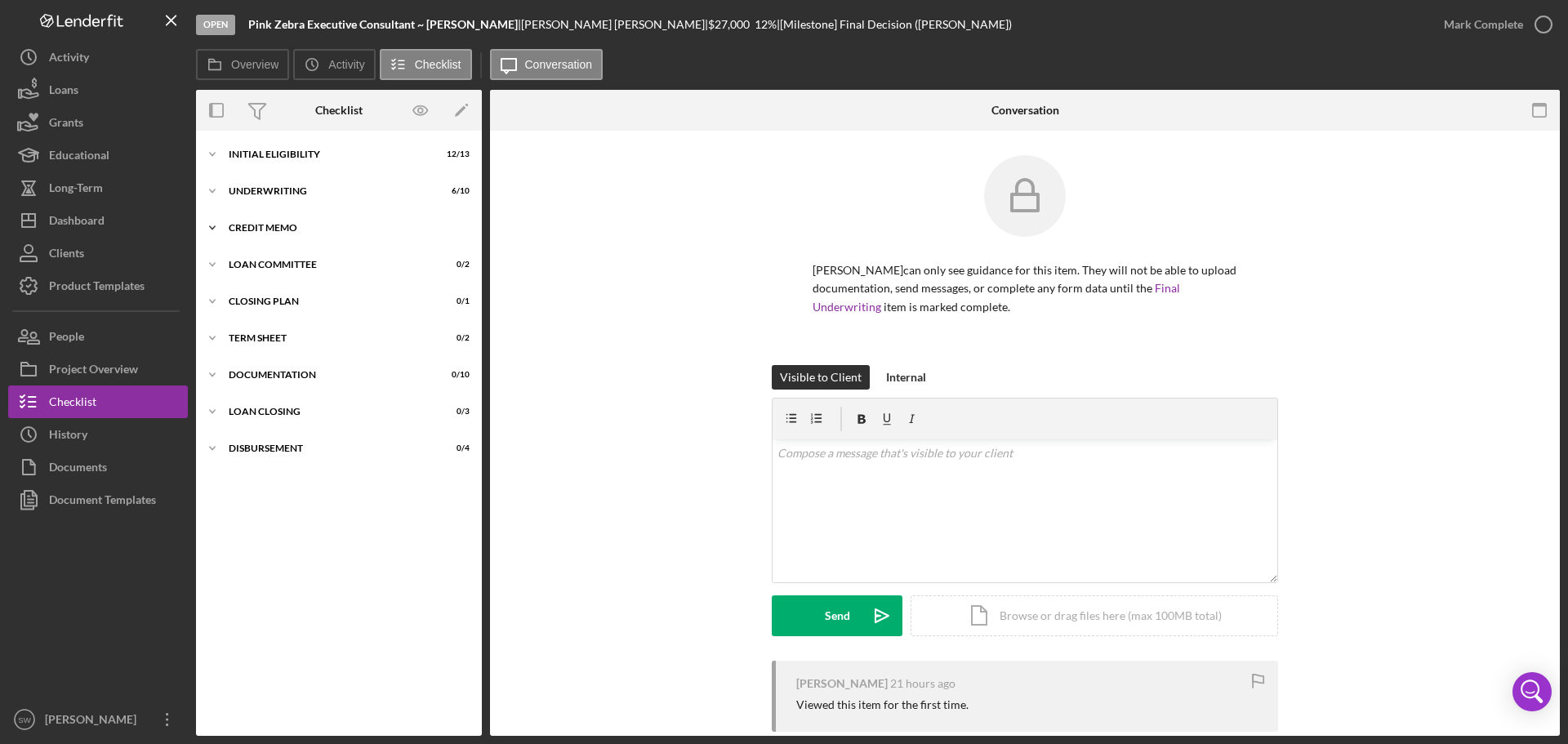
click at [213, 224] on icon "Icon/Expander" at bounding box center [213, 228] width 33 height 33
click at [212, 224] on icon "Icon/Expander" at bounding box center [213, 228] width 33 height 33
click at [206, 186] on icon "Icon/Expander" at bounding box center [213, 191] width 33 height 33
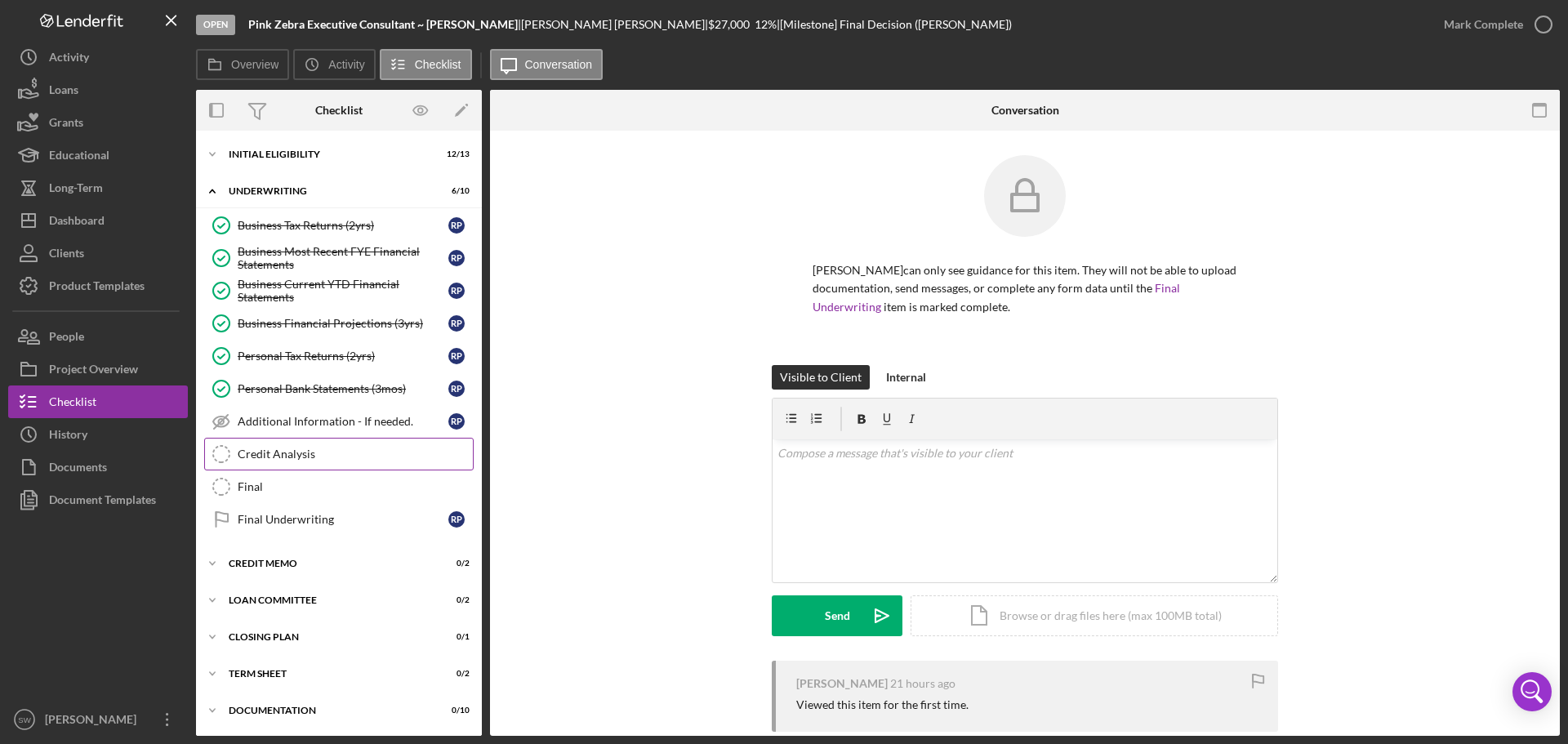
click at [252, 450] on div "Credit Analysis" at bounding box center [355, 454] width 235 height 13
